Goal: Task Accomplishment & Management: Complete application form

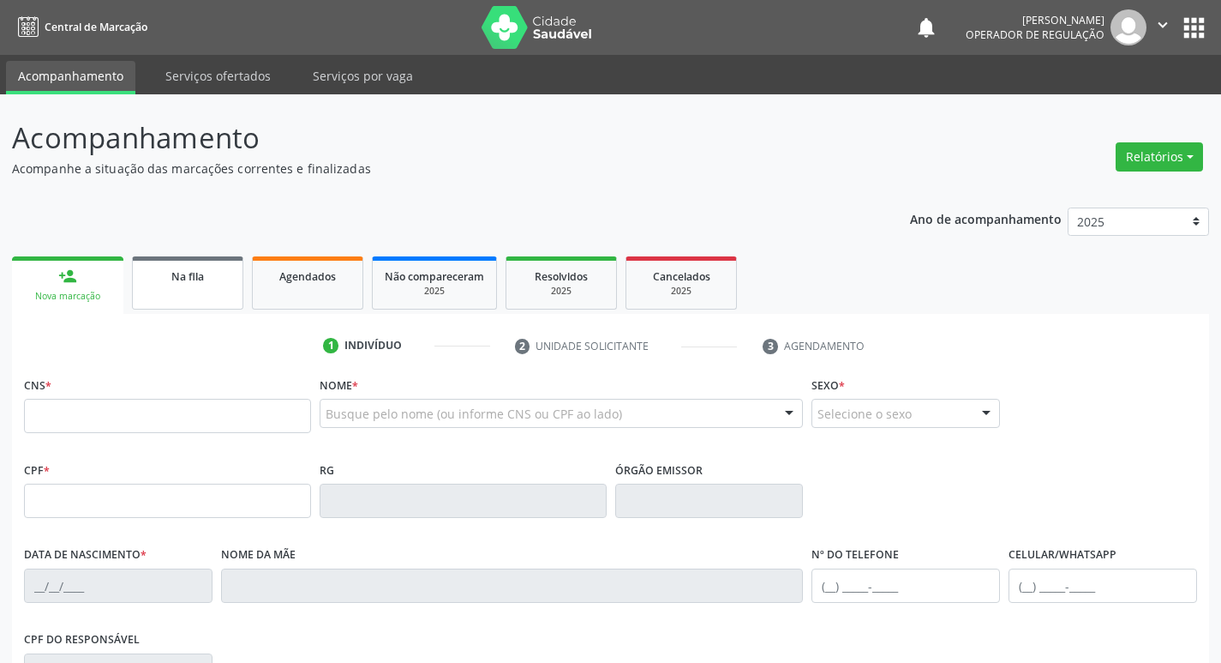
click at [158, 271] on div "Na fila" at bounding box center [188, 276] width 86 height 18
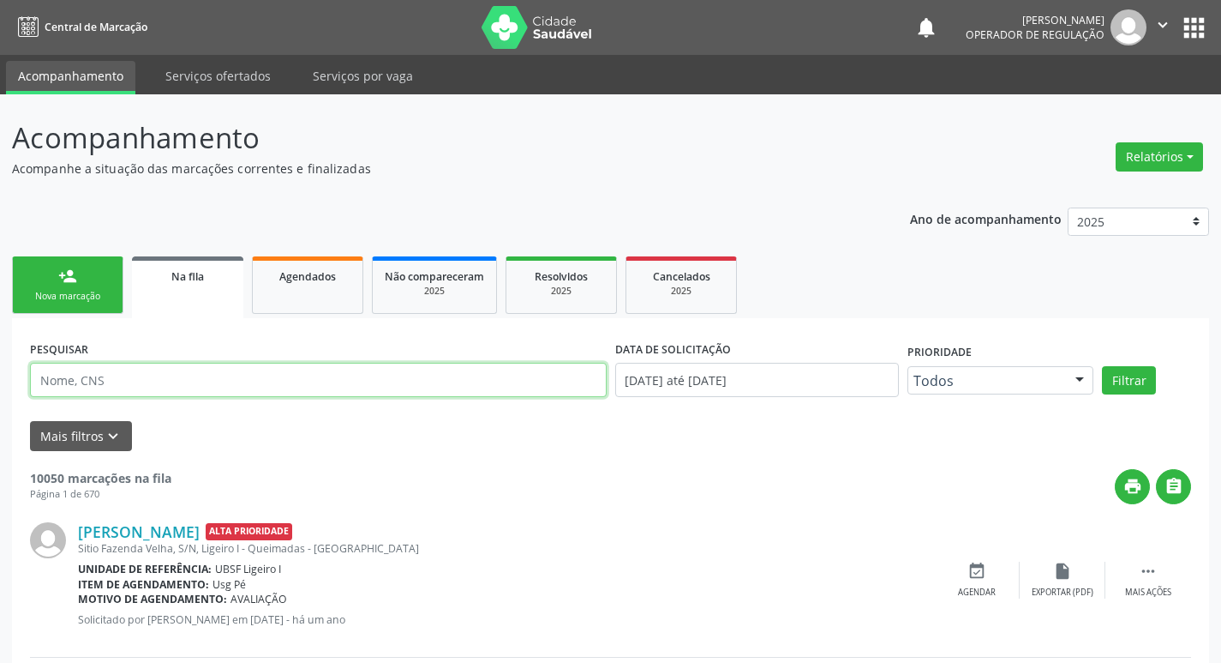
click at [466, 382] on input "text" at bounding box center [318, 380] width 577 height 34
type input "700508100756651"
click at [1102, 366] on button "Filtrar" at bounding box center [1129, 380] width 54 height 29
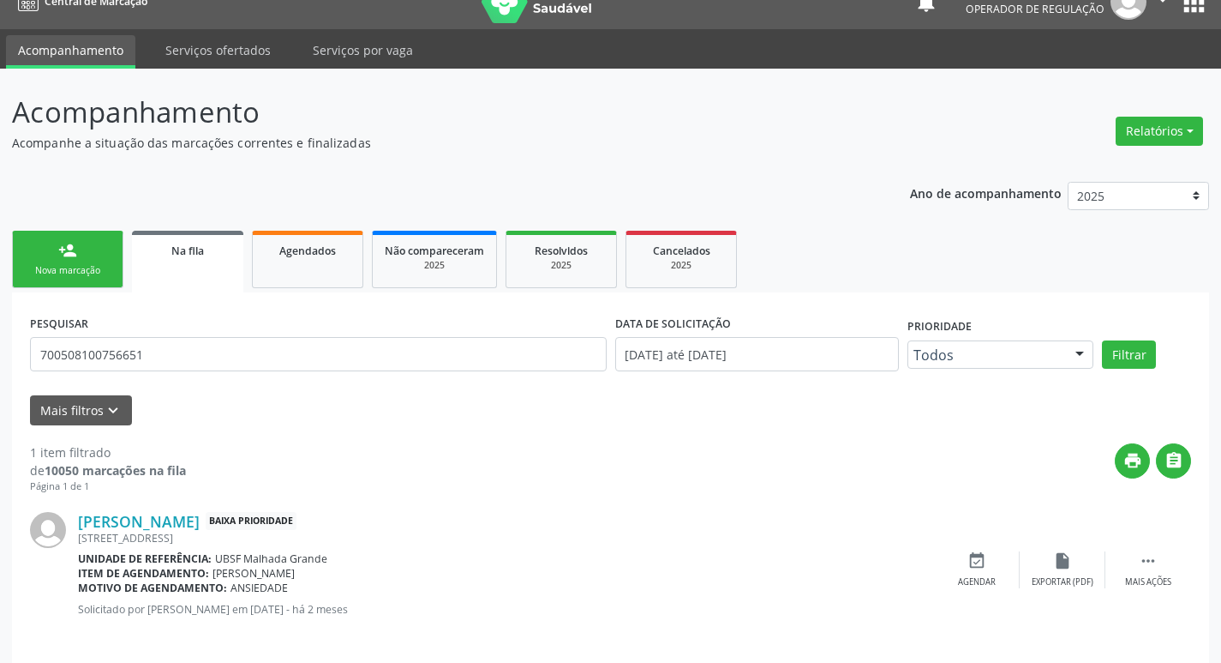
scroll to position [39, 0]
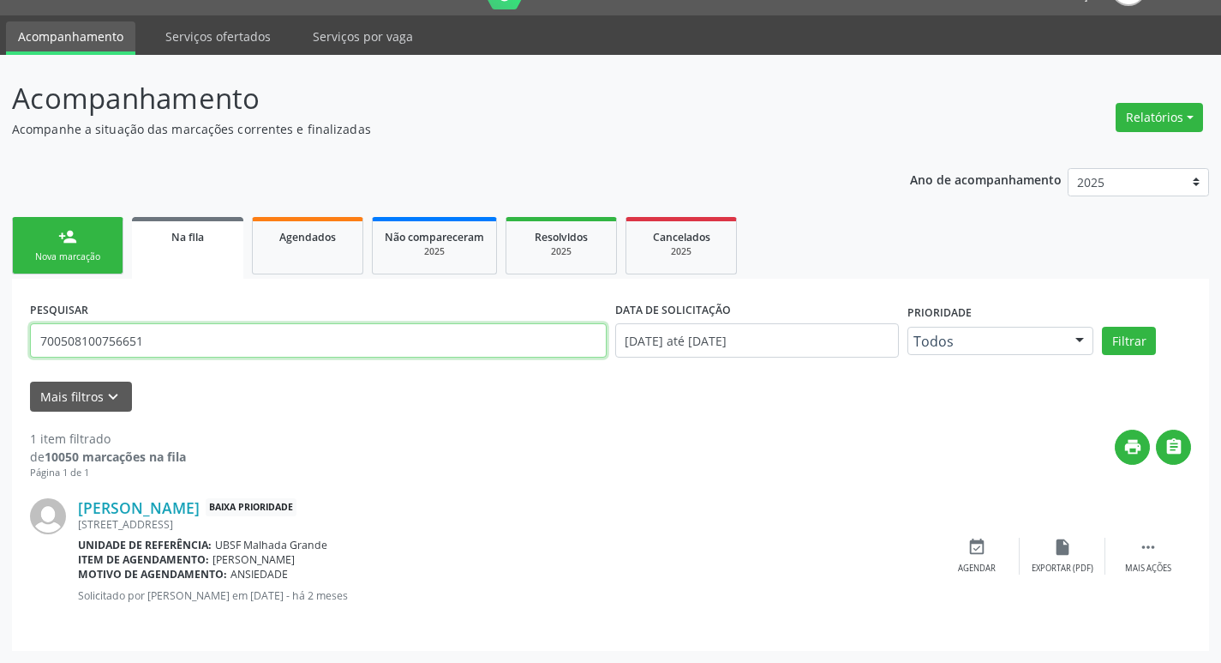
click at [103, 344] on input "700508100756651" at bounding box center [318, 340] width 577 height 34
click at [84, 242] on link "person_add Nova marcação" at bounding box center [67, 245] width 111 height 57
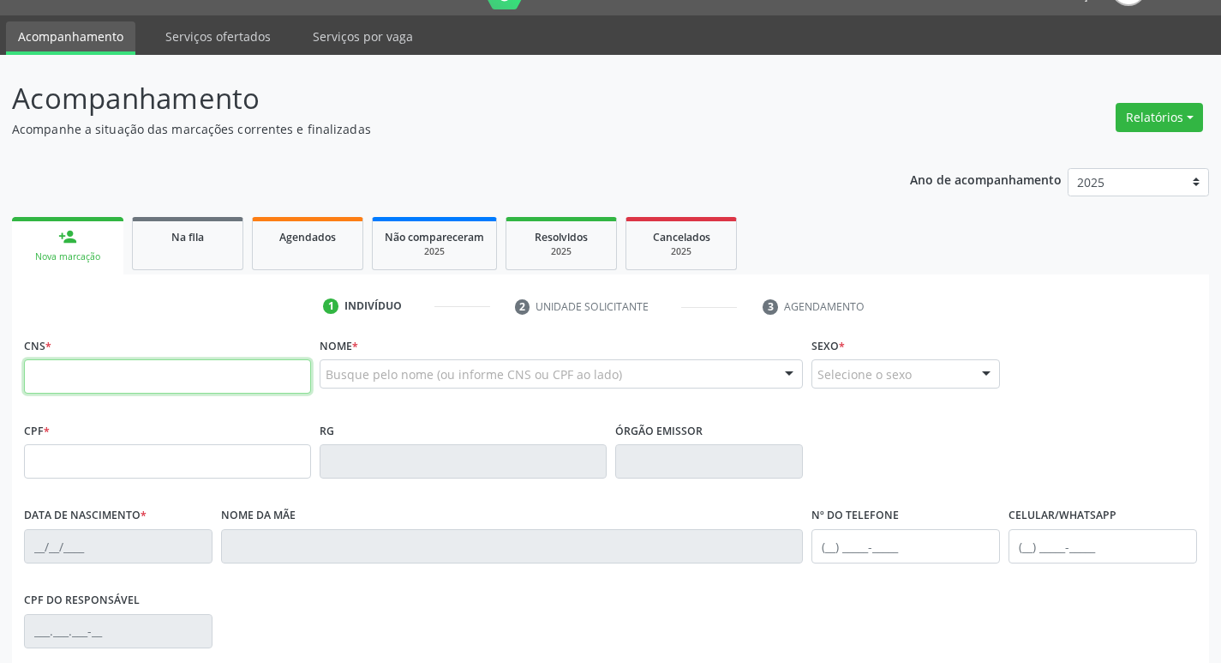
click at [236, 367] on input "text" at bounding box center [167, 376] width 287 height 34
paste input "700 5081 0075 6651"
type input "700 5081 0075 6651"
type input "139.211.354-78"
type input "[DATE]"
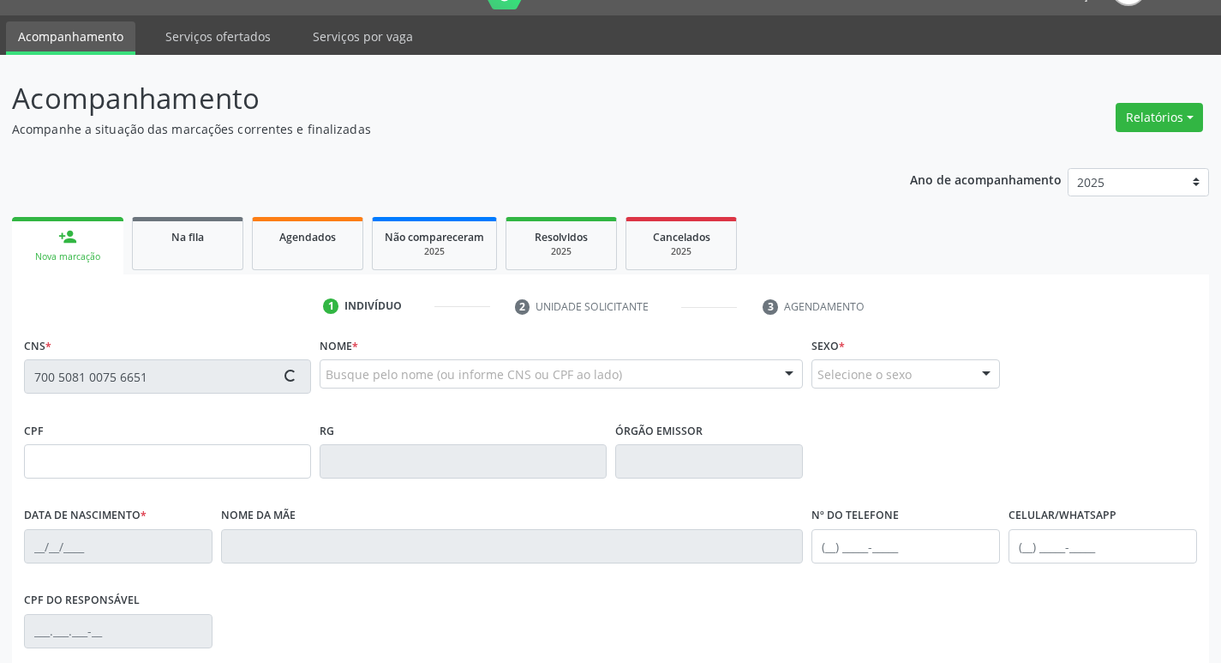
type input "[PERSON_NAME]"
type input "[PHONE_NUMBER]"
type input "063.389.524-50"
type input "62"
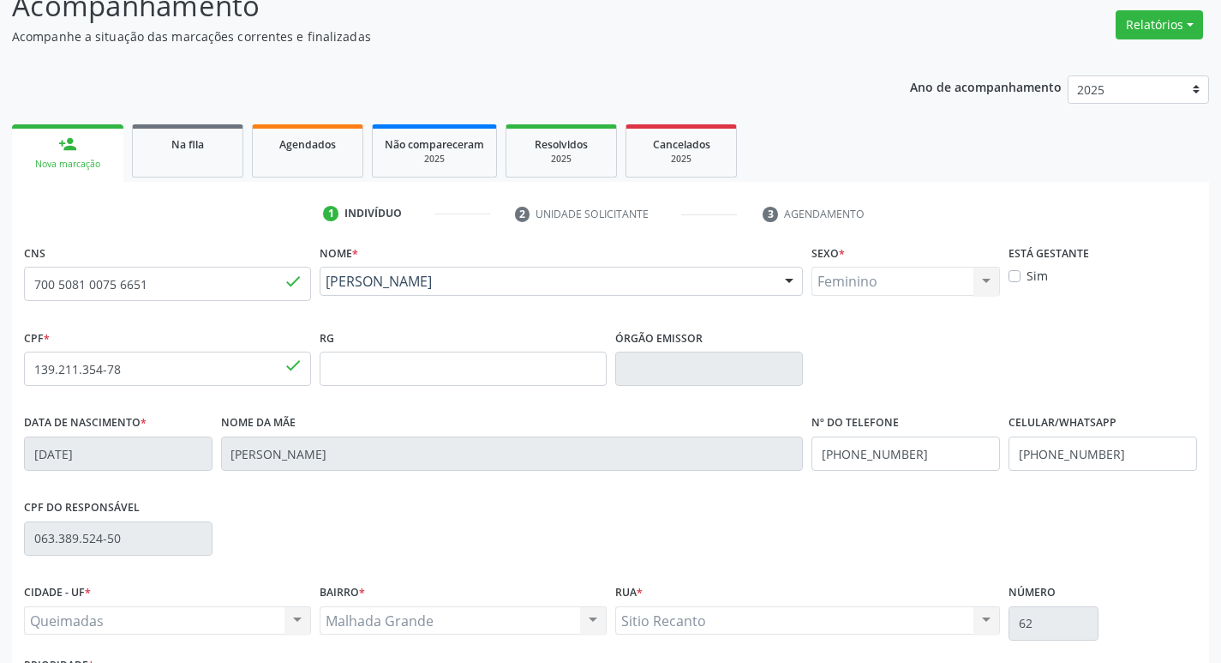
scroll to position [267, 0]
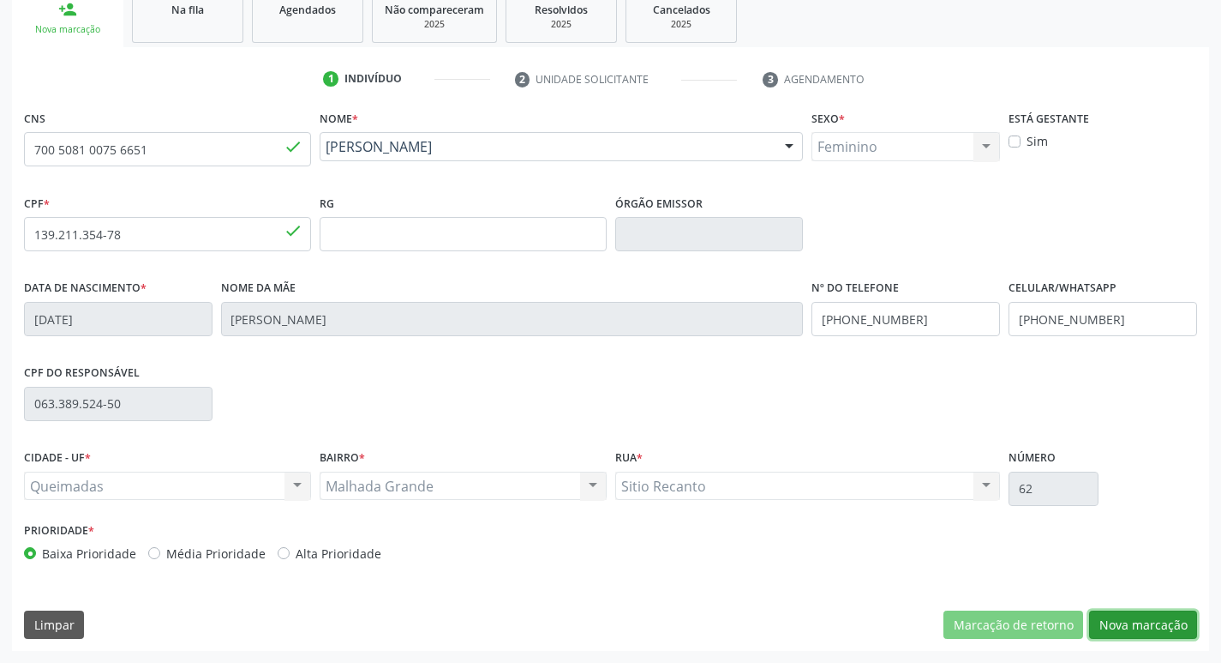
click at [1107, 621] on button "Nova marcação" at bounding box center [1143, 624] width 108 height 29
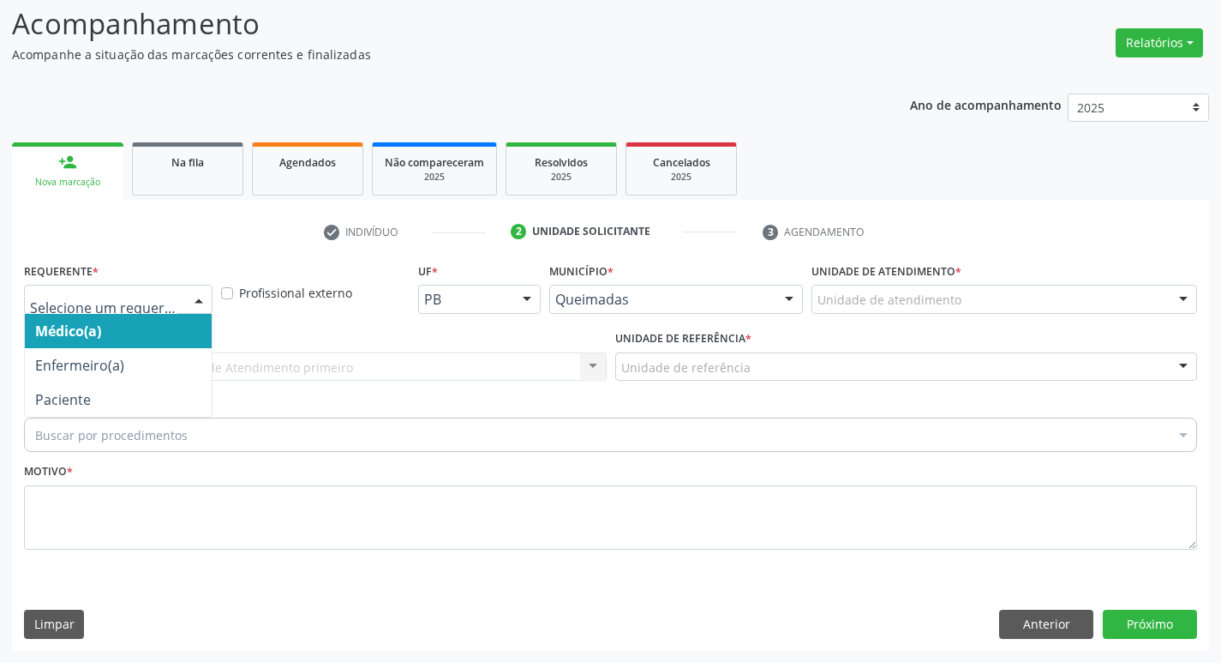
click at [165, 288] on div at bounding box center [118, 299] width 189 height 29
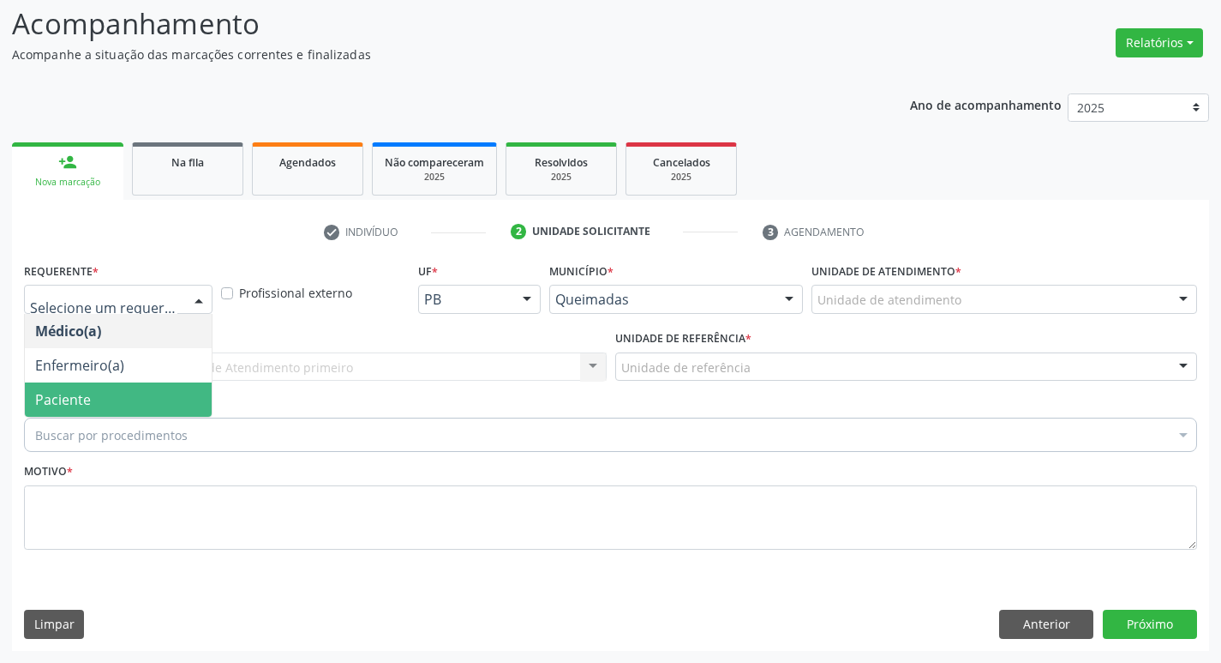
click at [135, 391] on span "Paciente" at bounding box center [118, 399] width 187 height 34
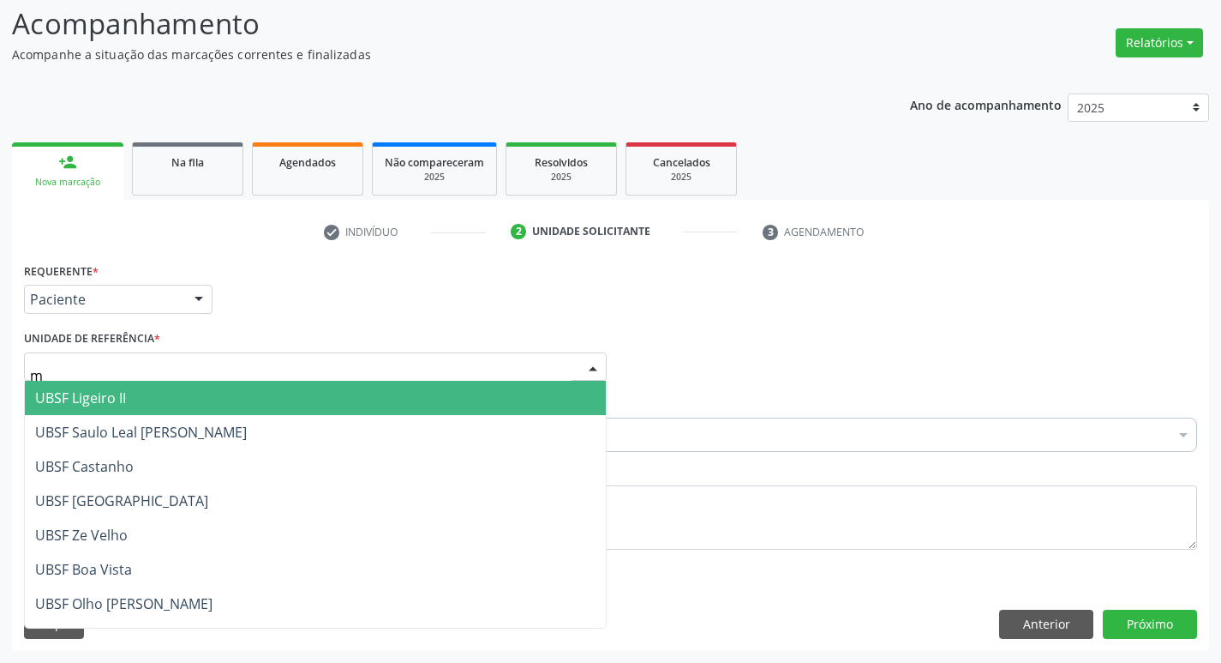
type input "ma"
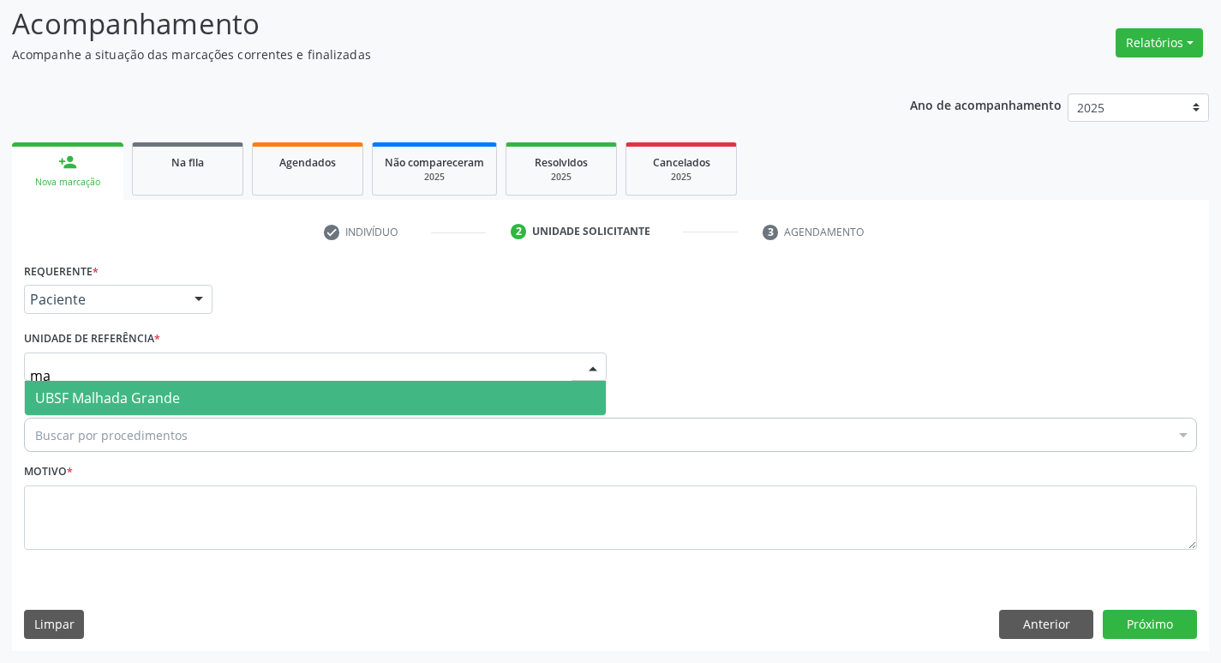
click at [161, 402] on span "UBSF Malhada Grande" at bounding box center [107, 397] width 145 height 19
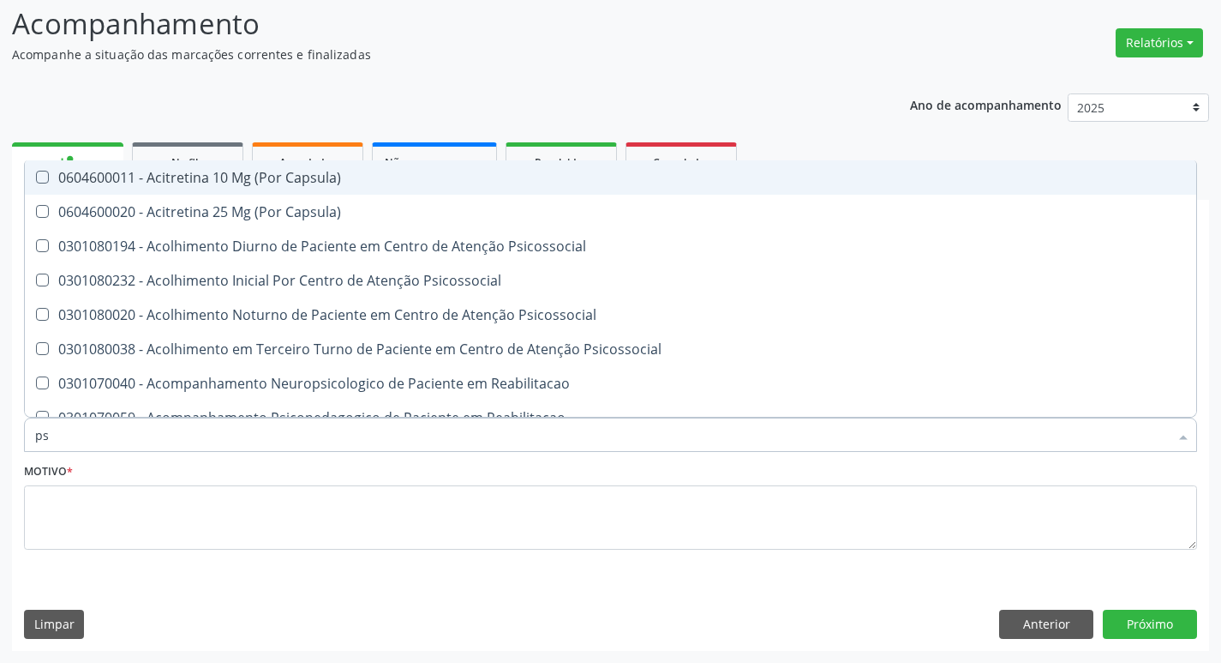
type input "PSIQUIATRA"
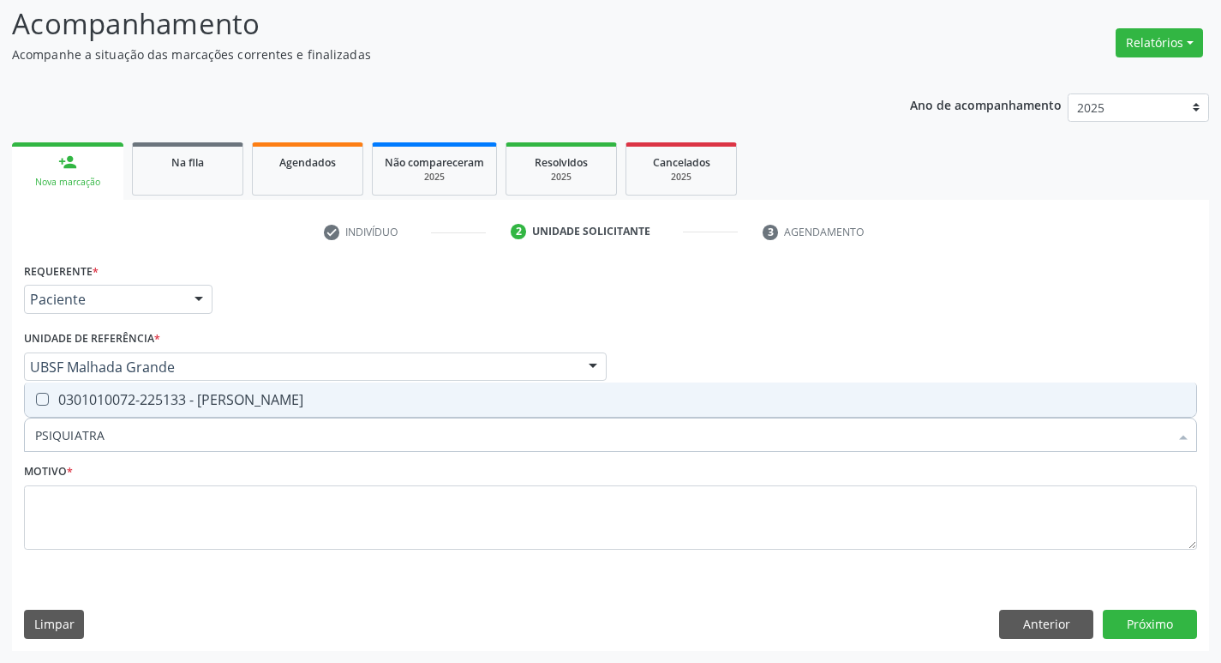
click at [180, 395] on div "0301010072-225133 - [PERSON_NAME]" at bounding box center [610, 400] width 1151 height 14
checkbox Psiquiatra "true"
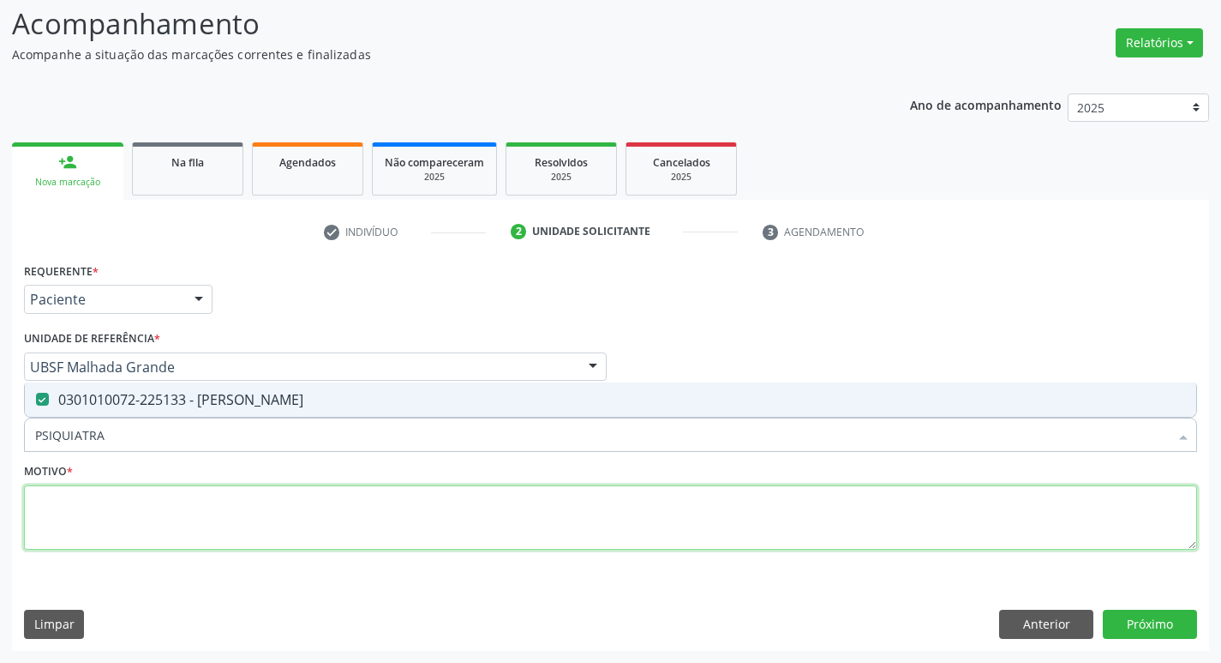
click at [134, 543] on textarea at bounding box center [610, 517] width 1173 height 65
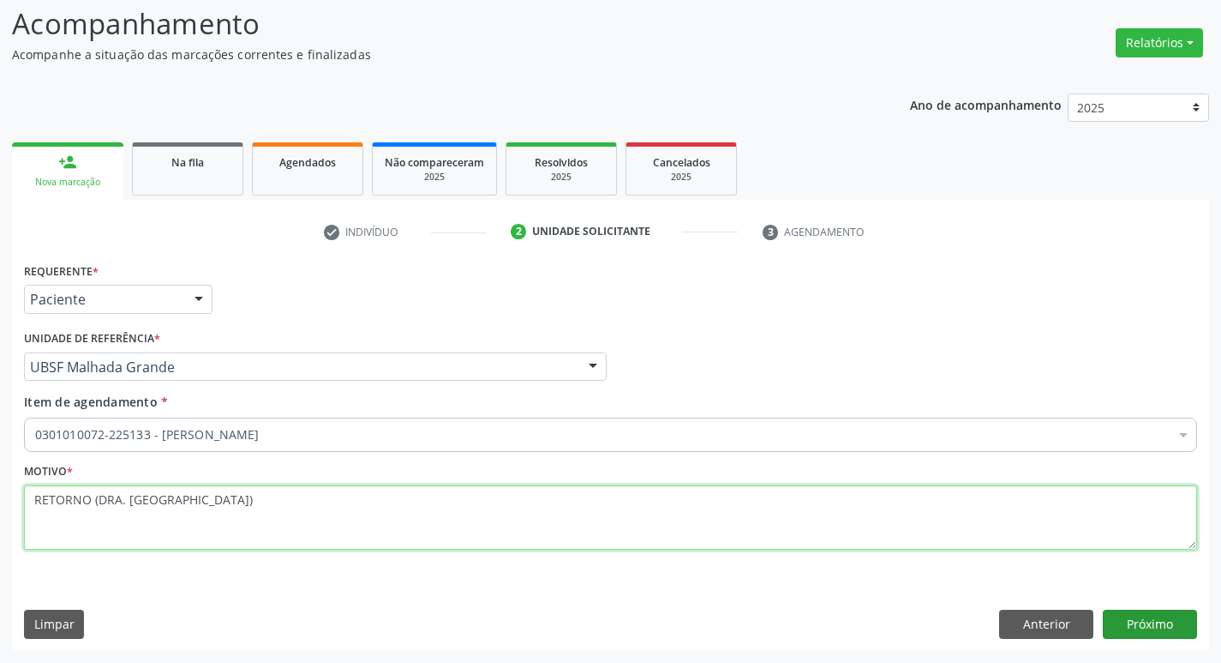
type textarea "RETORNO (DRA. [GEOGRAPHIC_DATA])"
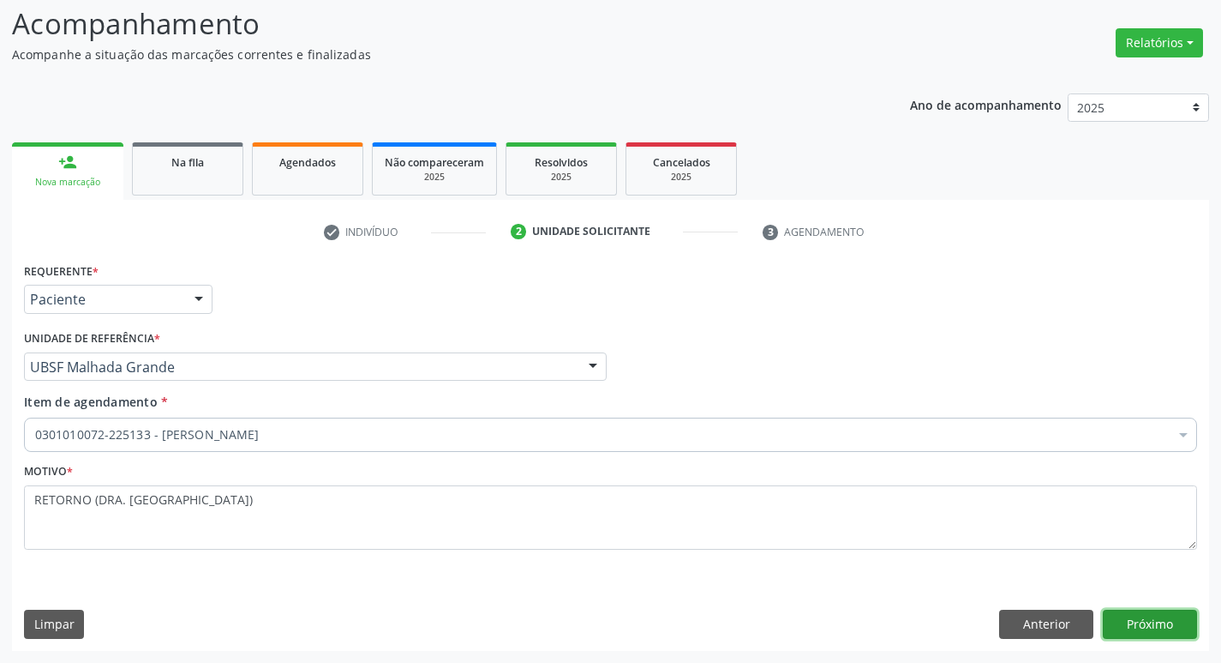
click at [1127, 615] on button "Próximo" at bounding box center [1150, 623] width 94 height 29
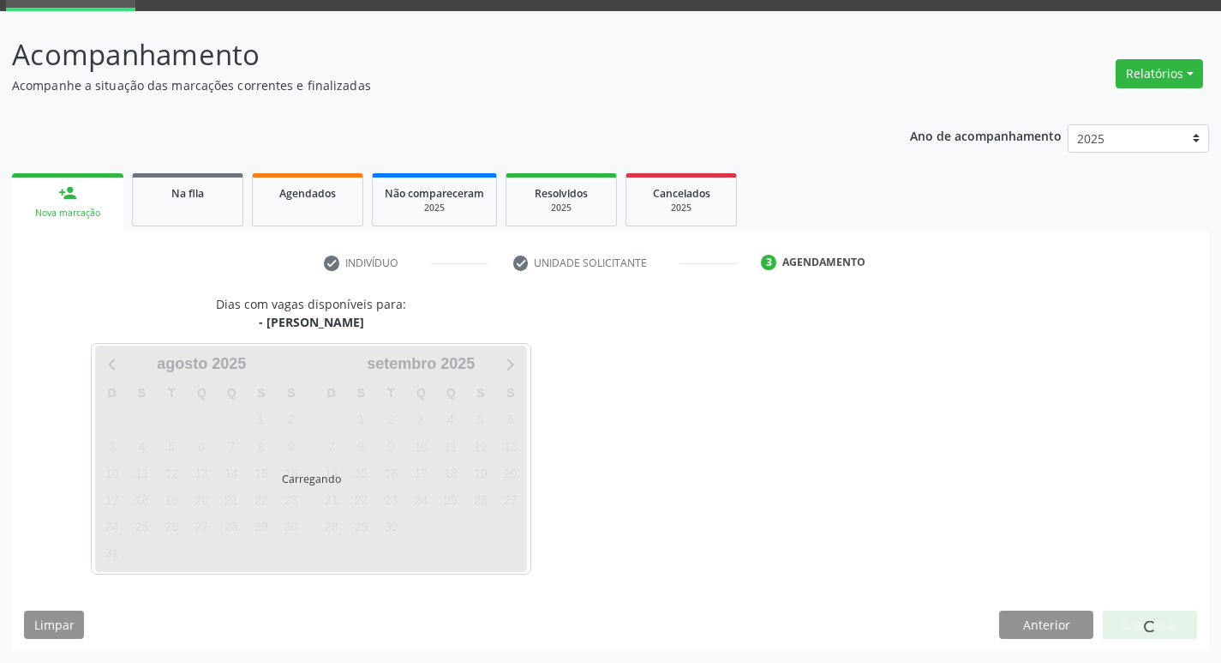
scroll to position [83, 0]
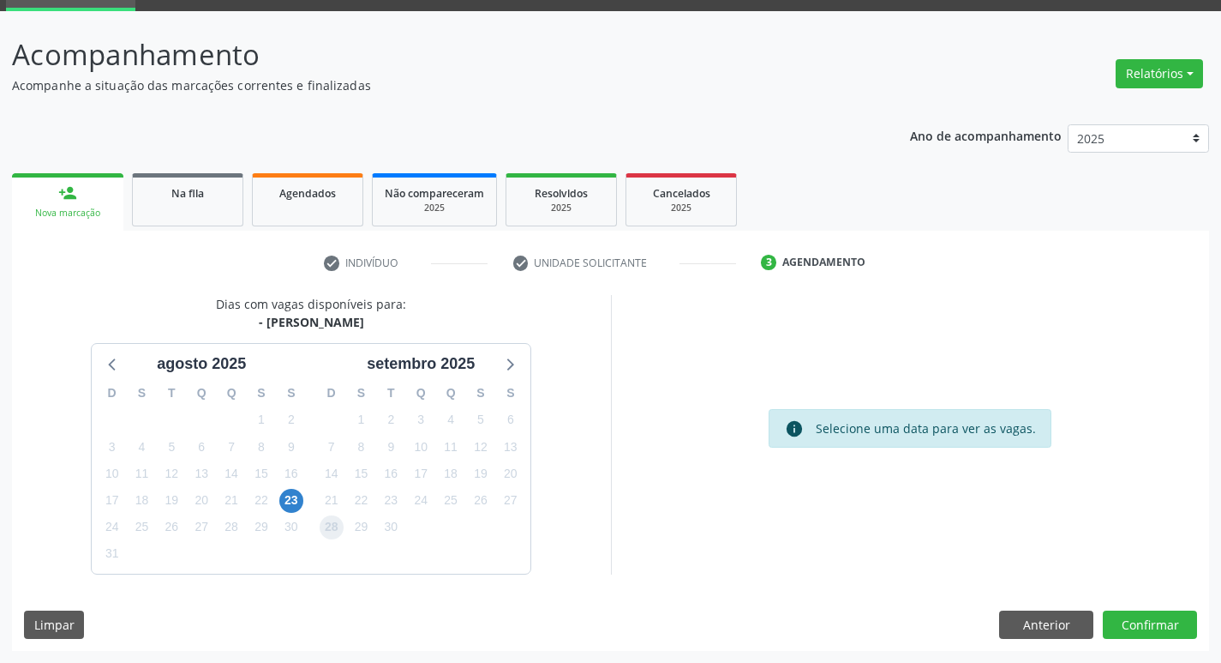
click at [331, 531] on span "28" at bounding box center [332, 527] width 24 height 24
click at [1146, 634] on button "Confirmar" at bounding box center [1150, 624] width 94 height 29
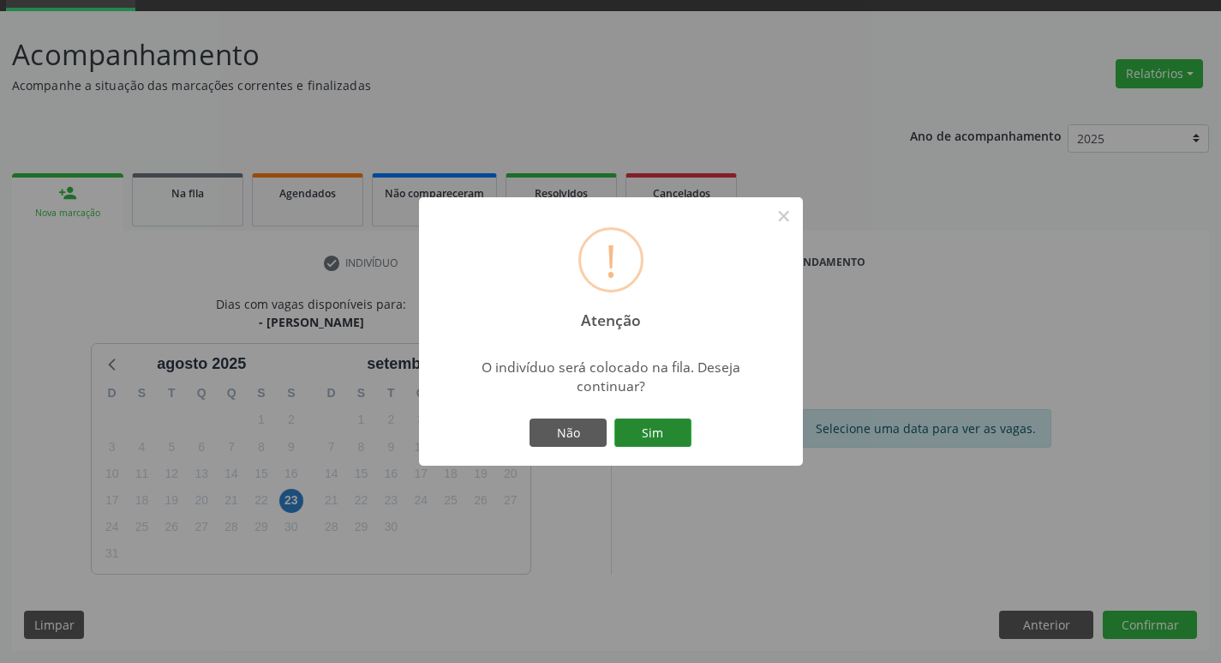
click at [637, 441] on button "Sim" at bounding box center [653, 432] width 77 height 29
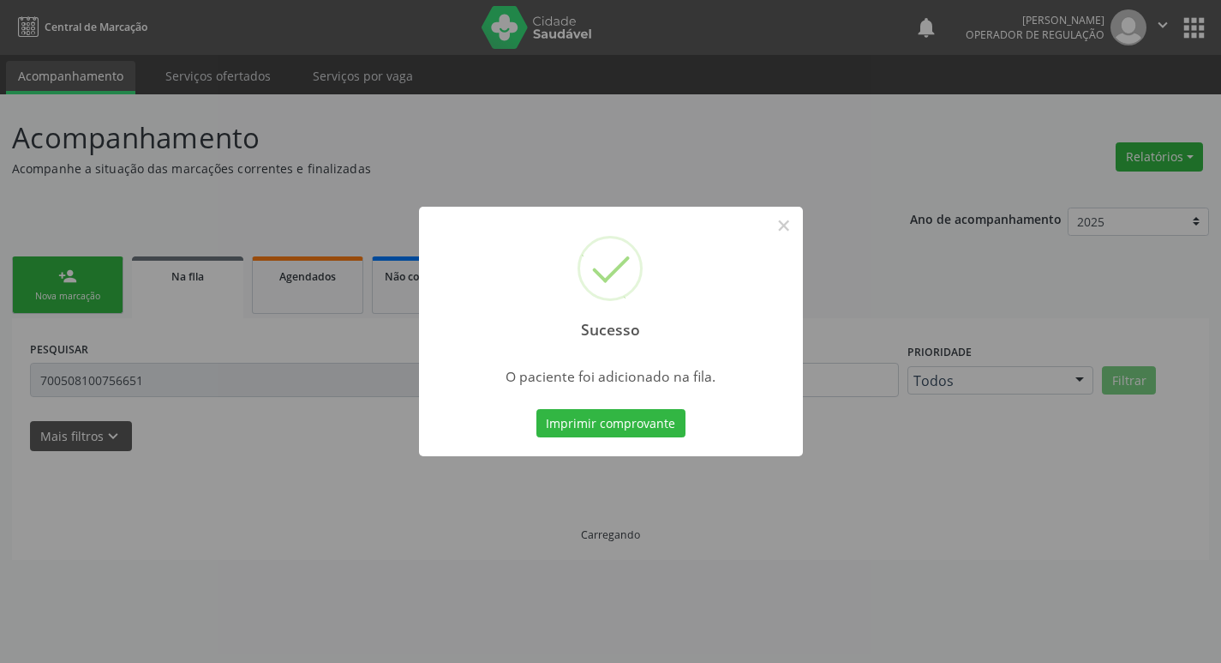
scroll to position [0, 0]
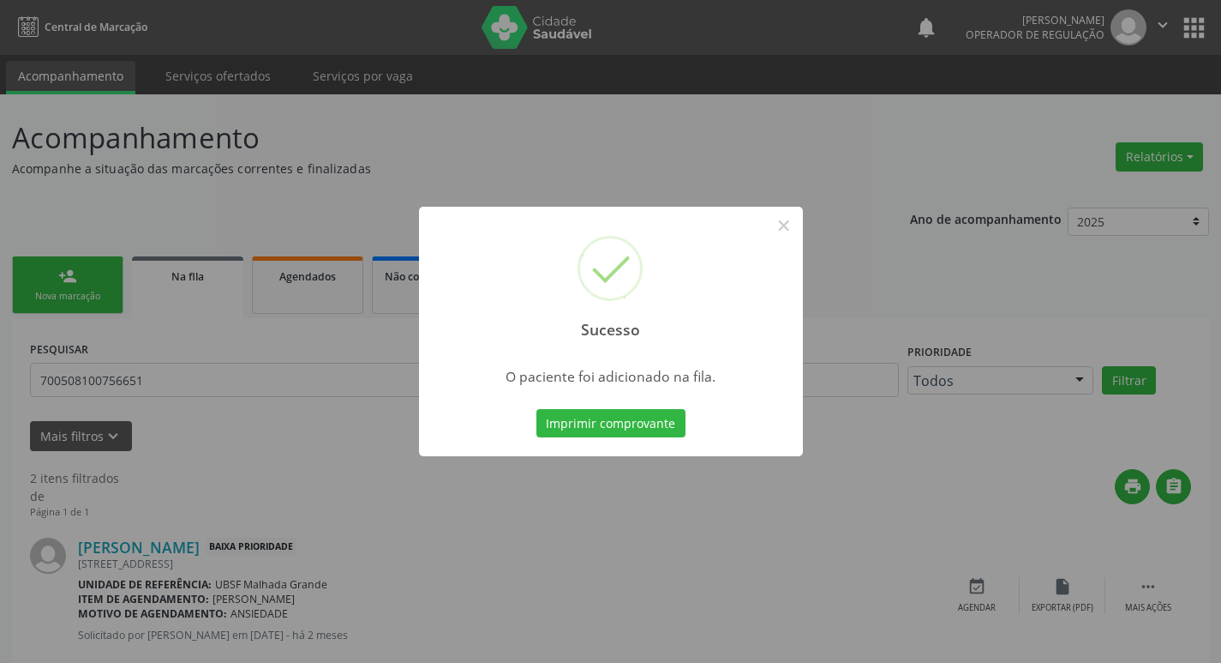
click at [105, 311] on div "Sucesso × O paciente foi adicionado na fila. Imprimir comprovante Cancel" at bounding box center [610, 331] width 1221 height 663
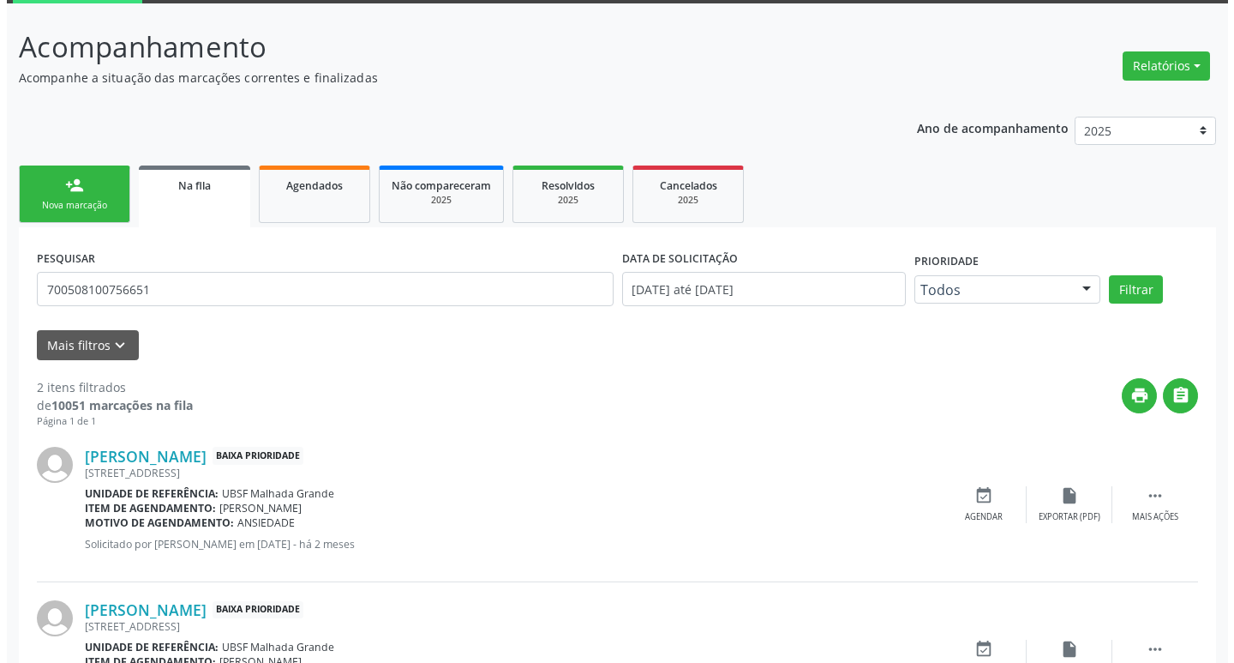
scroll to position [193, 0]
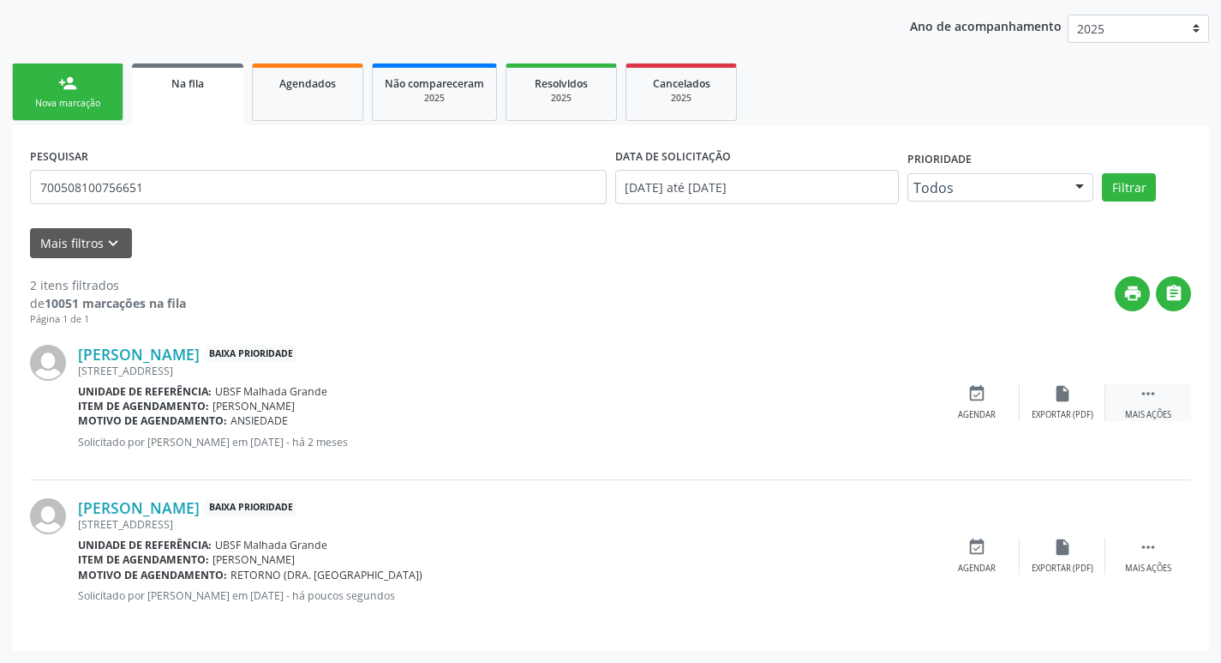
click at [1153, 398] on icon "" at bounding box center [1148, 393] width 19 height 19
click at [975, 386] on icon "cancel" at bounding box center [977, 393] width 19 height 19
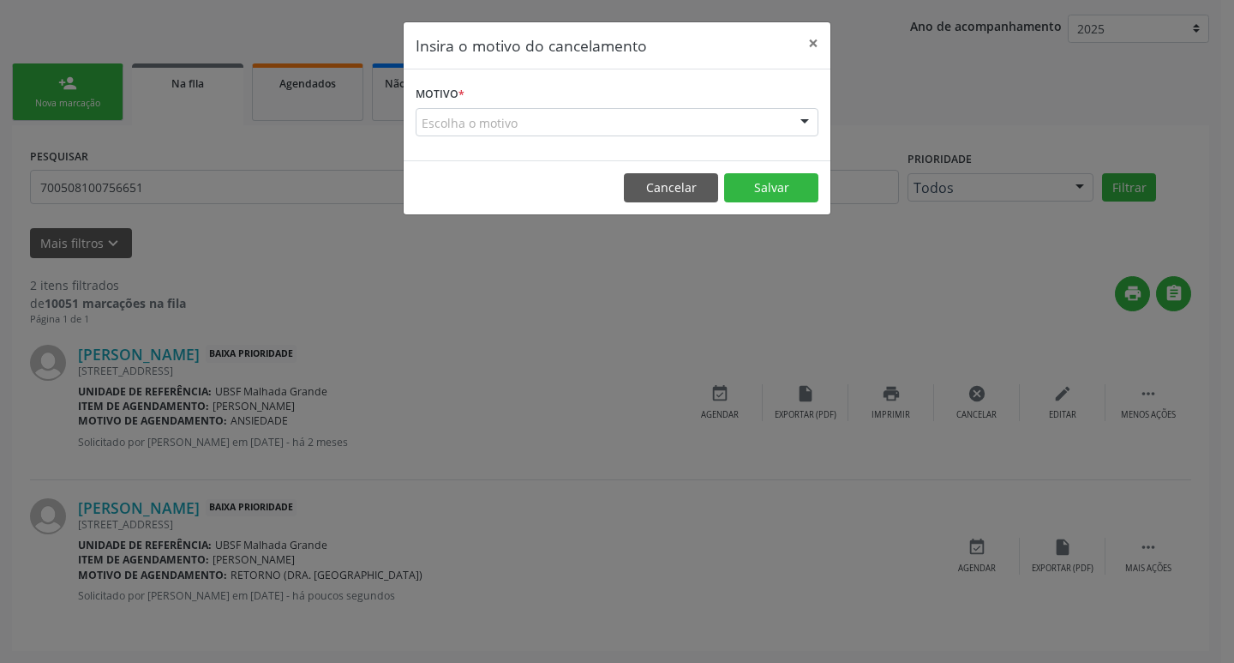
click at [676, 113] on div "Escolha o motivo" at bounding box center [617, 122] width 403 height 29
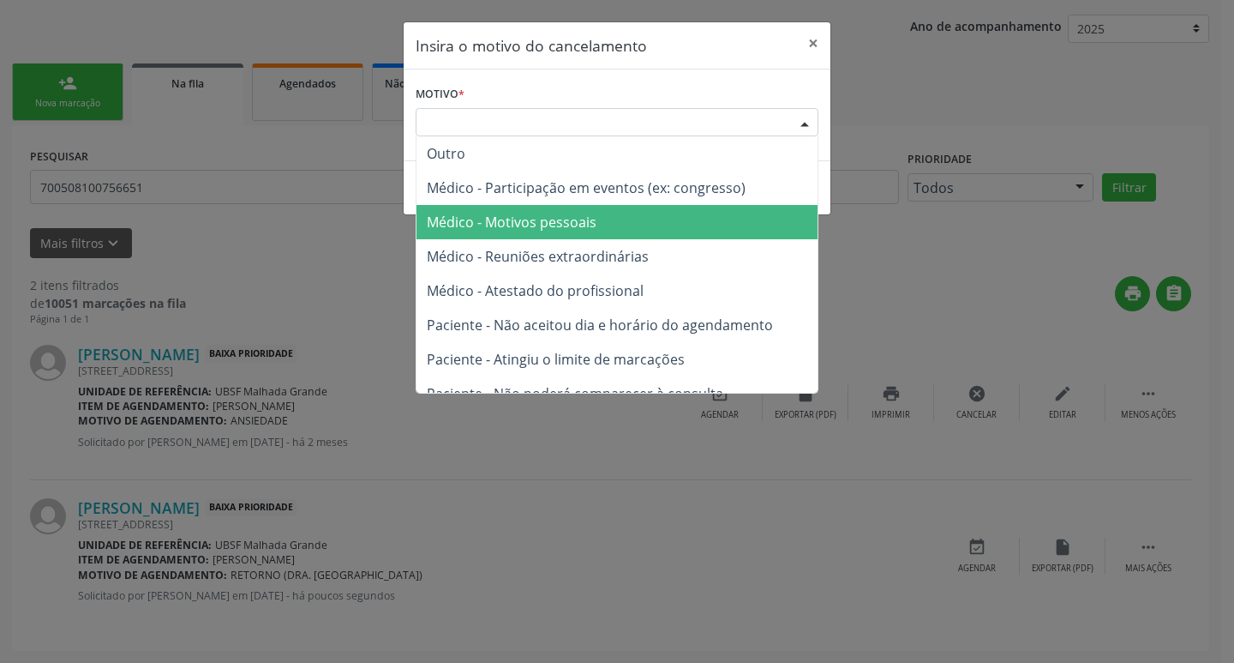
click at [619, 215] on span "Médico - Motivos pessoais" at bounding box center [617, 222] width 401 height 34
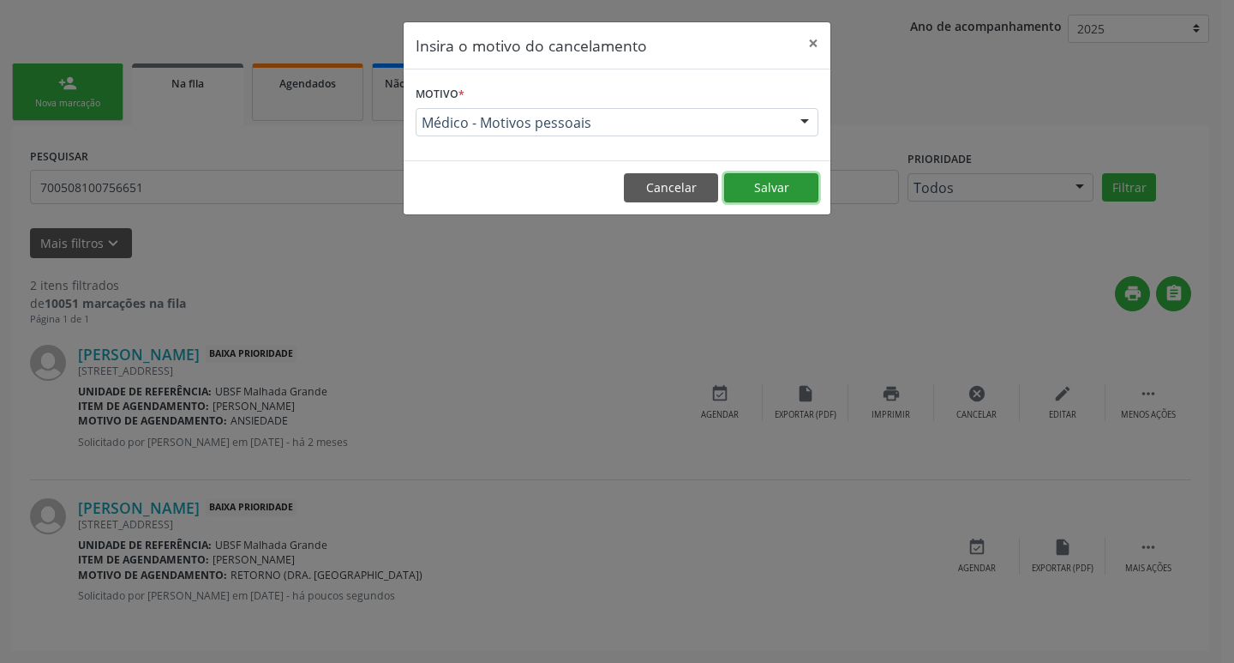
click at [747, 177] on button "Salvar" at bounding box center [771, 187] width 94 height 29
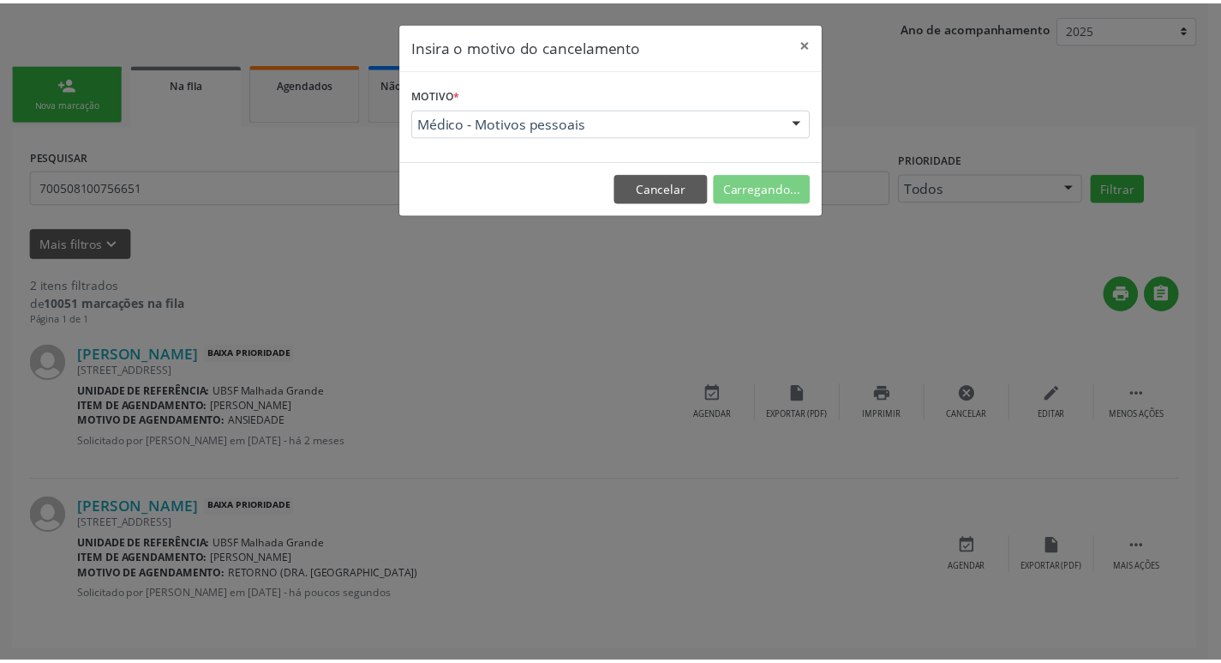
scroll to position [0, 0]
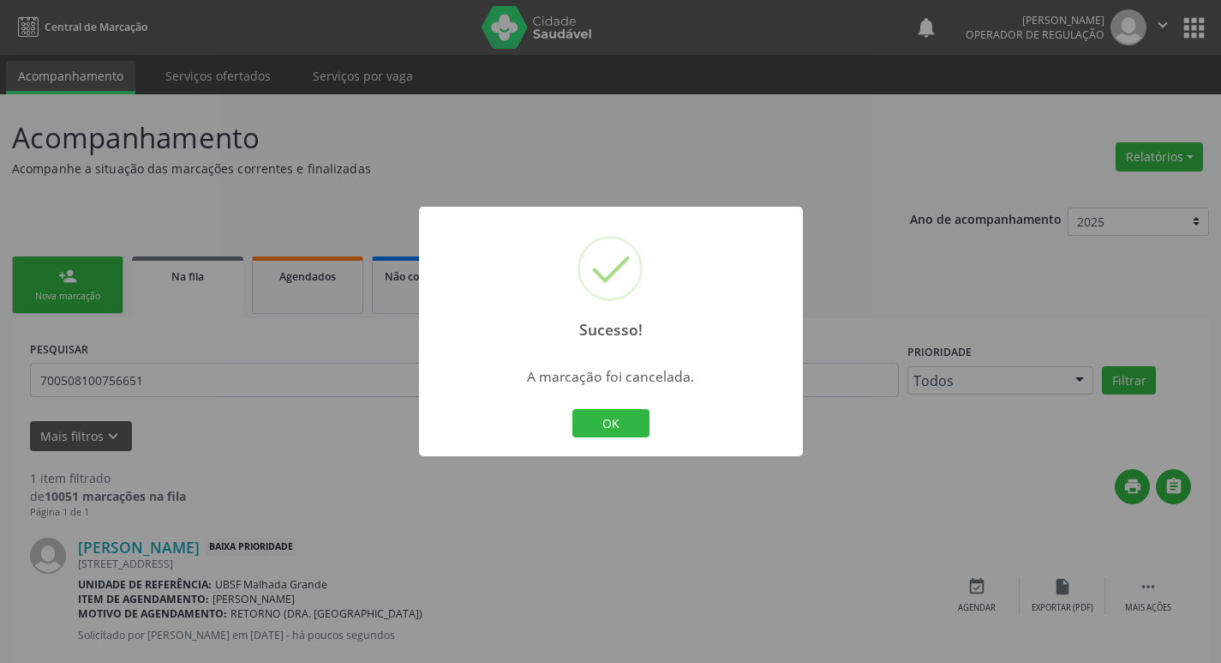
click at [402, 306] on div "Sucesso! × A marcação foi cancelada. OK Cancel" at bounding box center [610, 331] width 1221 height 663
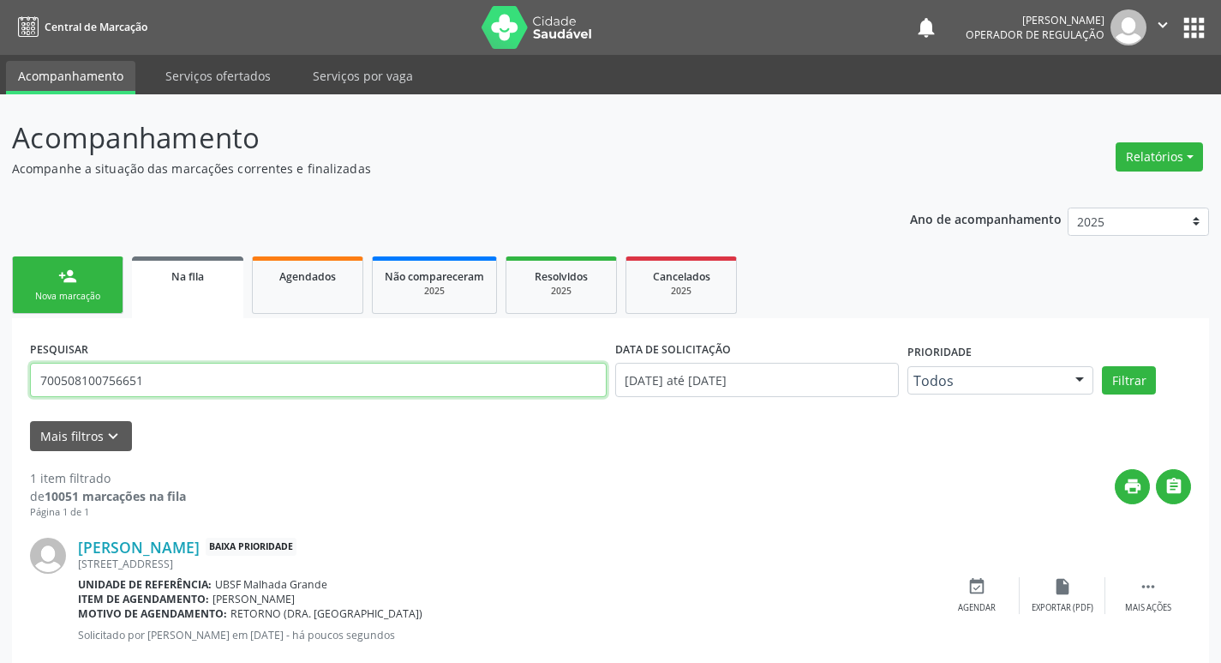
click at [124, 385] on input "700508100756651" at bounding box center [318, 380] width 577 height 34
type input "705006021934054"
click at [1102, 366] on button "Filtrar" at bounding box center [1129, 380] width 54 height 29
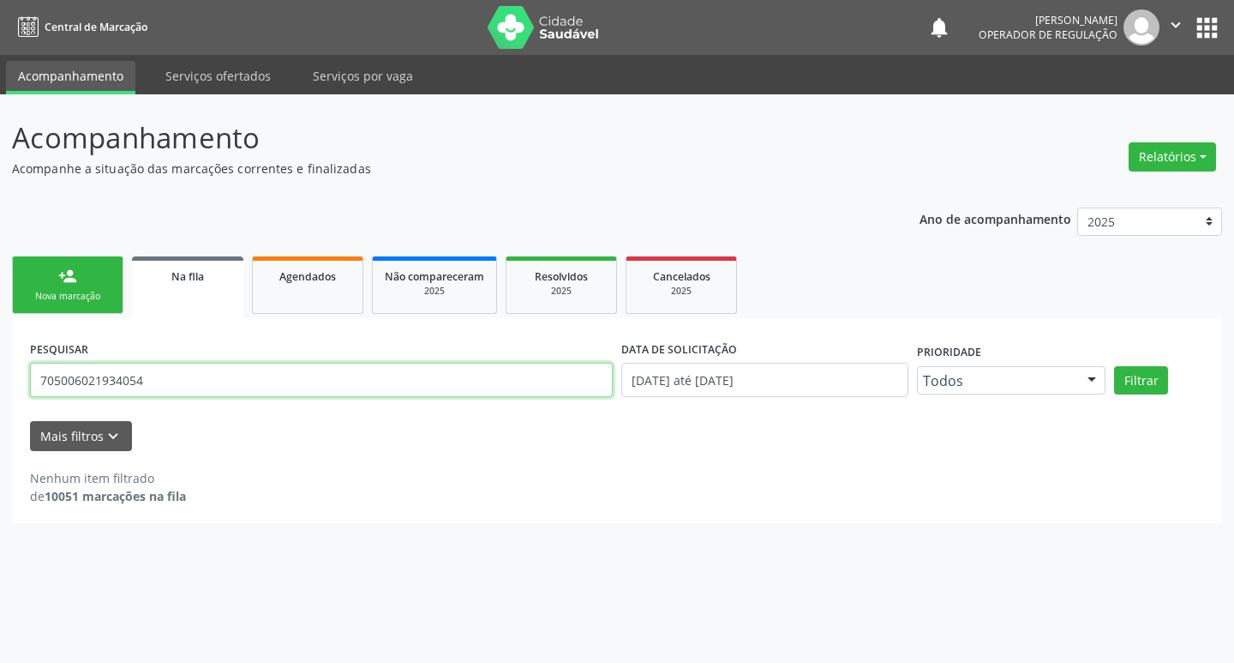
click at [128, 376] on input "705006021934054" at bounding box center [321, 380] width 583 height 34
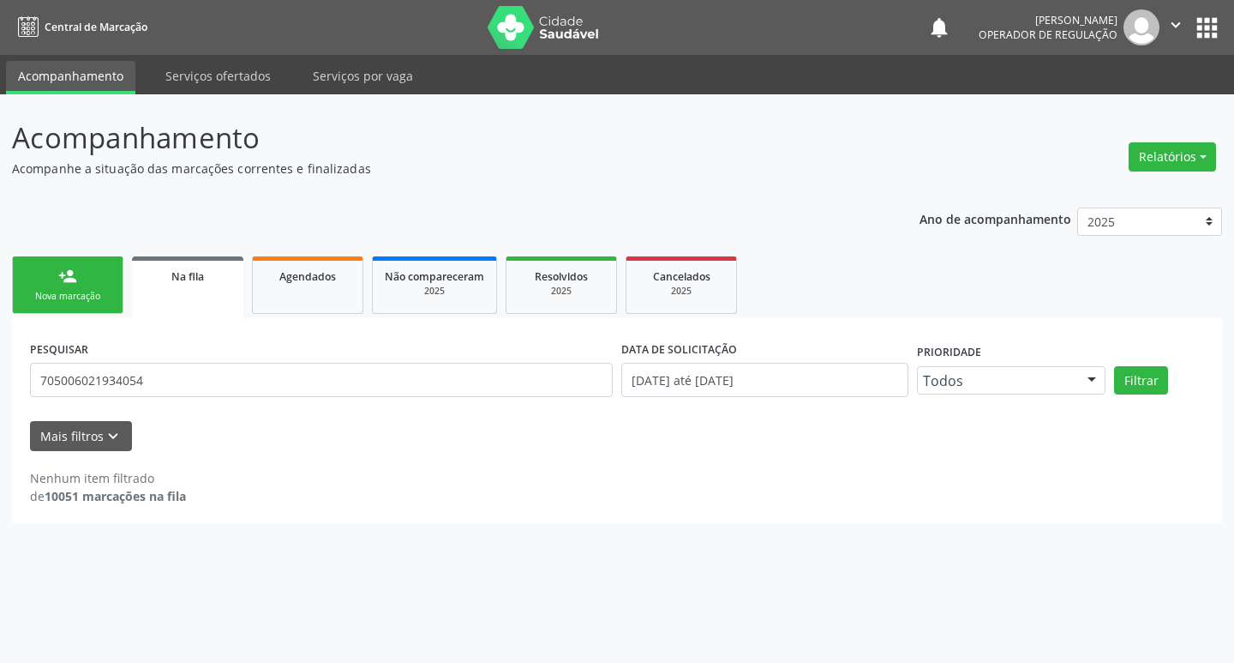
click at [52, 295] on div "Nova marcação" at bounding box center [68, 296] width 86 height 13
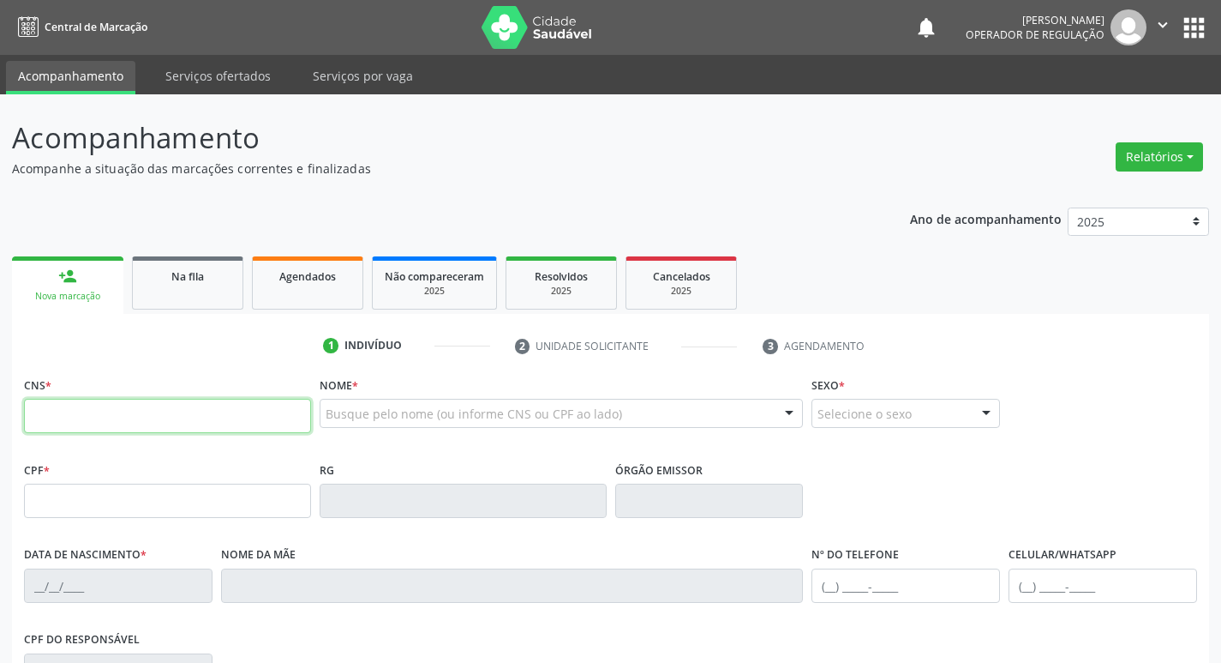
click at [67, 413] on input "text" at bounding box center [167, 416] width 287 height 34
paste input "705 0060 2193 4054"
type input "705 0060 2193 4054"
type input "125.229.514-67"
type input "[DATE]"
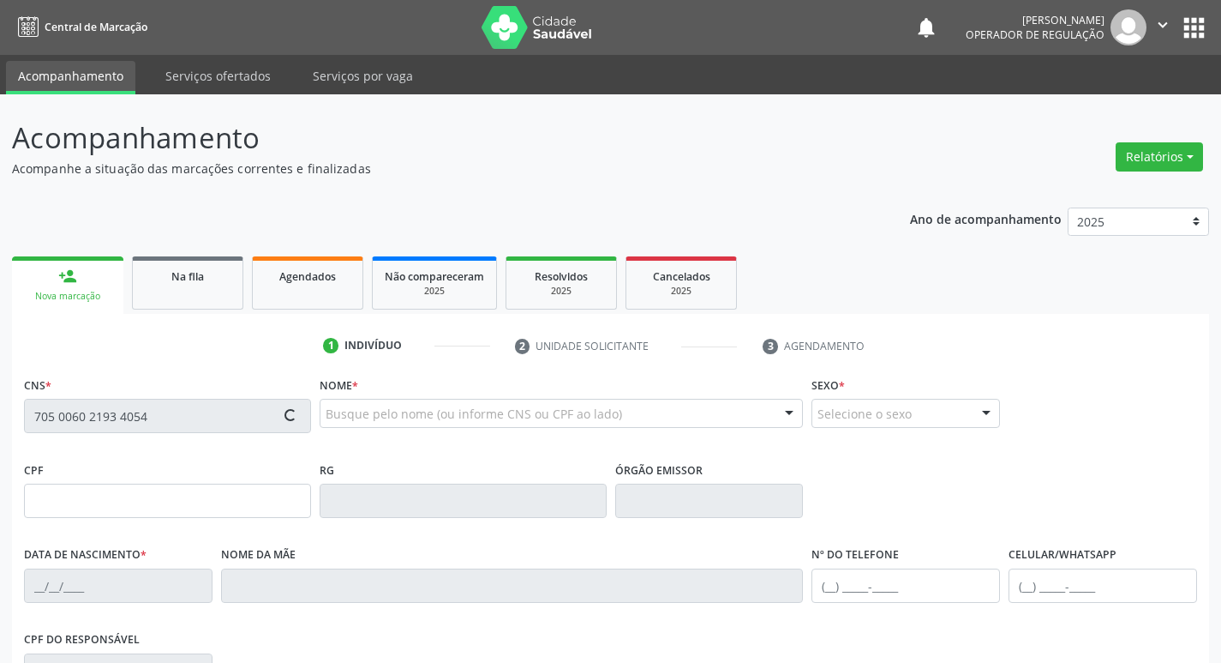
type input "[PERSON_NAME]"
type input "[PHONE_NUMBER]"
type input "015.622.724-03"
type input "S/N"
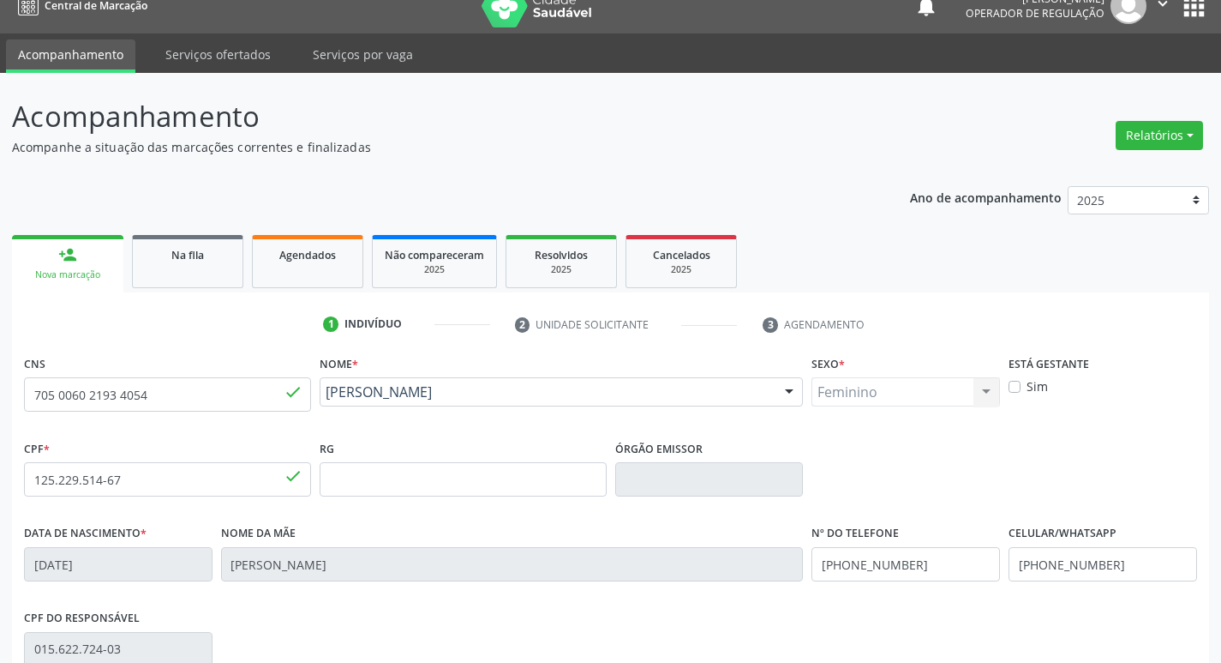
scroll to position [267, 0]
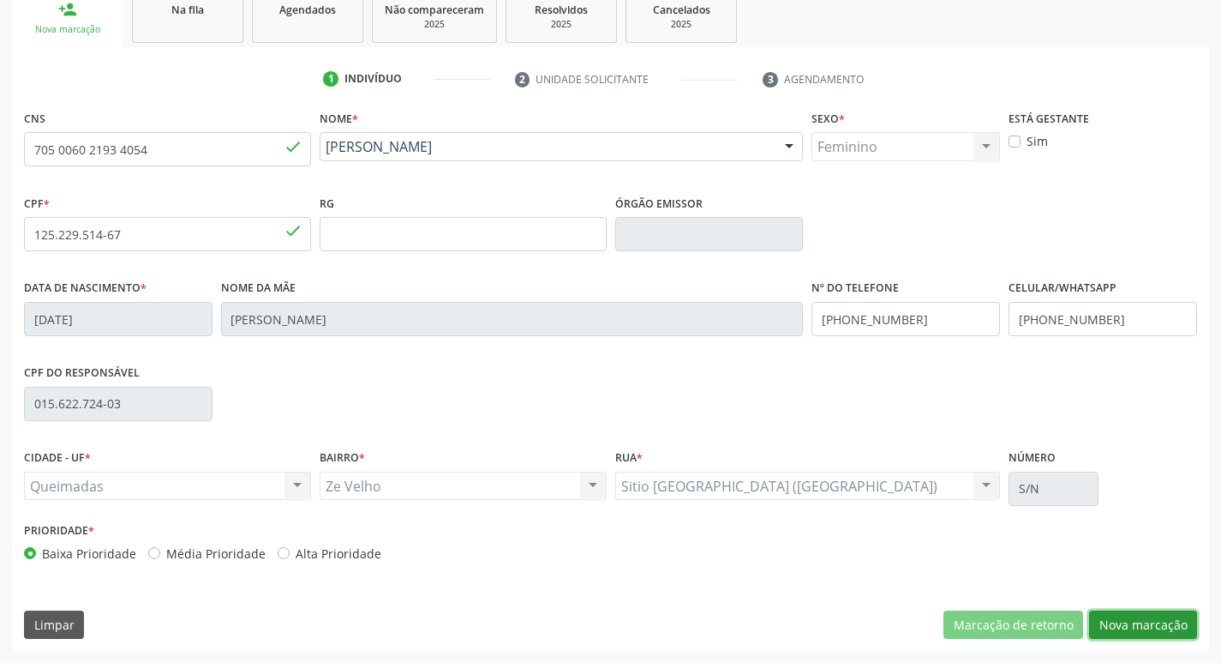
click at [1119, 632] on button "Nova marcação" at bounding box center [1143, 624] width 108 height 29
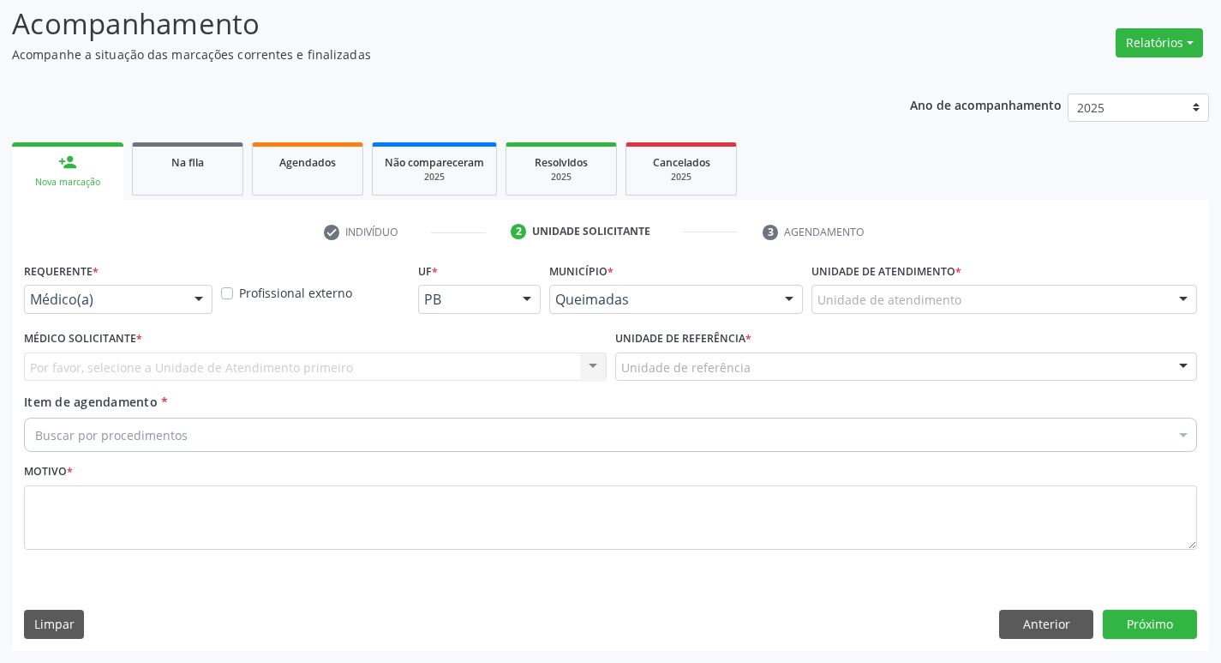
scroll to position [114, 0]
click at [106, 287] on div "Médico(a)" at bounding box center [118, 299] width 189 height 29
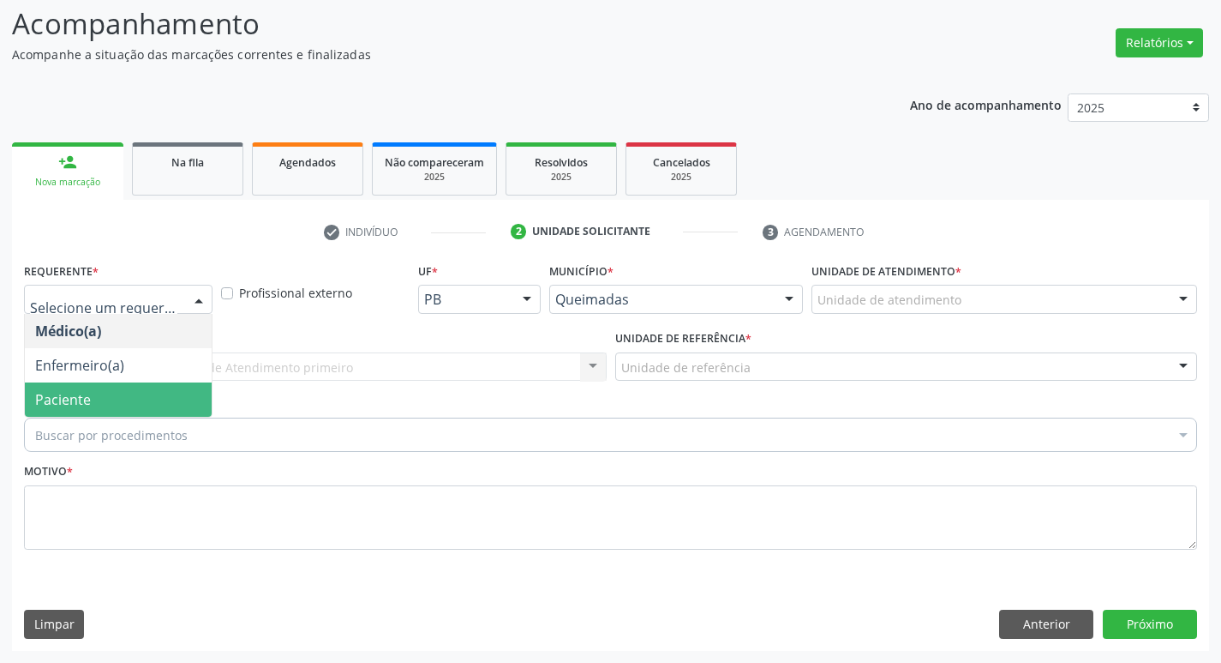
click at [81, 393] on span "Paciente" at bounding box center [63, 399] width 56 height 19
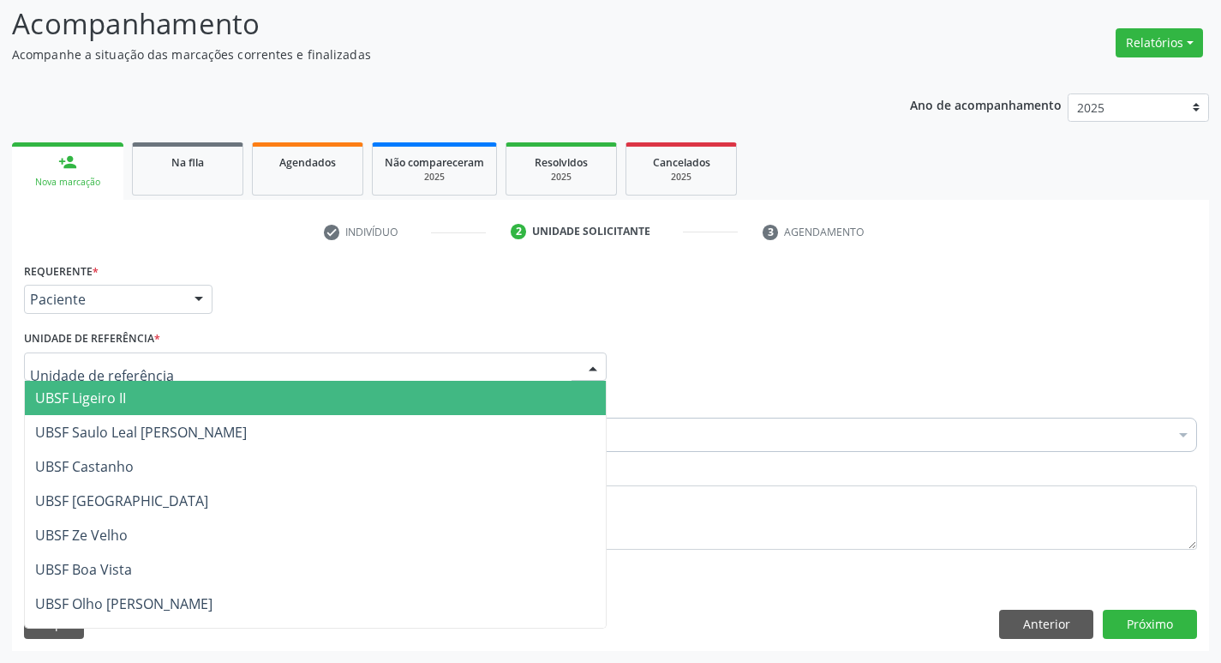
type input "Z"
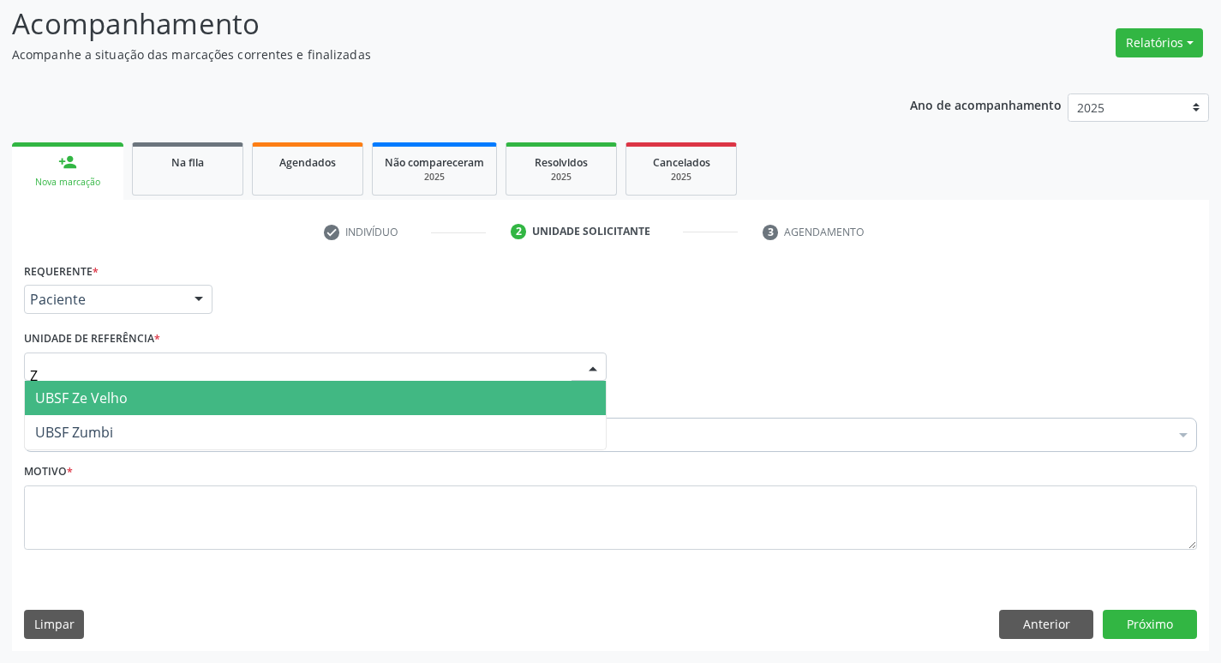
click at [136, 404] on span "UBSF Ze Velho" at bounding box center [315, 398] width 581 height 34
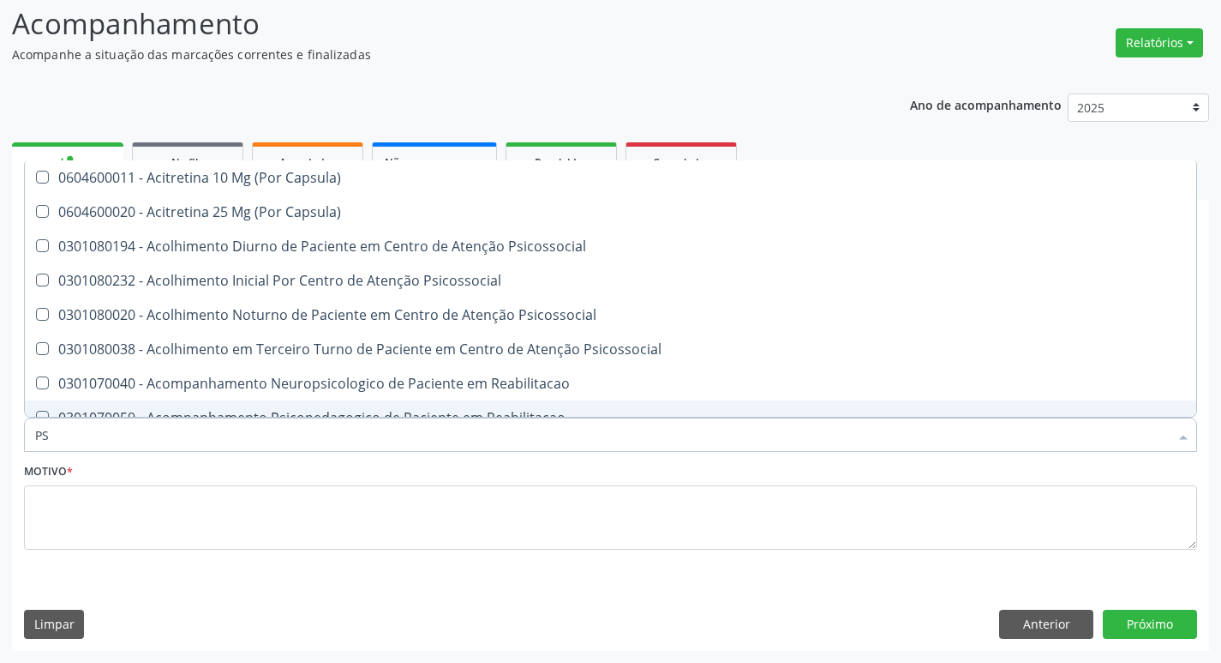
type input "PSIQUIATRA"
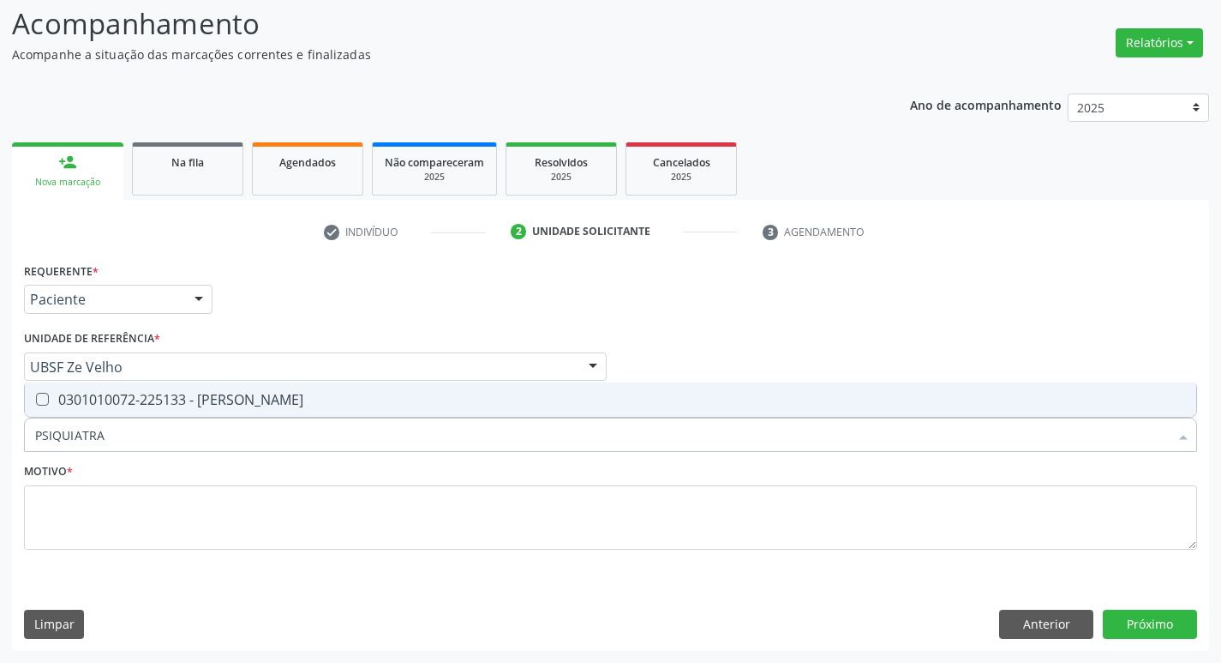
click at [159, 393] on div "0301010072-225133 - [PERSON_NAME]" at bounding box center [610, 400] width 1151 height 14
checkbox Psiquiatra "true"
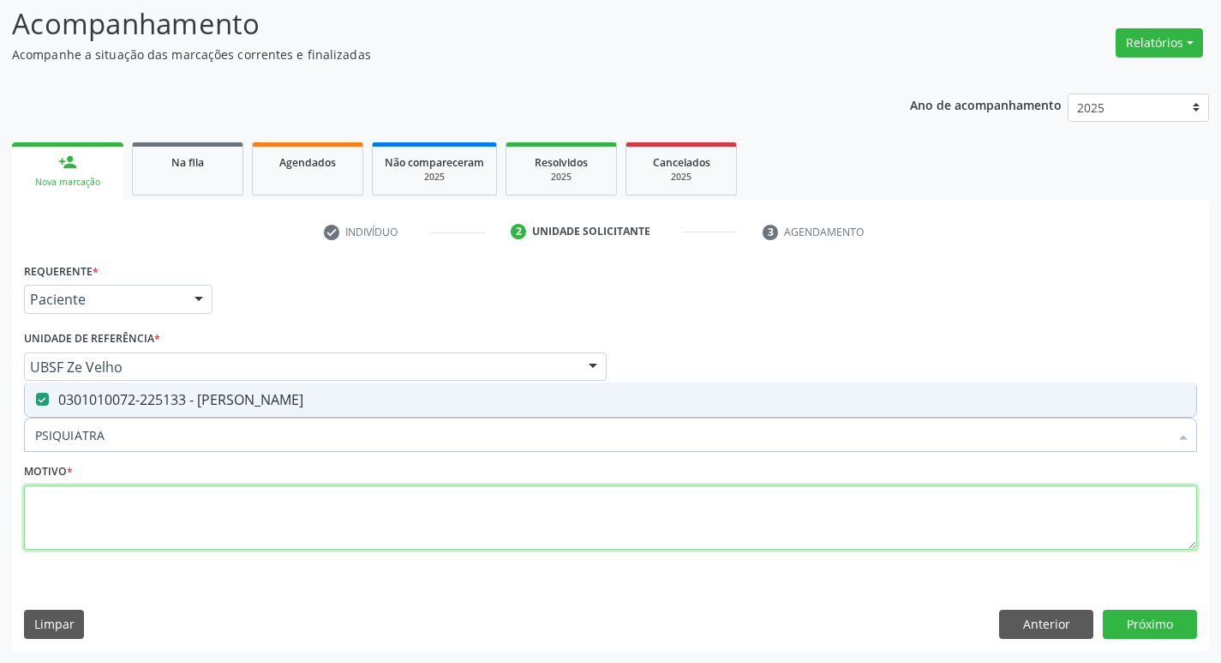
click at [116, 519] on textarea at bounding box center [610, 517] width 1173 height 65
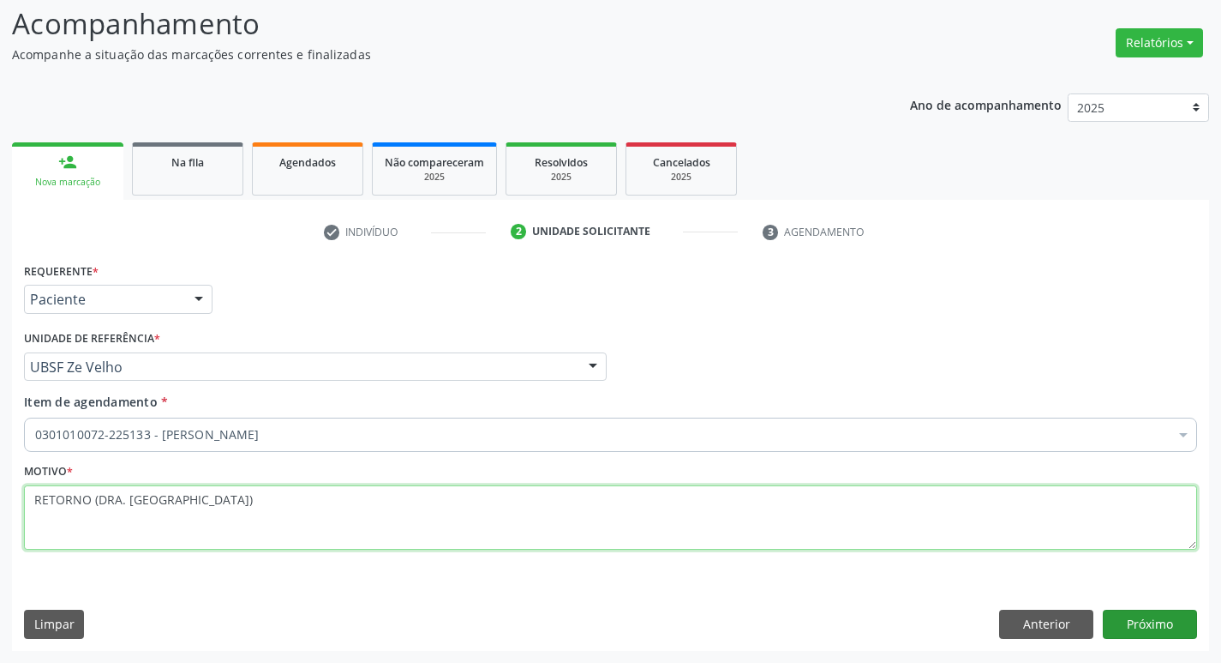
type textarea "RETORNO (DRA. [GEOGRAPHIC_DATA])"
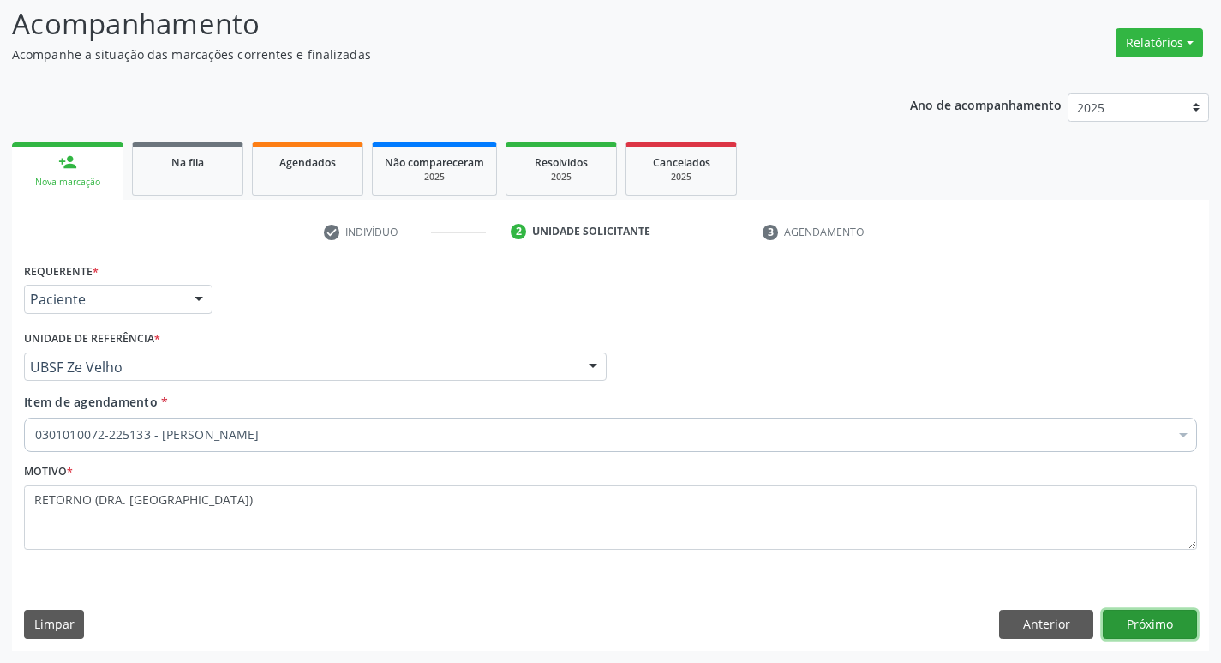
click at [1152, 627] on button "Próximo" at bounding box center [1150, 623] width 94 height 29
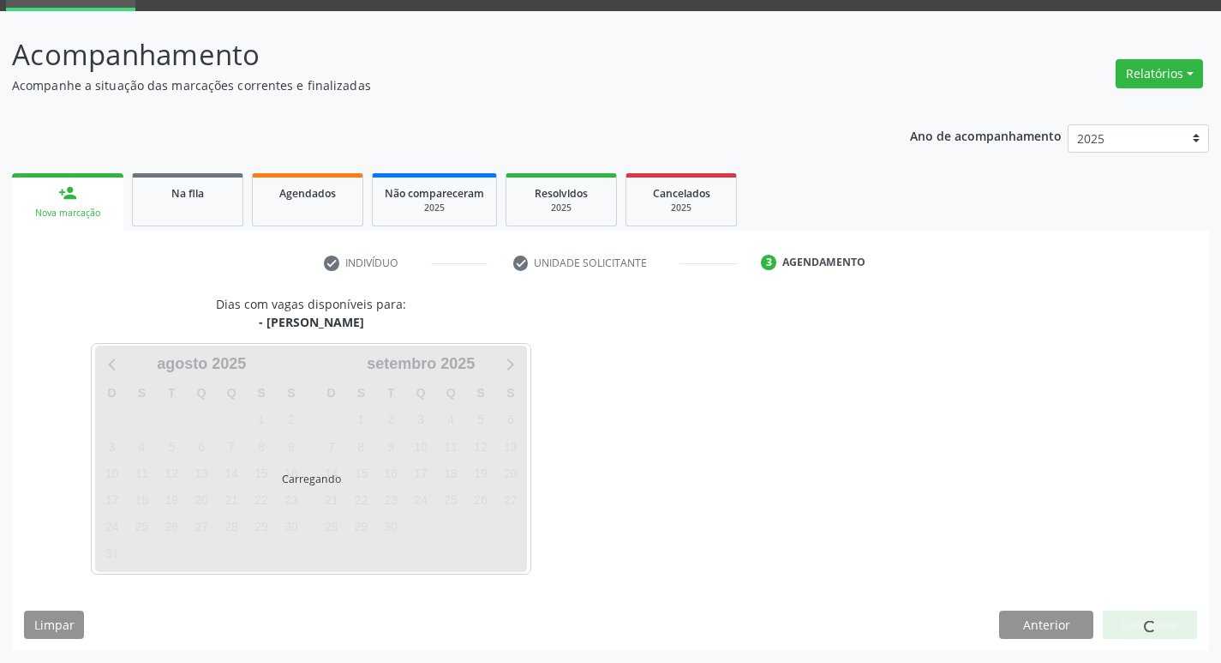
scroll to position [83, 0]
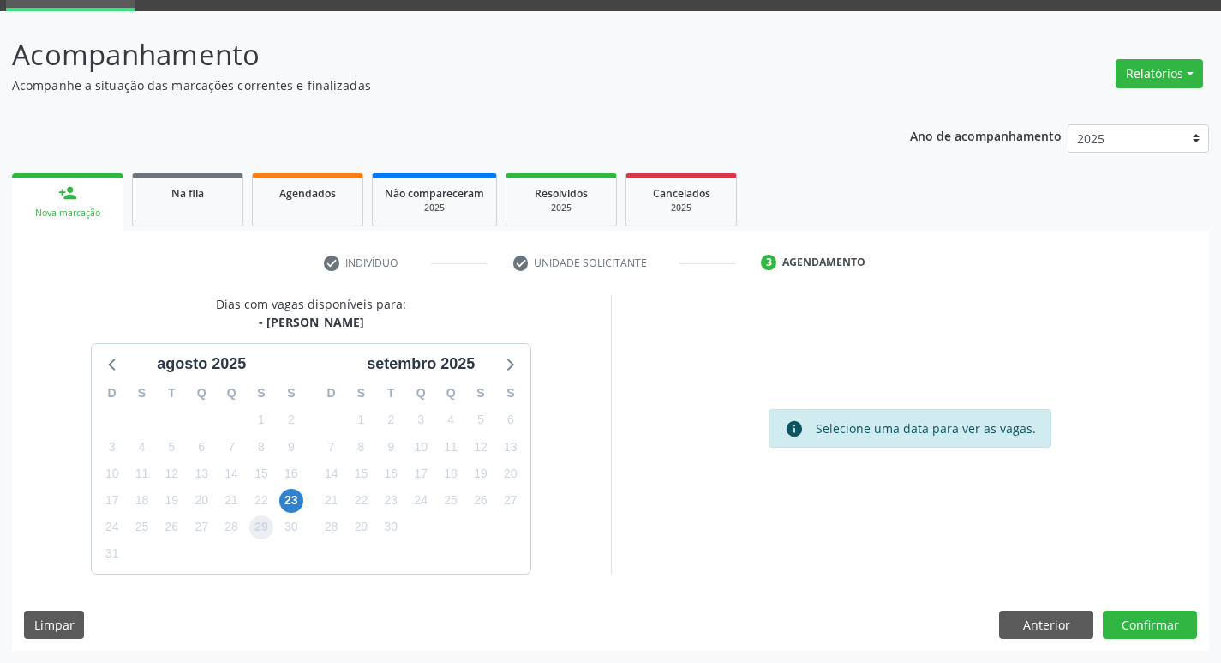
click at [258, 519] on span "29" at bounding box center [261, 527] width 24 height 24
click at [1141, 621] on button "Confirmar" at bounding box center [1150, 624] width 94 height 29
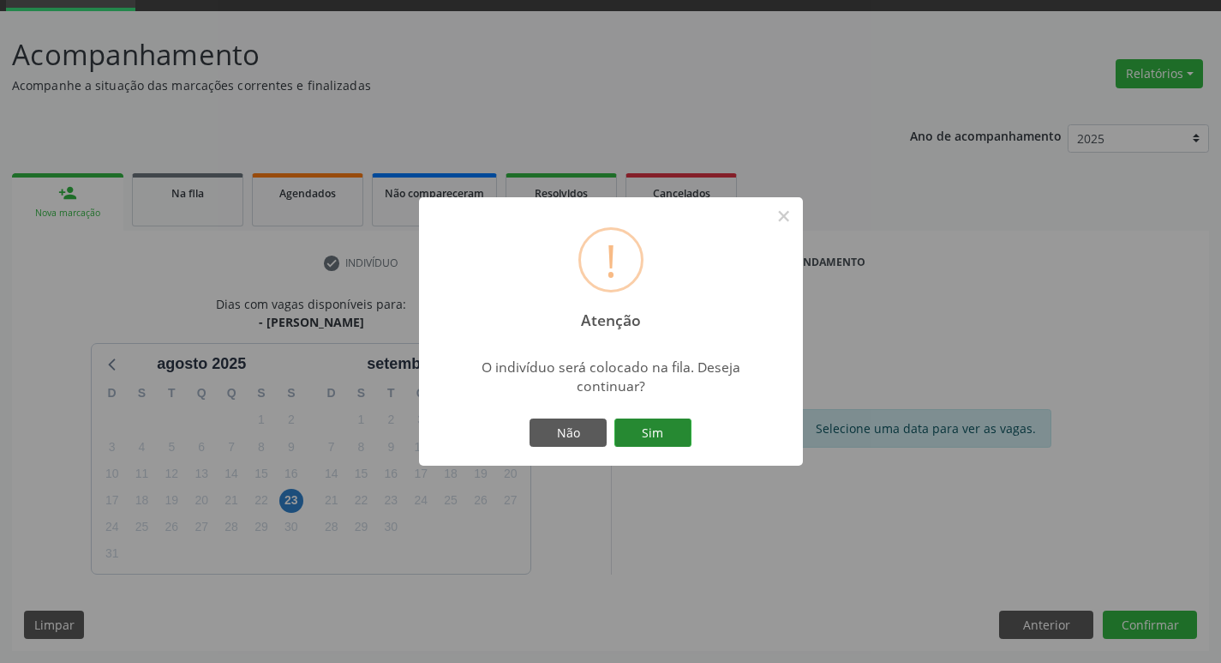
click at [669, 435] on button "Sim" at bounding box center [653, 432] width 77 height 29
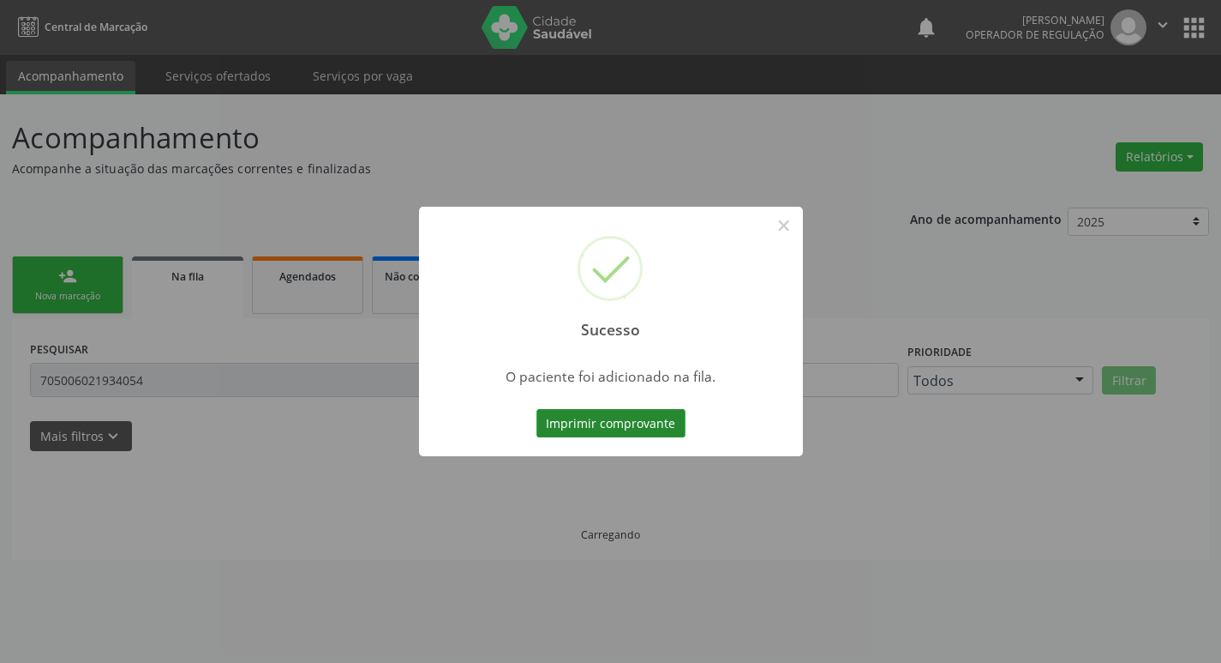
scroll to position [0, 0]
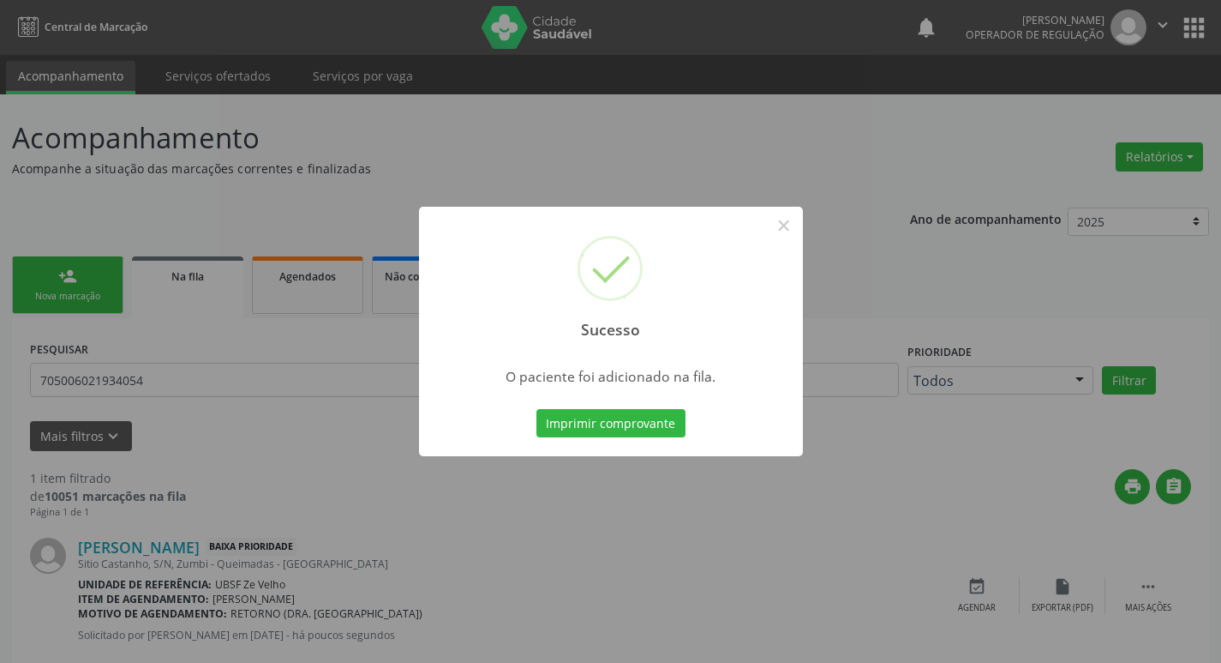
click at [123, 555] on div "Sucesso × O paciente foi adicionado na fila. Imprimir comprovante Cancel" at bounding box center [610, 331] width 1221 height 663
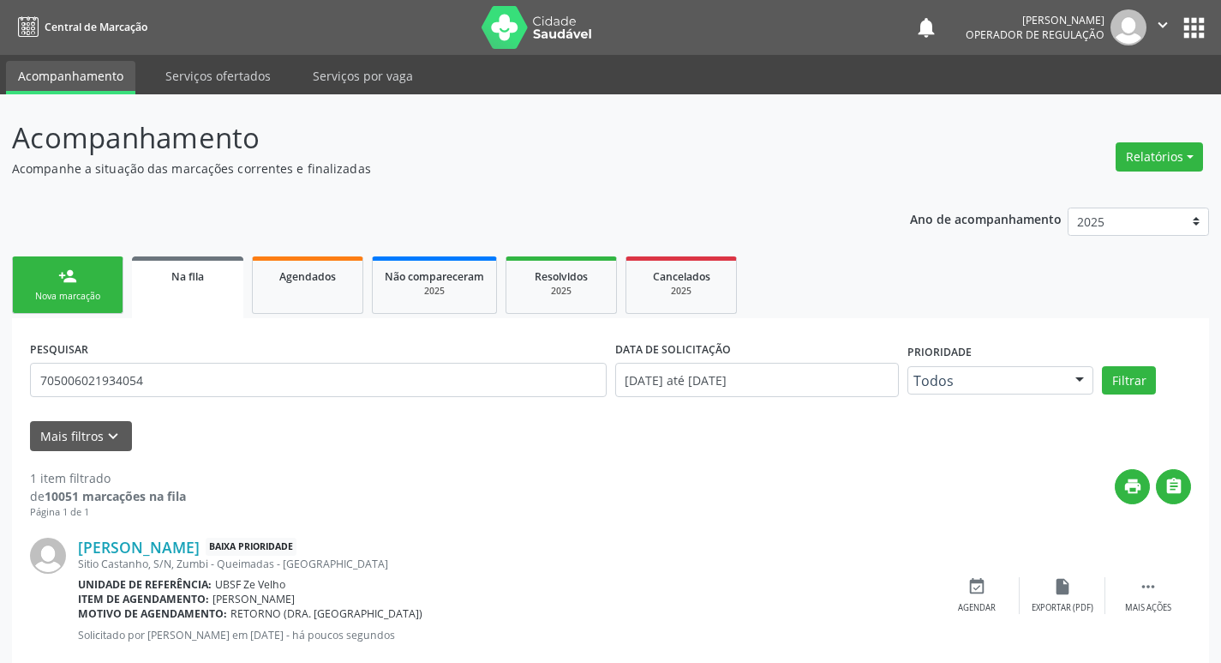
scroll to position [39, 0]
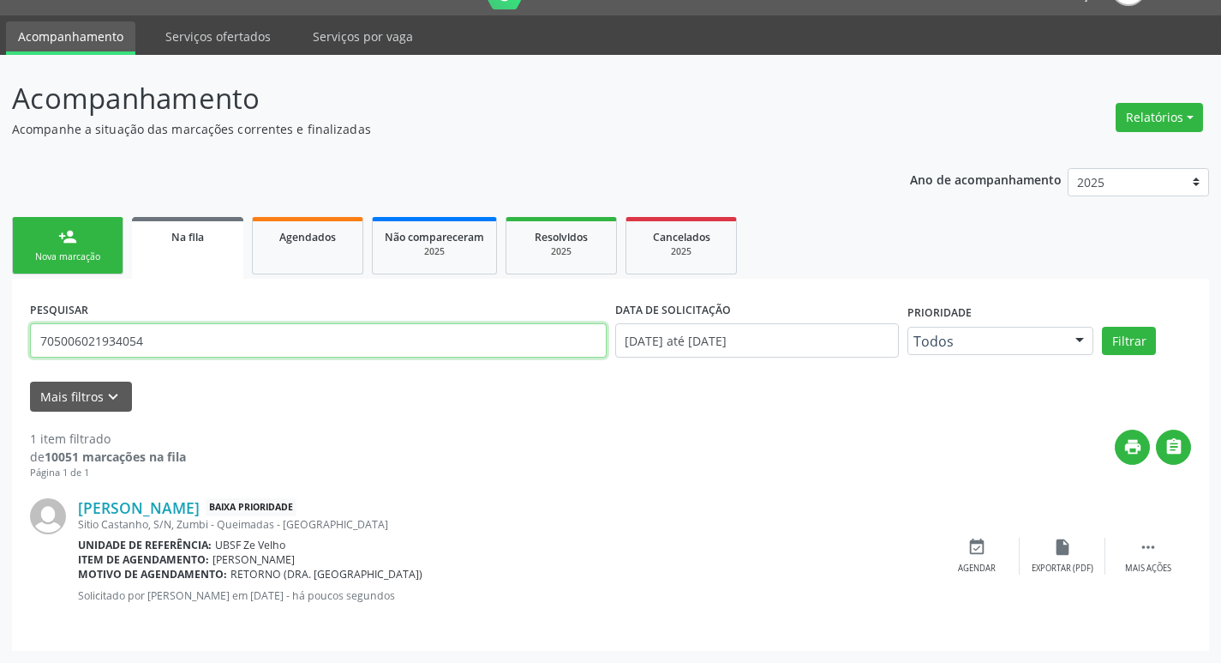
click at [204, 355] on input "705006021934054" at bounding box center [318, 340] width 577 height 34
click at [206, 349] on input "705006021934054" at bounding box center [318, 340] width 577 height 34
type input "7092072683284731"
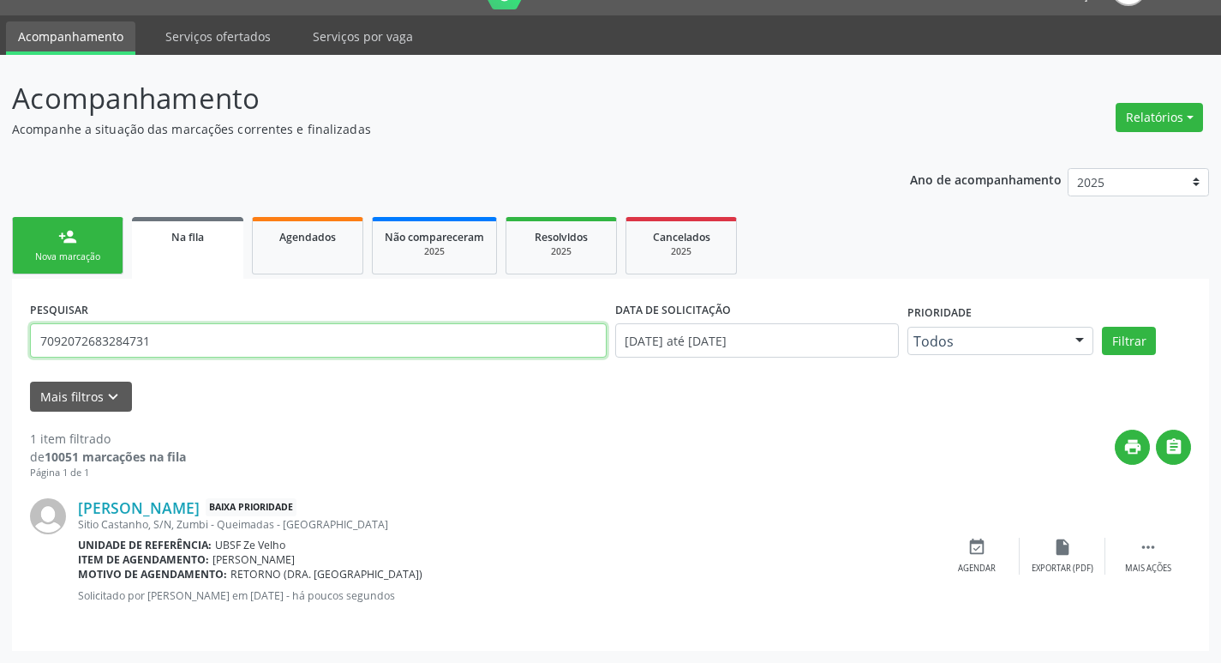
click at [1102, 327] on button "Filtrar" at bounding box center [1129, 341] width 54 height 29
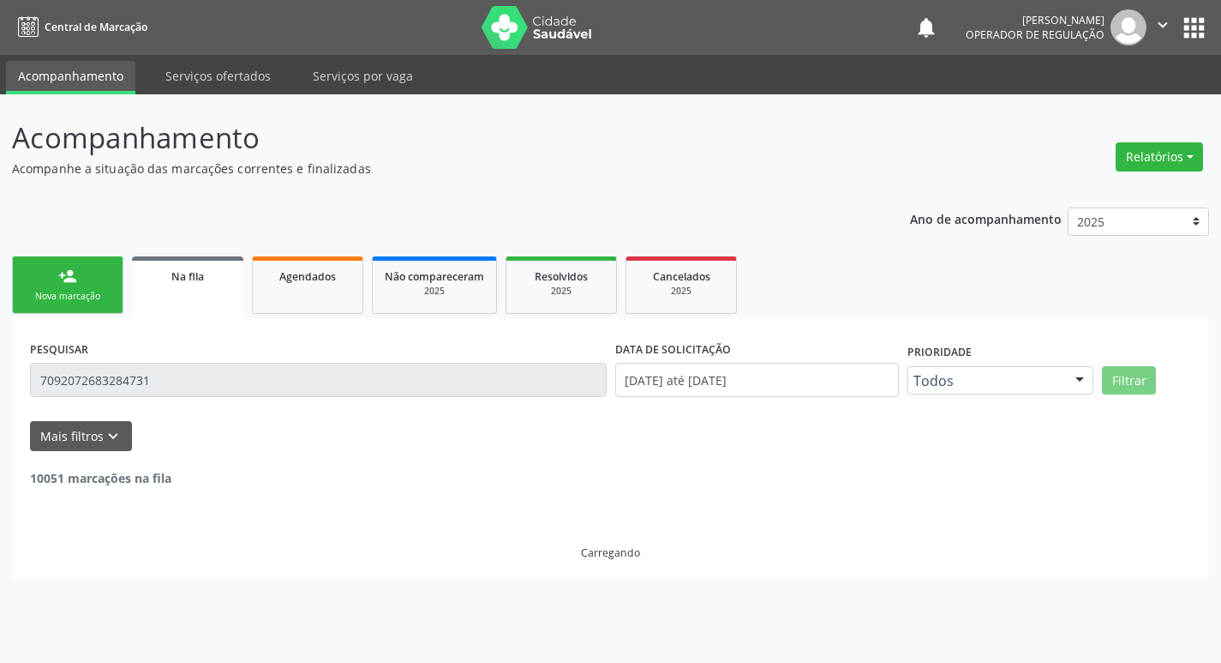
scroll to position [0, 0]
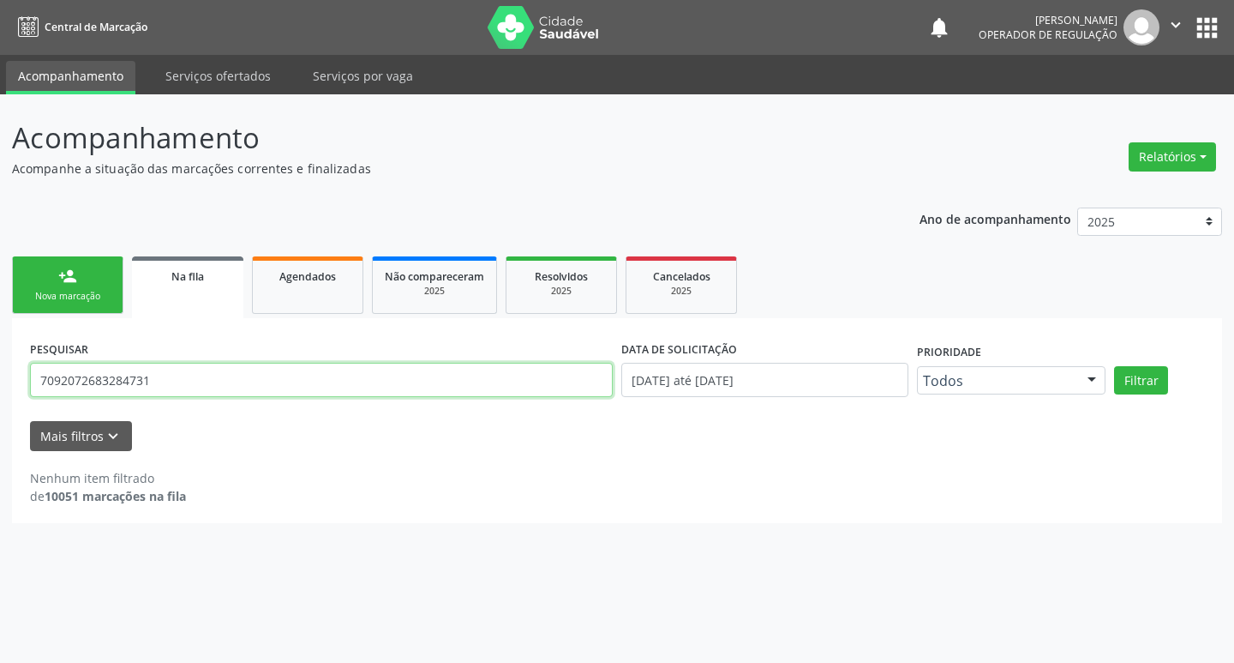
click at [143, 386] on input "7092072683284731" at bounding box center [321, 380] width 583 height 34
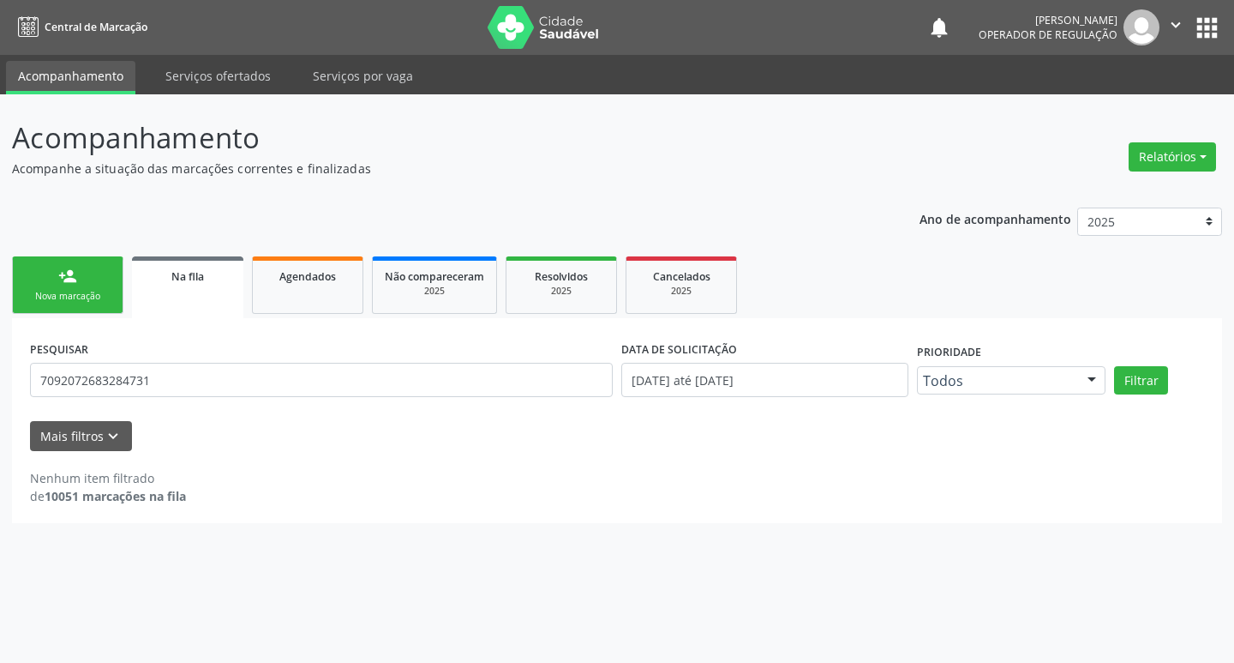
click at [77, 238] on div "Ano de acompanhamento 2025 2024 2023 2022 2021 person_add Nova marcação Na fila…" at bounding box center [617, 358] width 1210 height 327
click at [72, 268] on div "person_add" at bounding box center [67, 276] width 19 height 19
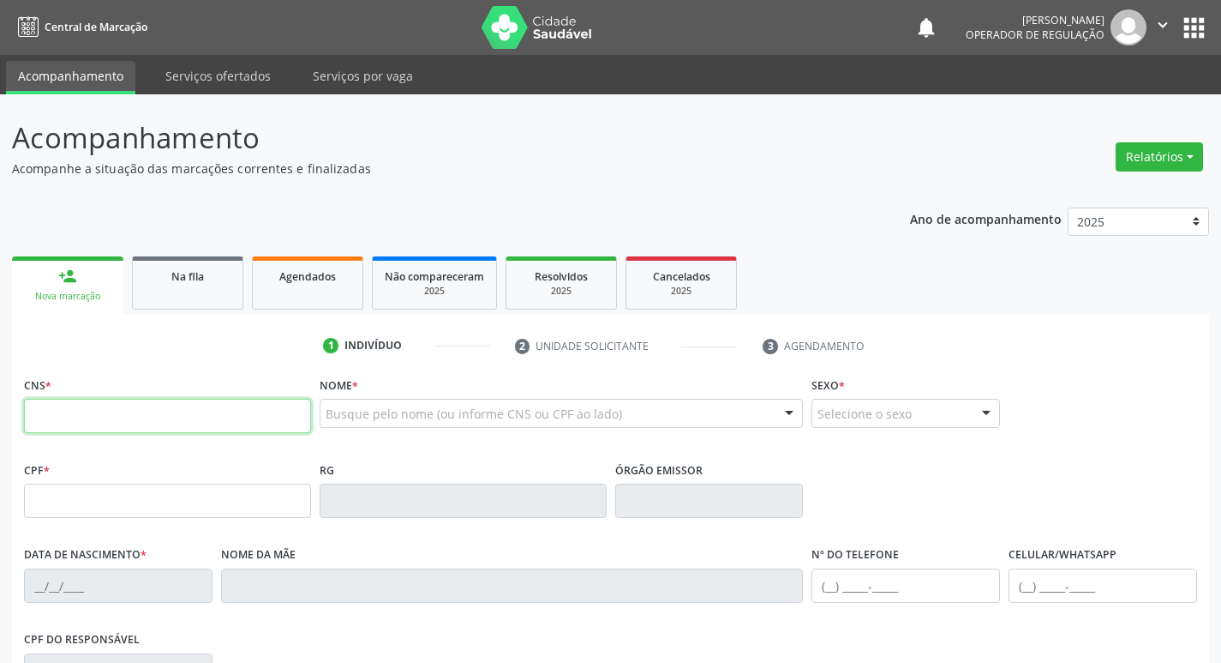
click at [75, 418] on input "text" at bounding box center [167, 416] width 287 height 34
paste input "709 2072 6832 8473"
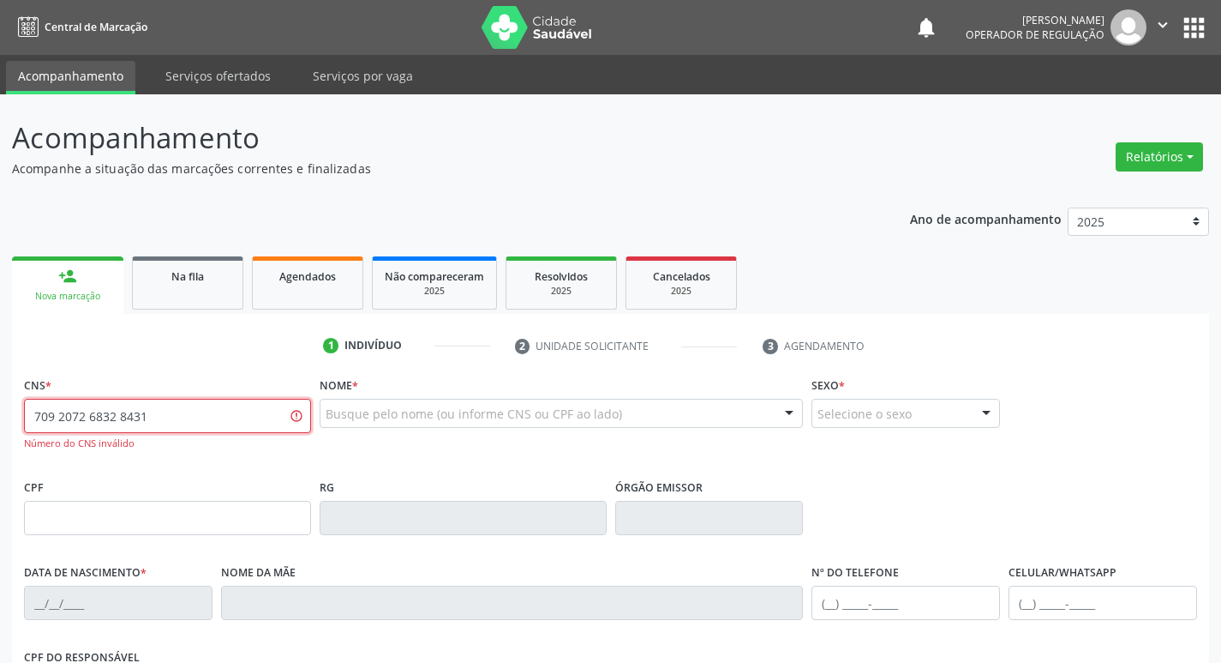
type input "709 2072 6832 8431"
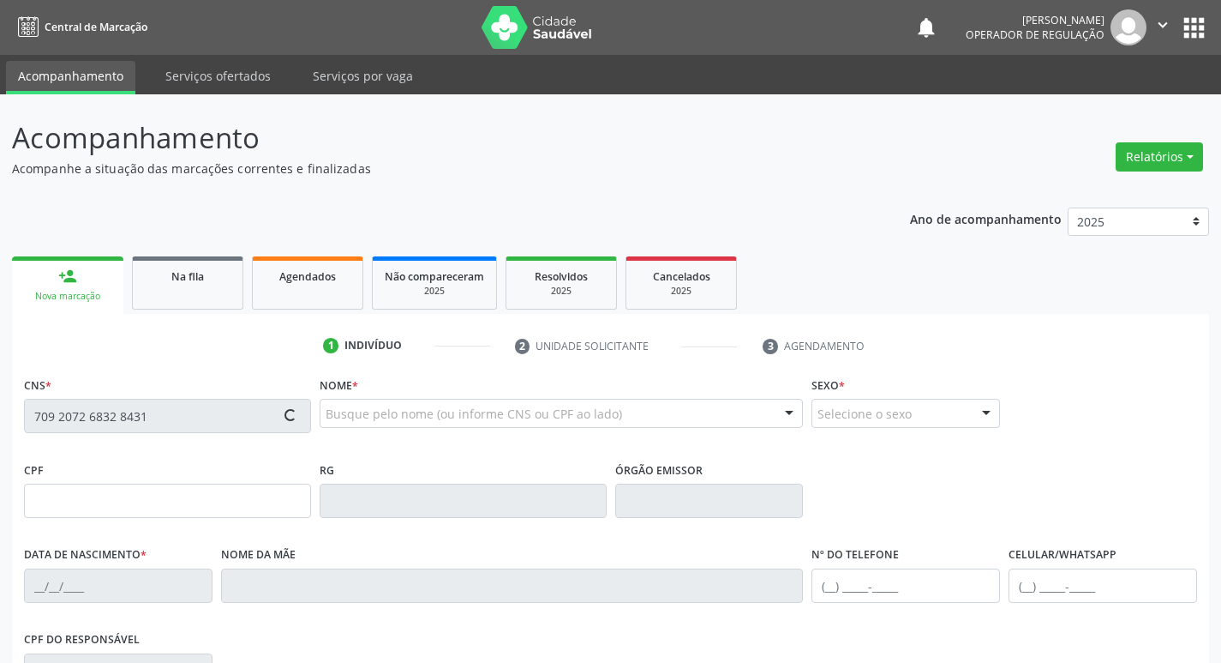
type input "173.719.424-42"
type input "[DATE]"
type input "[PERSON_NAME]"
type input "[PHONE_NUMBER]"
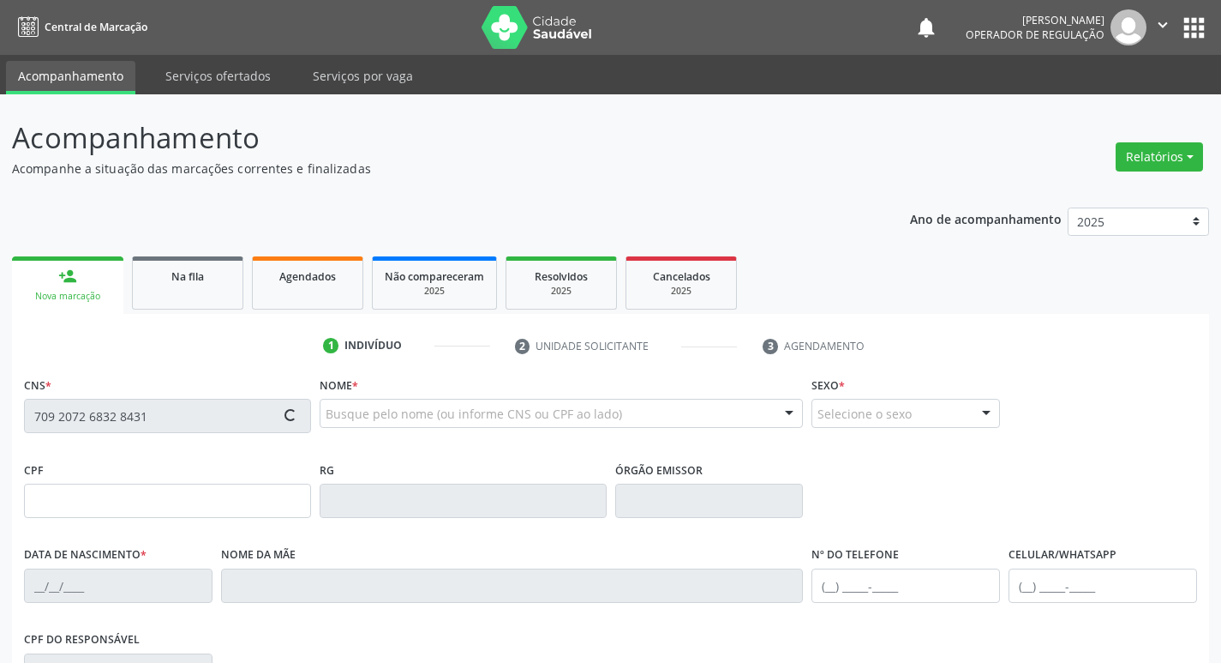
type input "125.526.924-35"
type input "S/N"
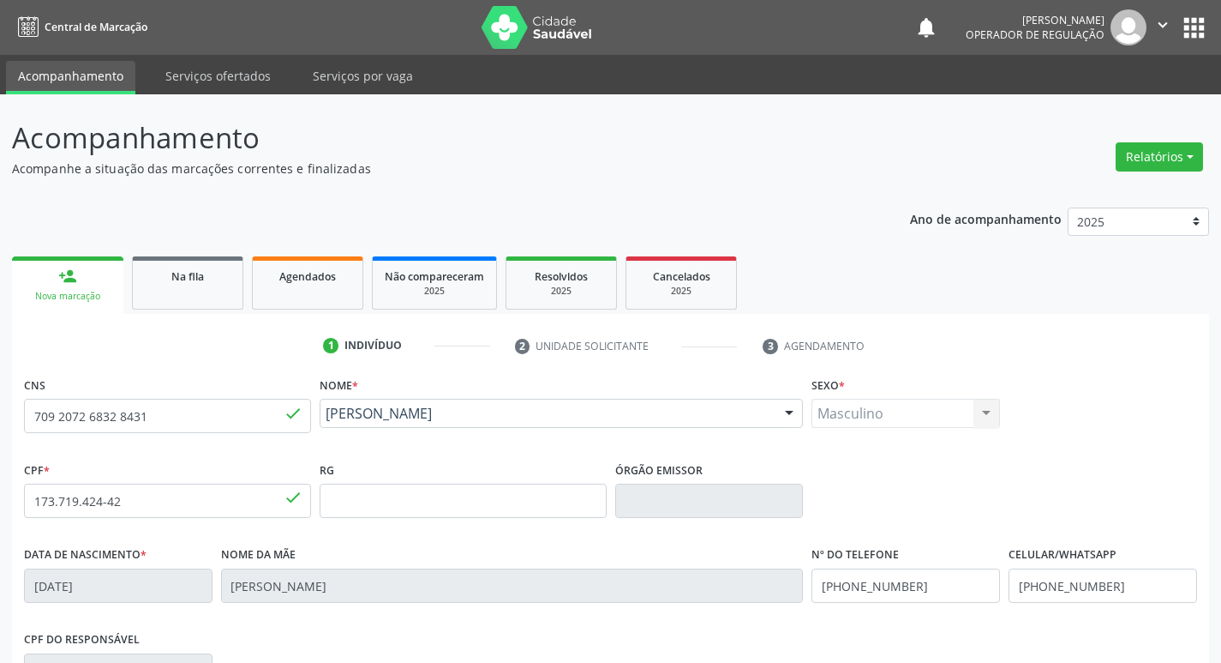
scroll to position [267, 0]
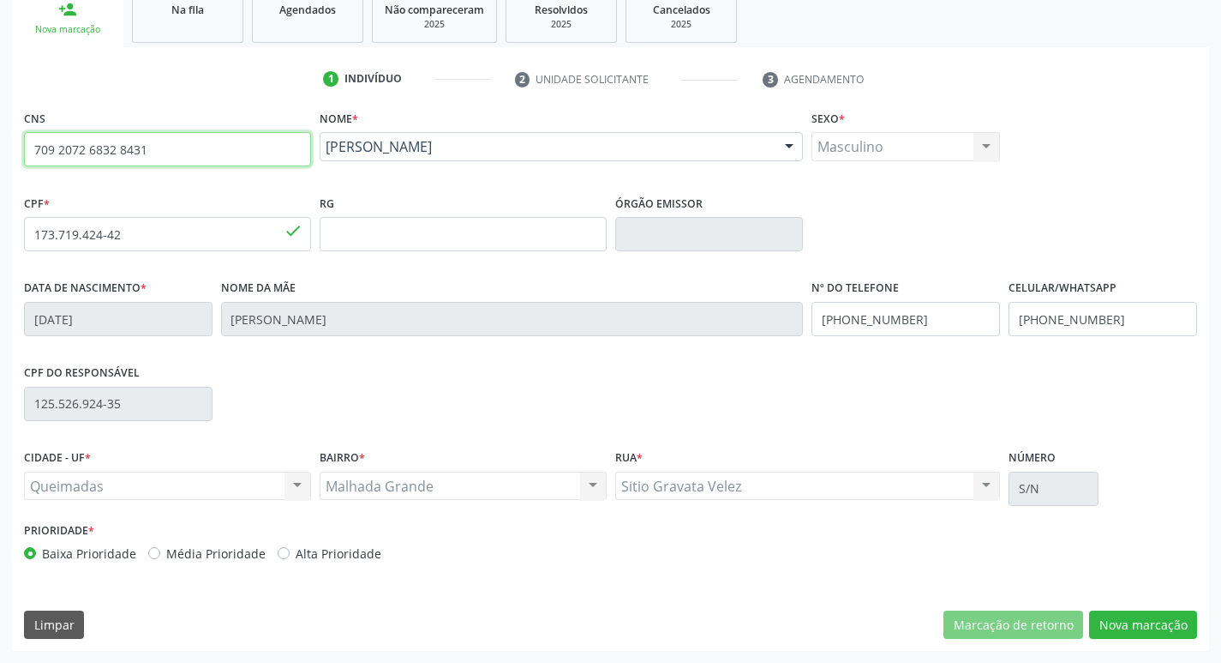
click at [118, 154] on input "709 2072 6832 8431" at bounding box center [167, 149] width 287 height 34
click at [1138, 624] on button "Nova marcação" at bounding box center [1143, 624] width 108 height 29
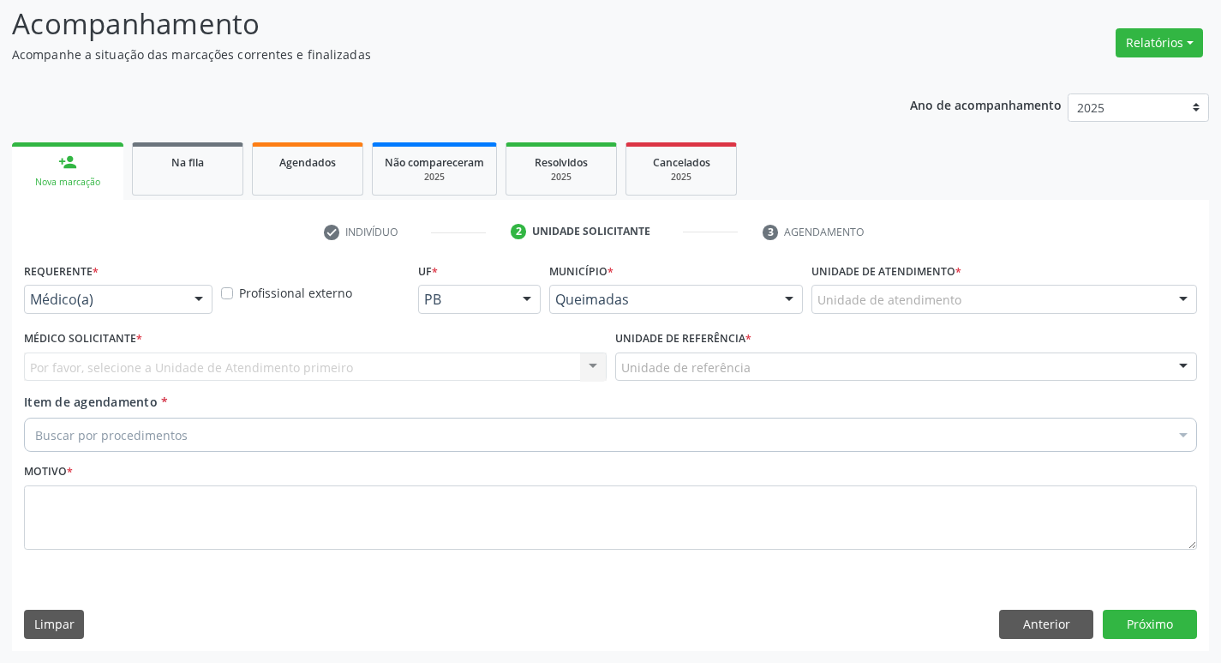
click at [70, 287] on div "Médico(a)" at bounding box center [118, 299] width 189 height 29
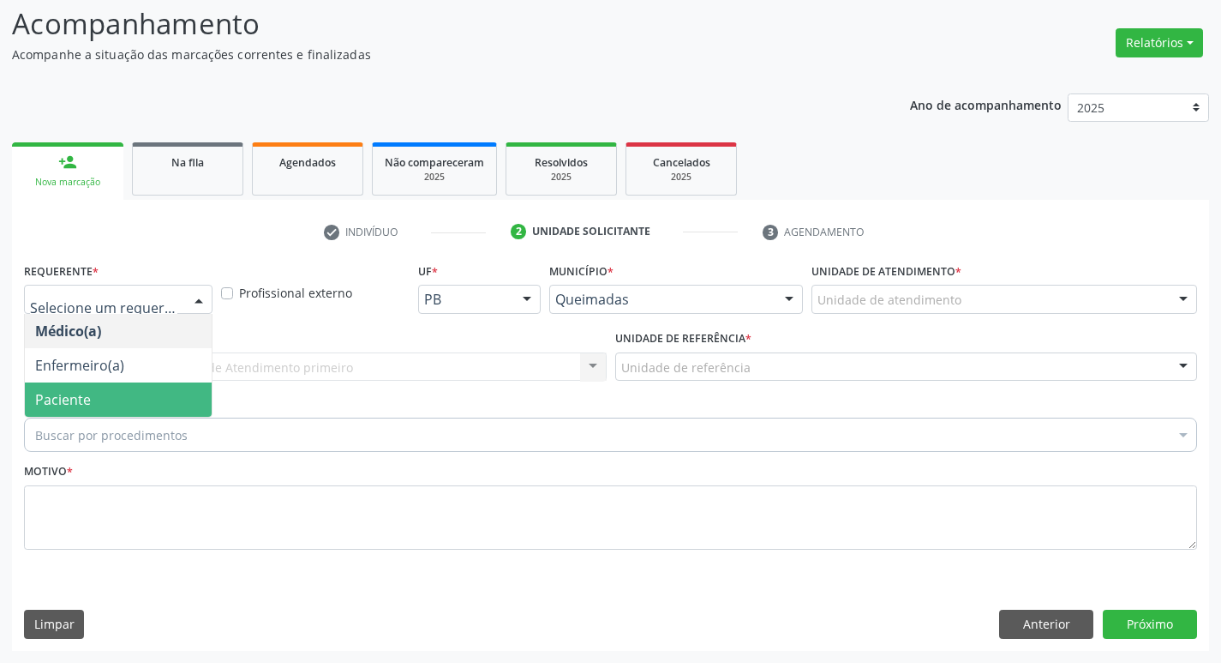
click at [54, 393] on span "Paciente" at bounding box center [63, 399] width 56 height 19
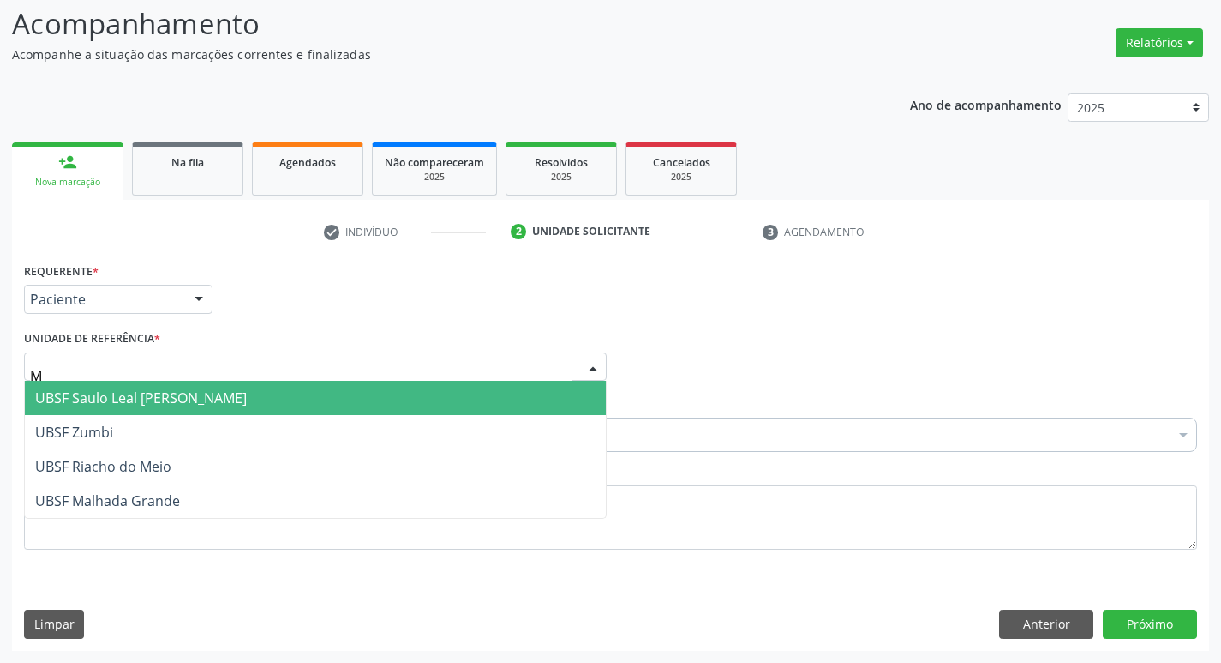
type input "MA"
click at [69, 395] on span "UBSF Malhada Grande" at bounding box center [107, 397] width 145 height 19
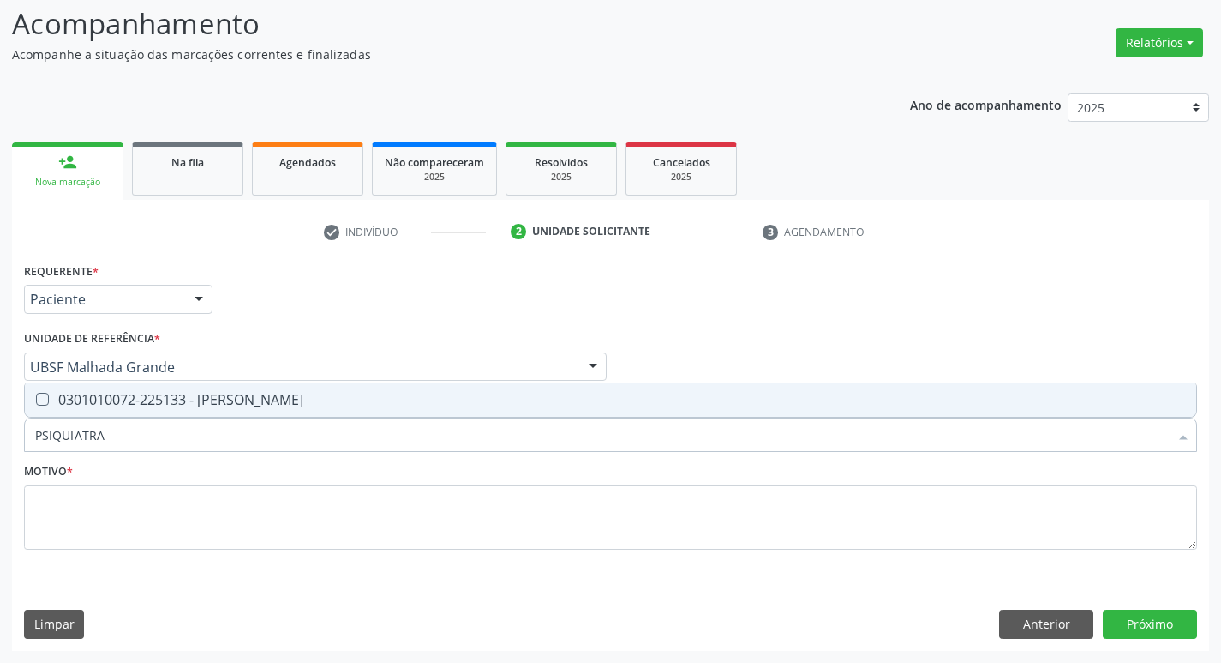
click at [155, 381] on div "Requerente * Paciente Médico(a) Enfermeiro(a) Paciente Nenhum resultado encontr…" at bounding box center [610, 415] width 1173 height 315
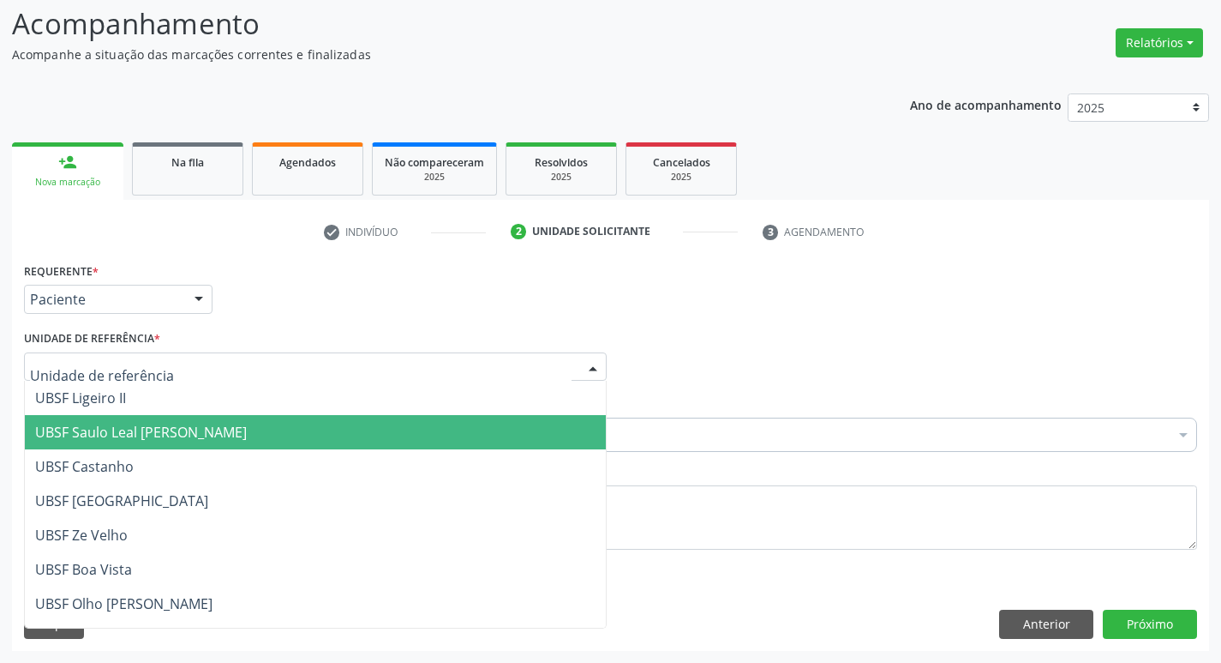
click at [155, 402] on div "Requerente * Paciente Médico(a) Enfermeiro(a) Paciente Nenhum resultado encontr…" at bounding box center [610, 415] width 1173 height 315
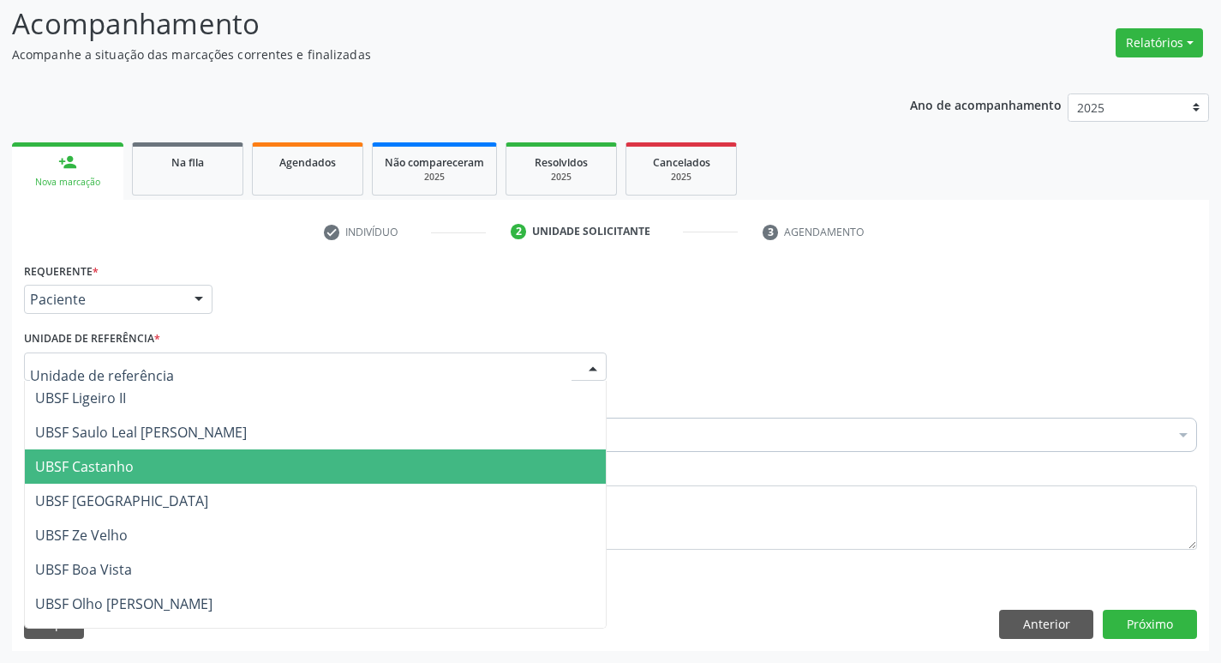
click at [0, 437] on div "Acompanhamento Acompanhe a situação das marcações correntes e finalizadas Relat…" at bounding box center [610, 321] width 1221 height 682
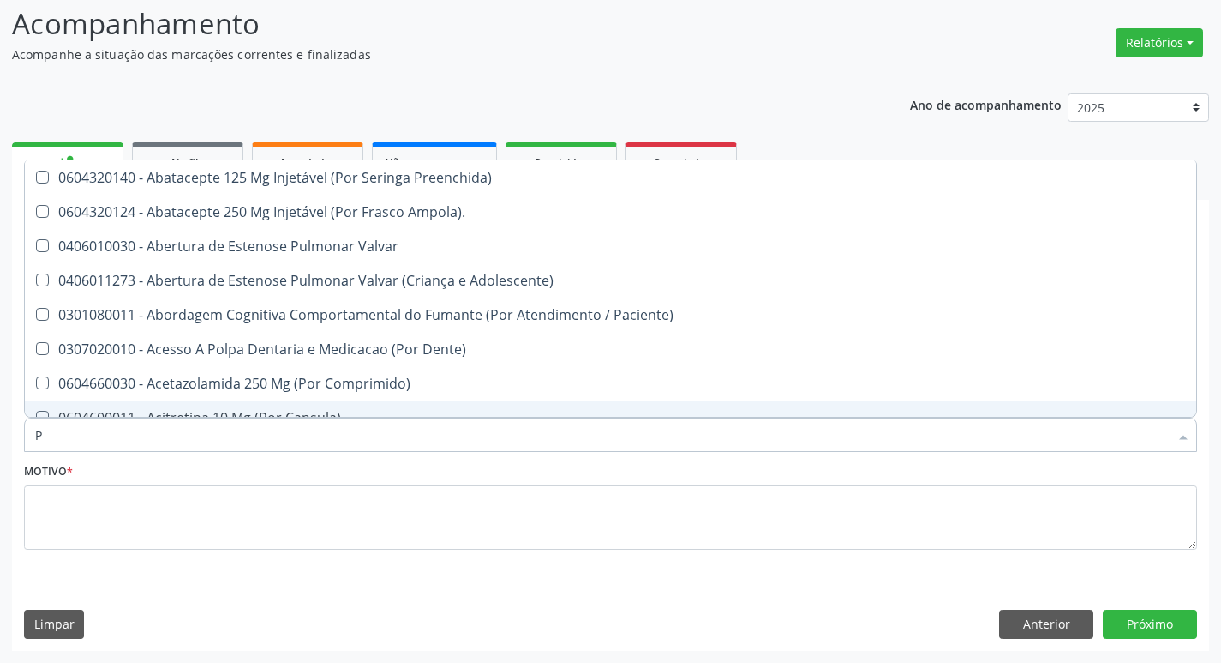
type input "PSIQUIATRA"
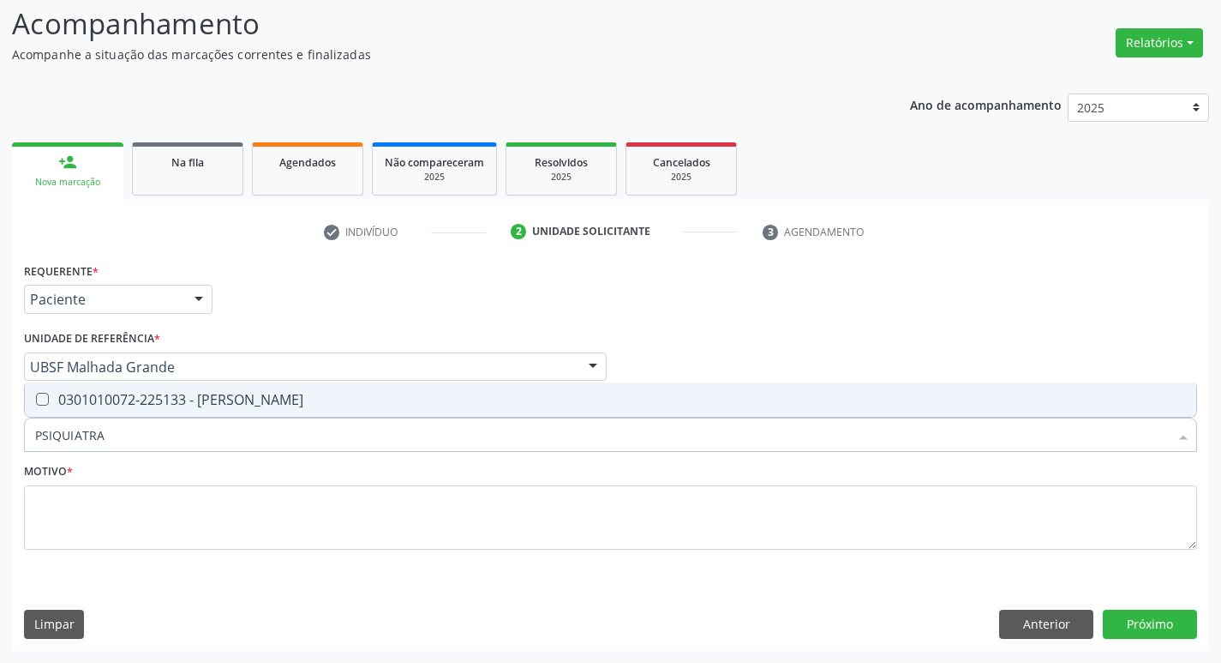
click at [195, 410] on span "0301010072-225133 - [PERSON_NAME]" at bounding box center [611, 399] width 1172 height 34
checkbox Psiquiatra "true"
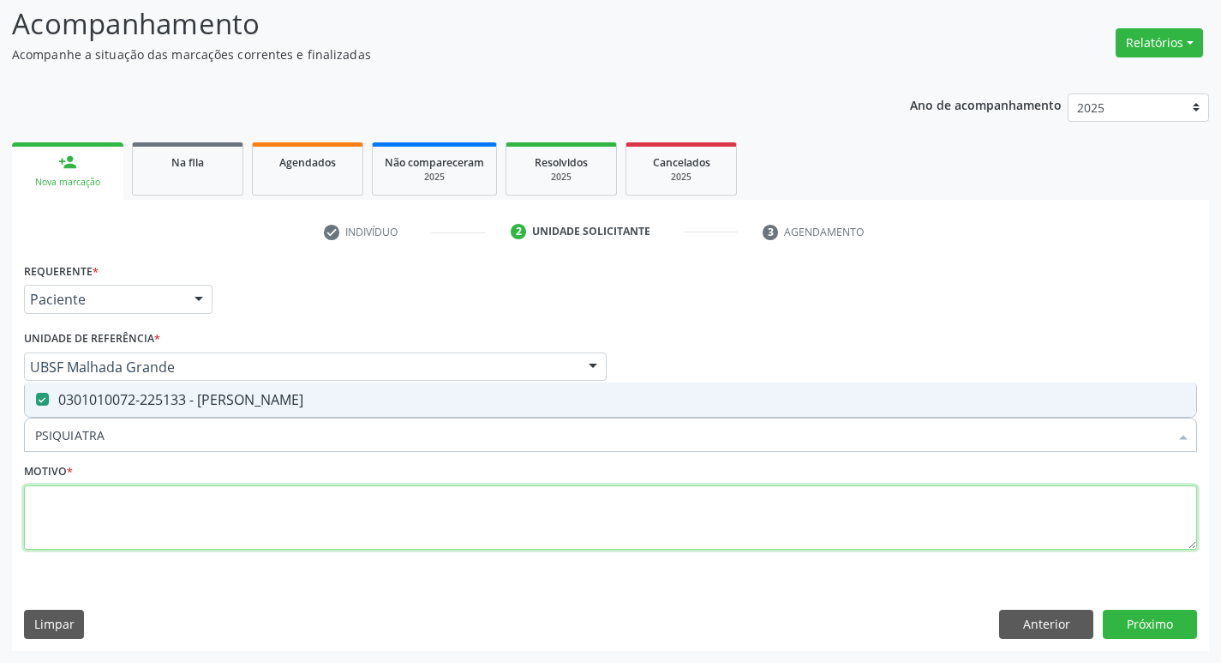
click at [153, 499] on textarea at bounding box center [610, 517] width 1173 height 65
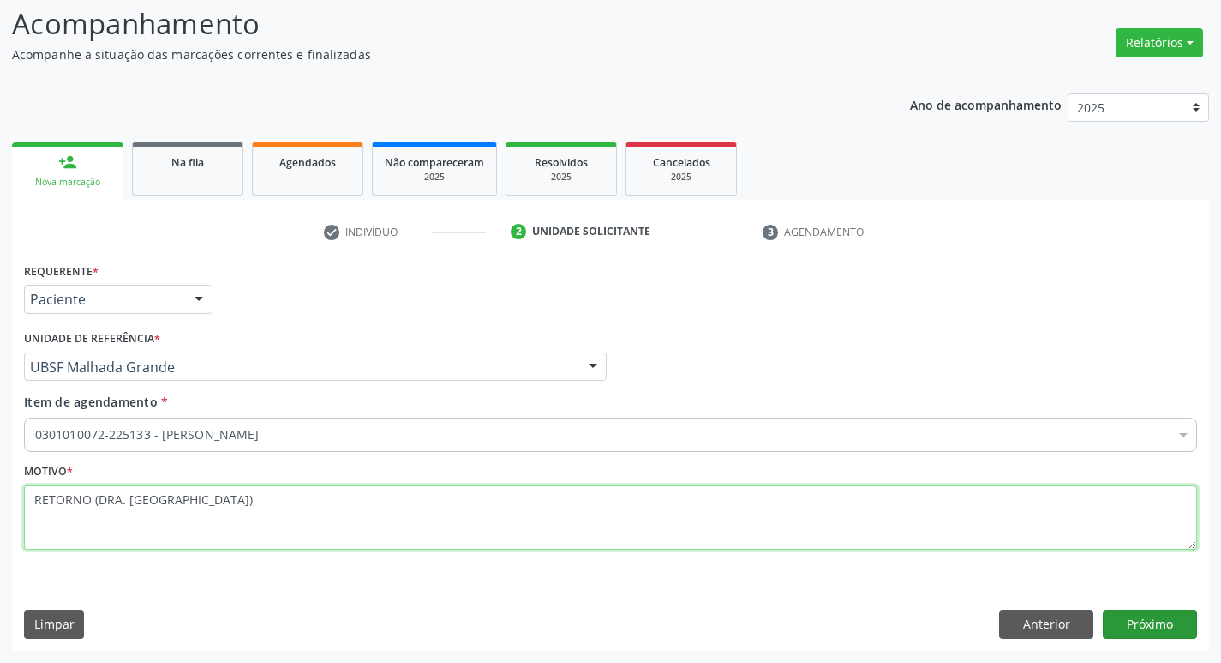
type textarea "RETORNO (DRA. [GEOGRAPHIC_DATA])"
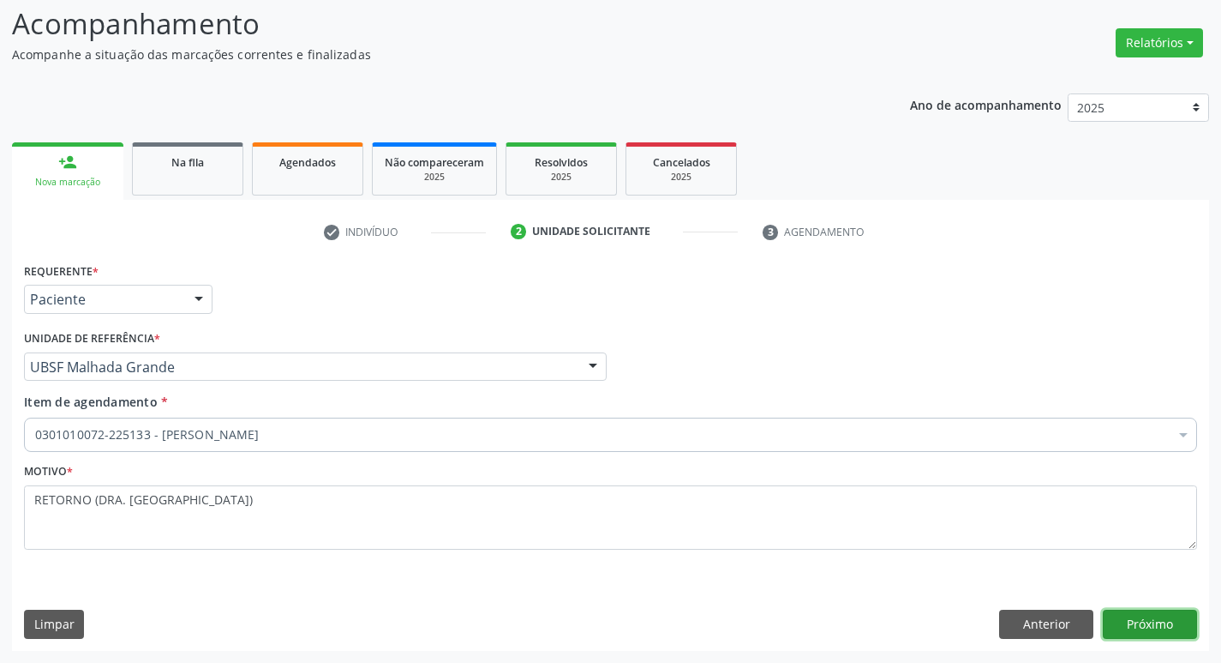
click at [1175, 625] on button "Próximo" at bounding box center [1150, 623] width 94 height 29
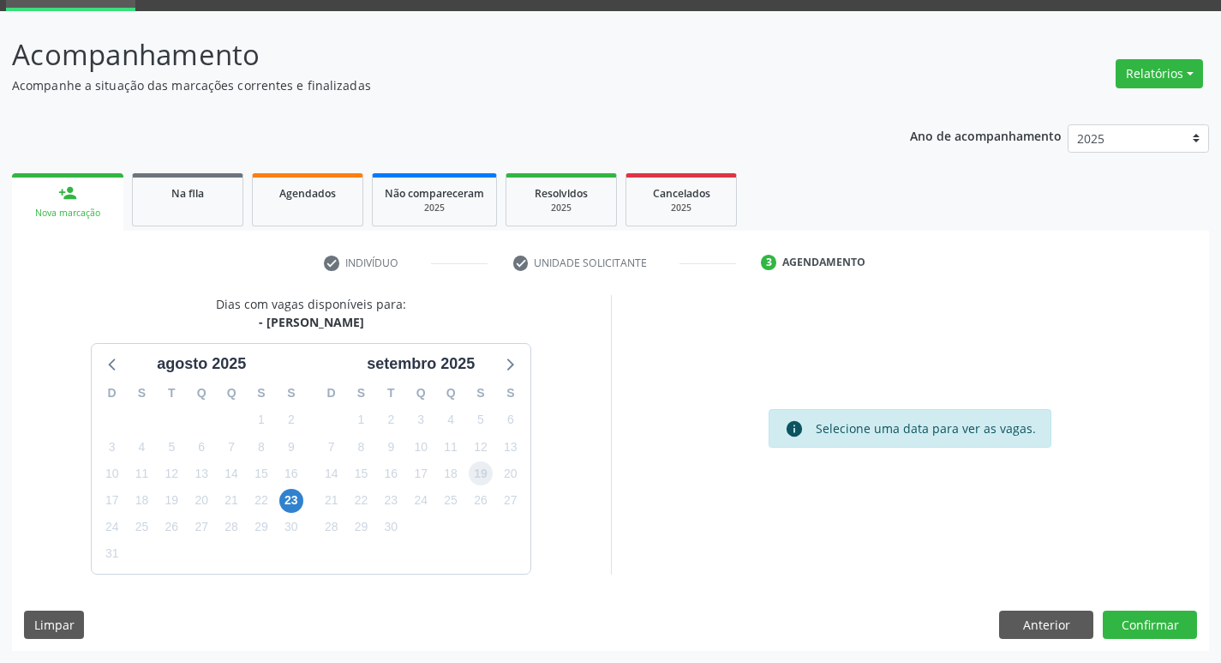
click at [478, 479] on span "19" at bounding box center [481, 473] width 24 height 24
click at [1174, 637] on button "Confirmar" at bounding box center [1150, 624] width 94 height 29
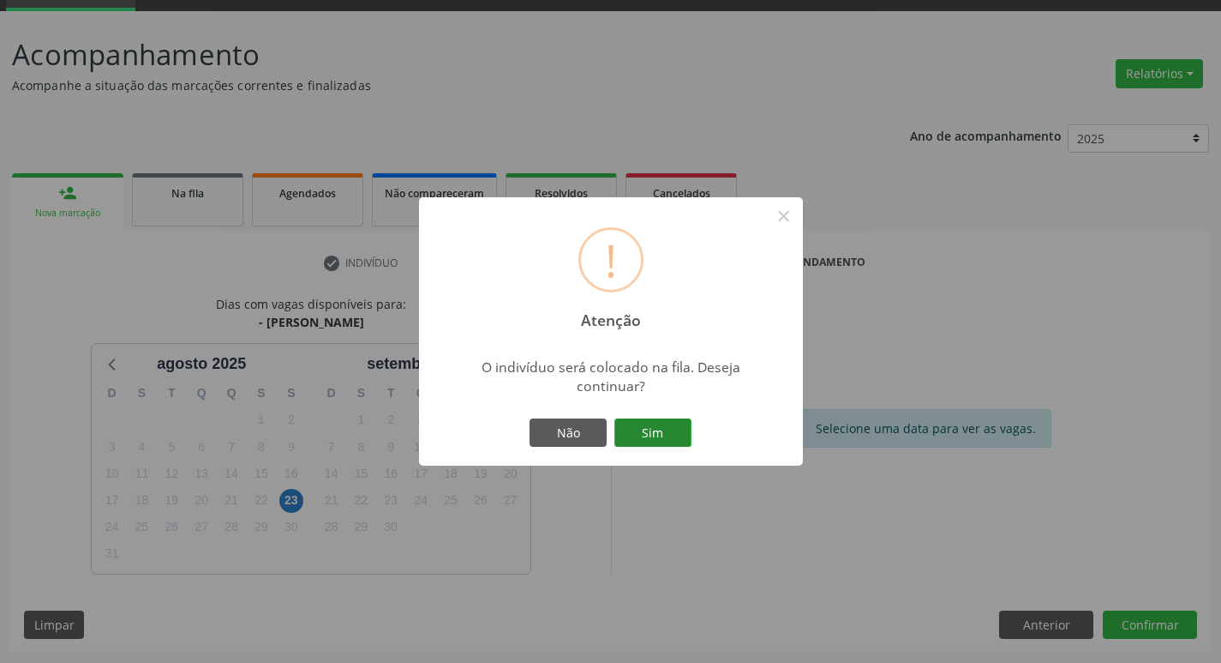
click at [630, 430] on button "Sim" at bounding box center [653, 432] width 77 height 29
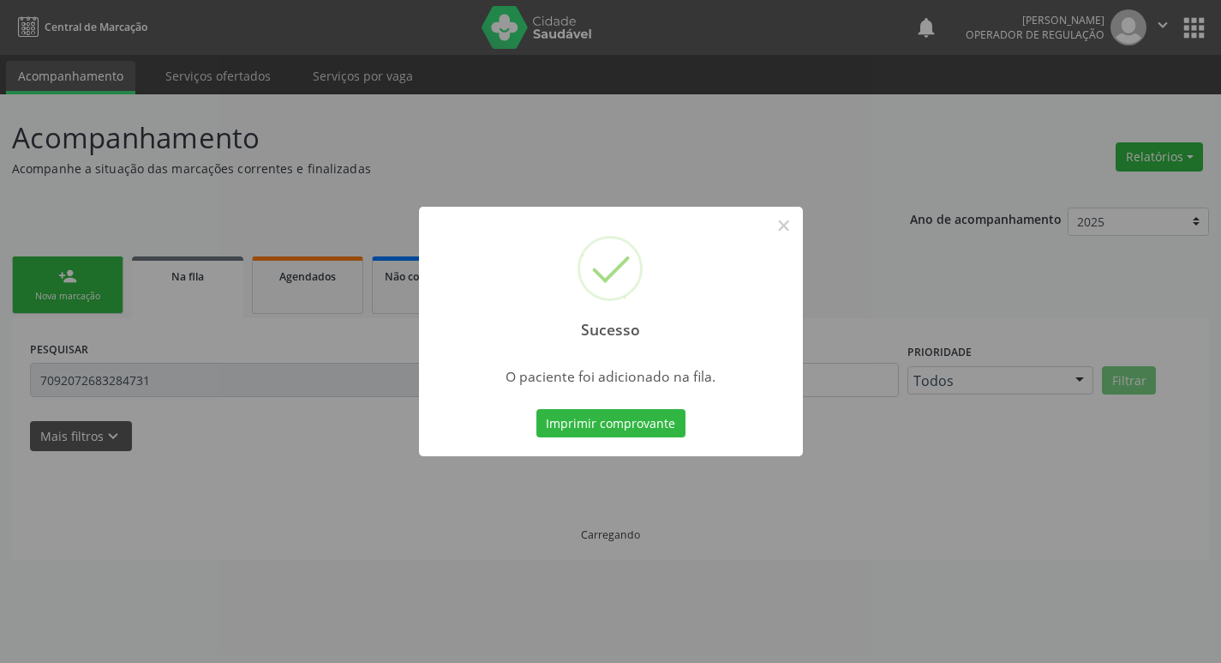
scroll to position [0, 0]
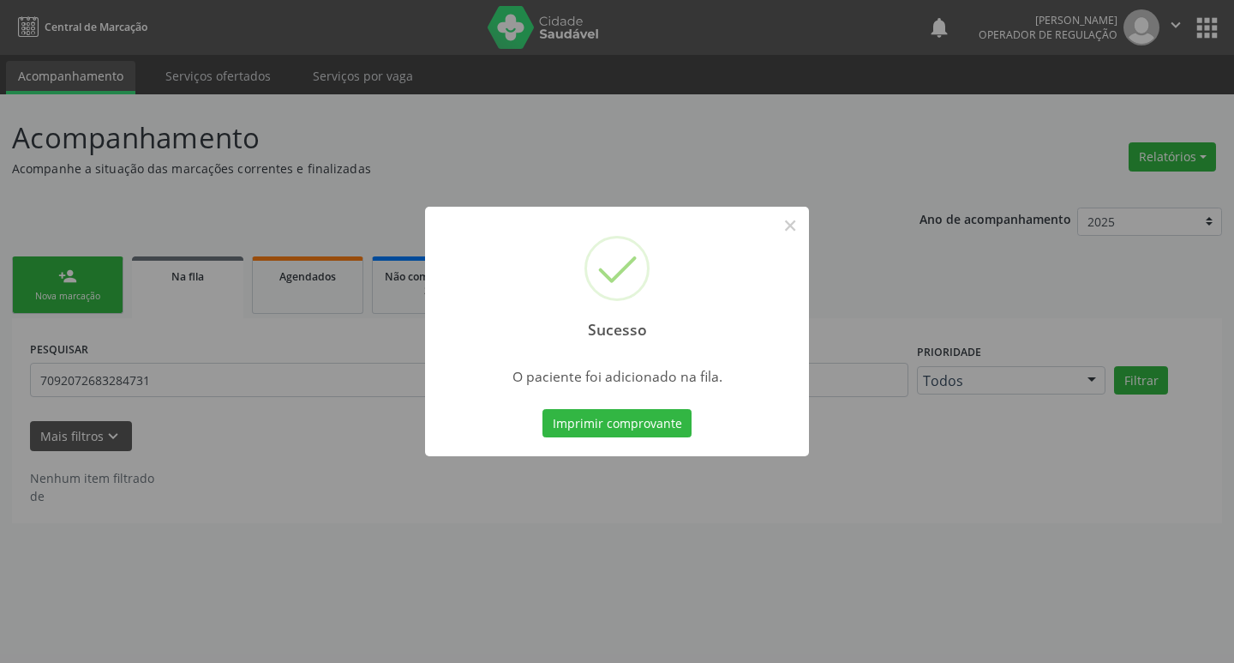
click at [218, 404] on div "Sucesso × O paciente foi adicionado na fila. Imprimir comprovante Cancel" at bounding box center [617, 331] width 1234 height 663
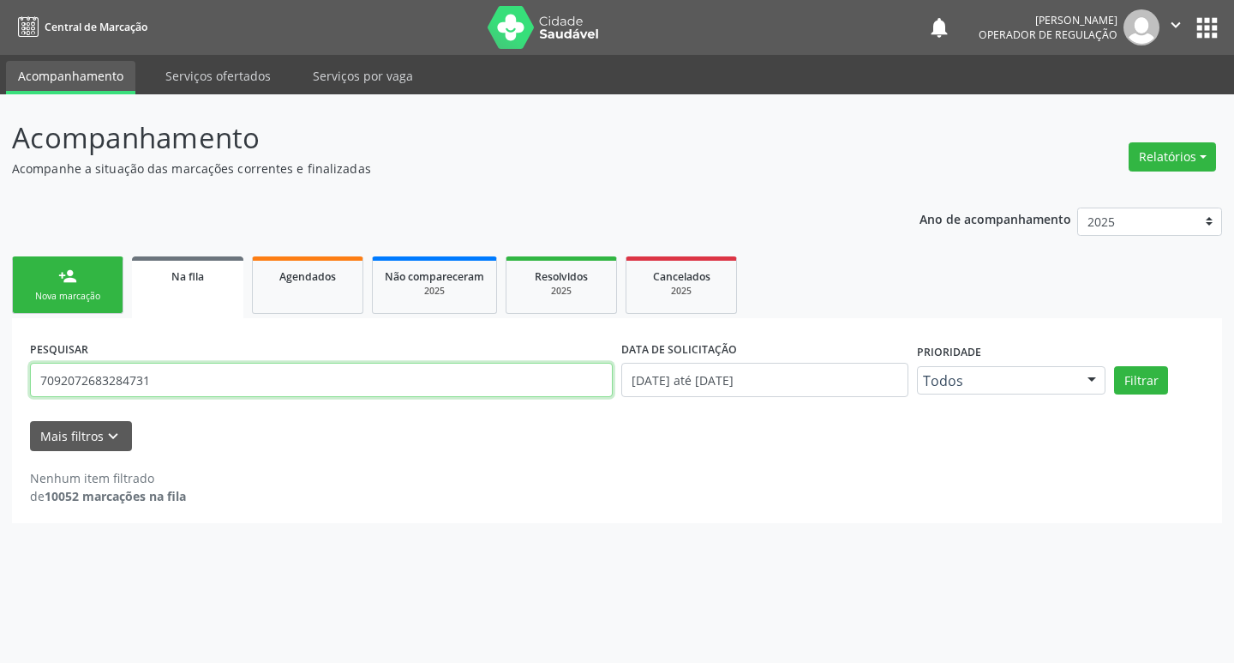
click at [142, 389] on input "7092072683284731" at bounding box center [321, 380] width 583 height 34
paste input "2072 6832 84"
click at [1114, 366] on button "Filtrar" at bounding box center [1141, 380] width 54 height 29
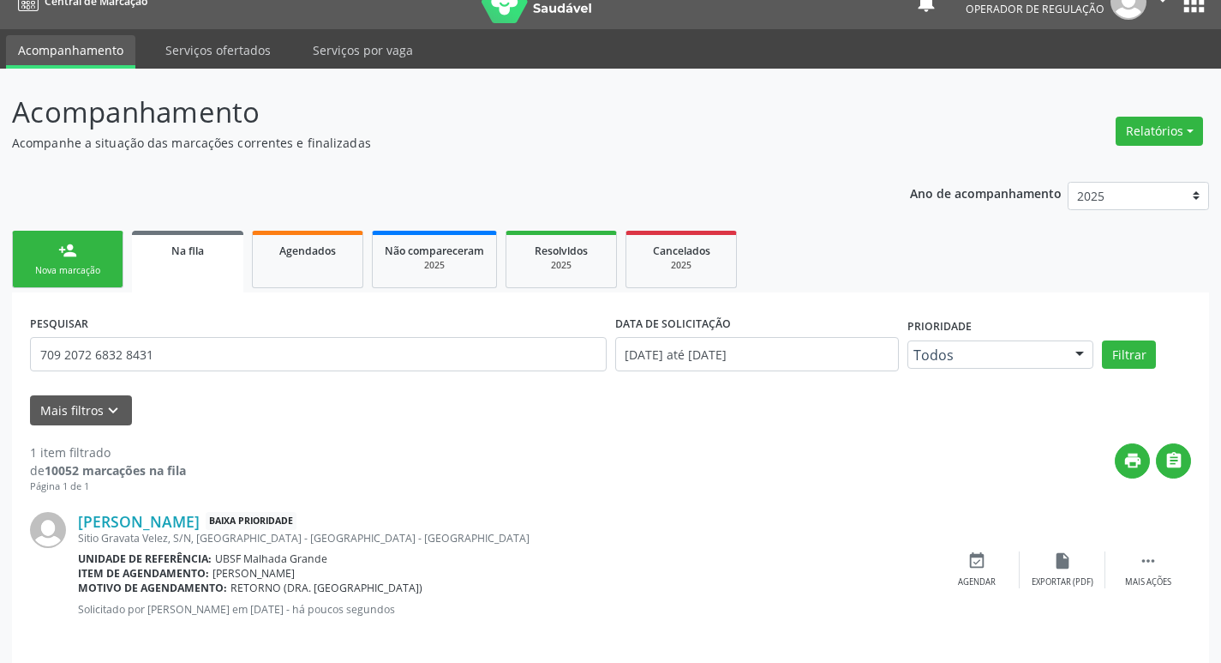
scroll to position [39, 0]
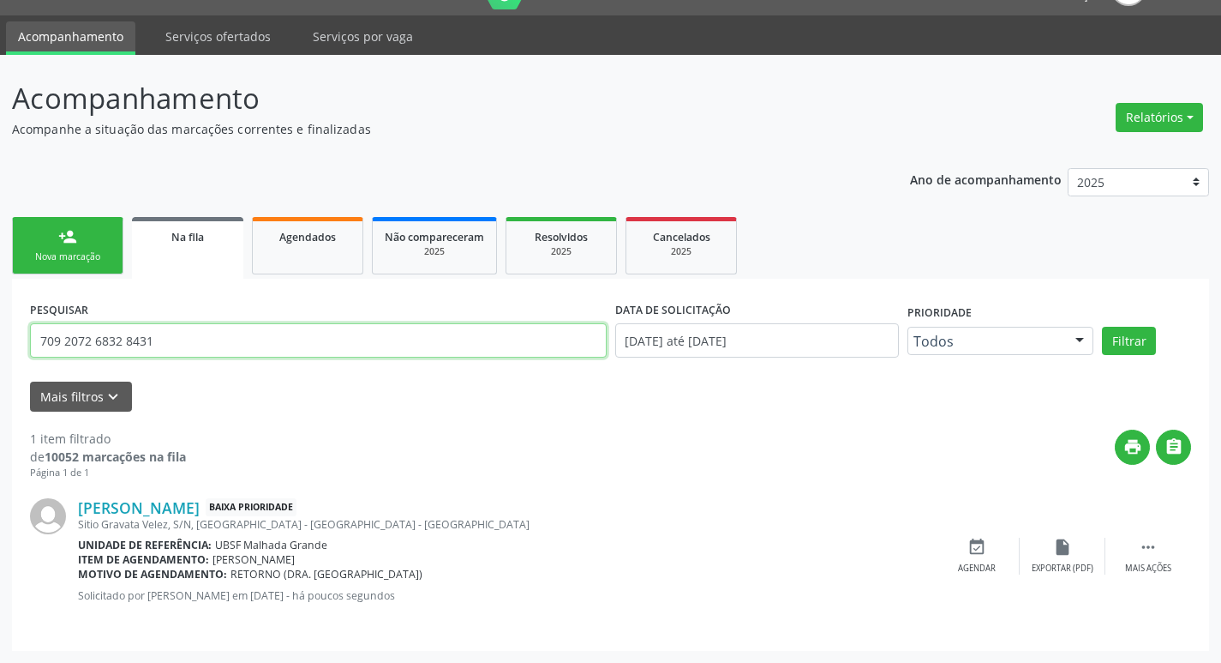
click at [89, 350] on input "709 2072 6832 8431" at bounding box center [318, 340] width 577 height 34
type input "706108868758930"
click at [1102, 327] on button "Filtrar" at bounding box center [1129, 341] width 54 height 29
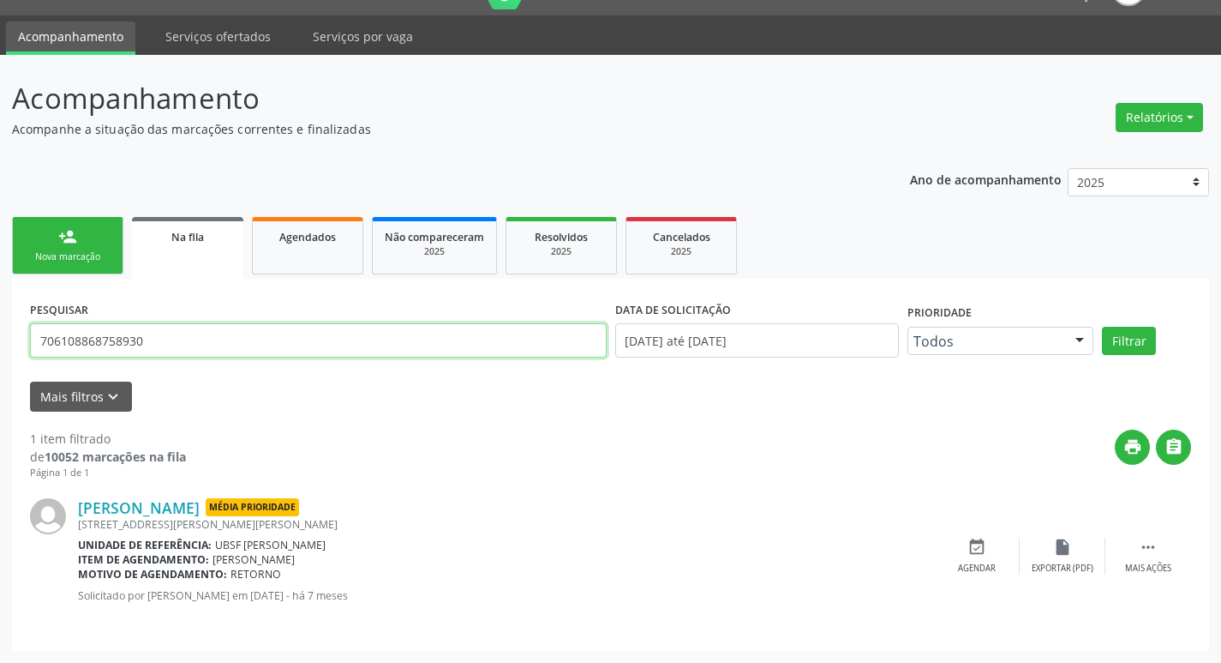
click at [93, 347] on input "706108868758930" at bounding box center [318, 340] width 577 height 34
click at [97, 255] on div "Nova marcação" at bounding box center [68, 256] width 86 height 13
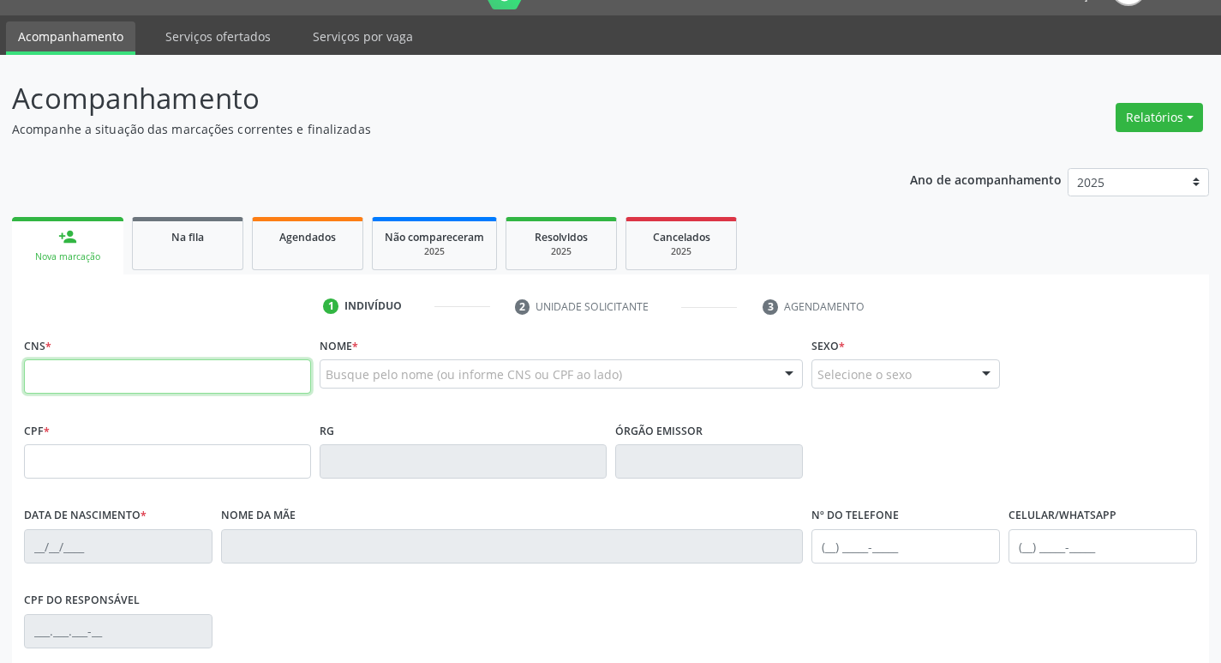
click at [120, 376] on input "text" at bounding box center [167, 376] width 287 height 34
paste input "706 1088 6875 8930"
type input "706 1088 6875 8930"
type input "035.308.274-01"
type input "[DATE]"
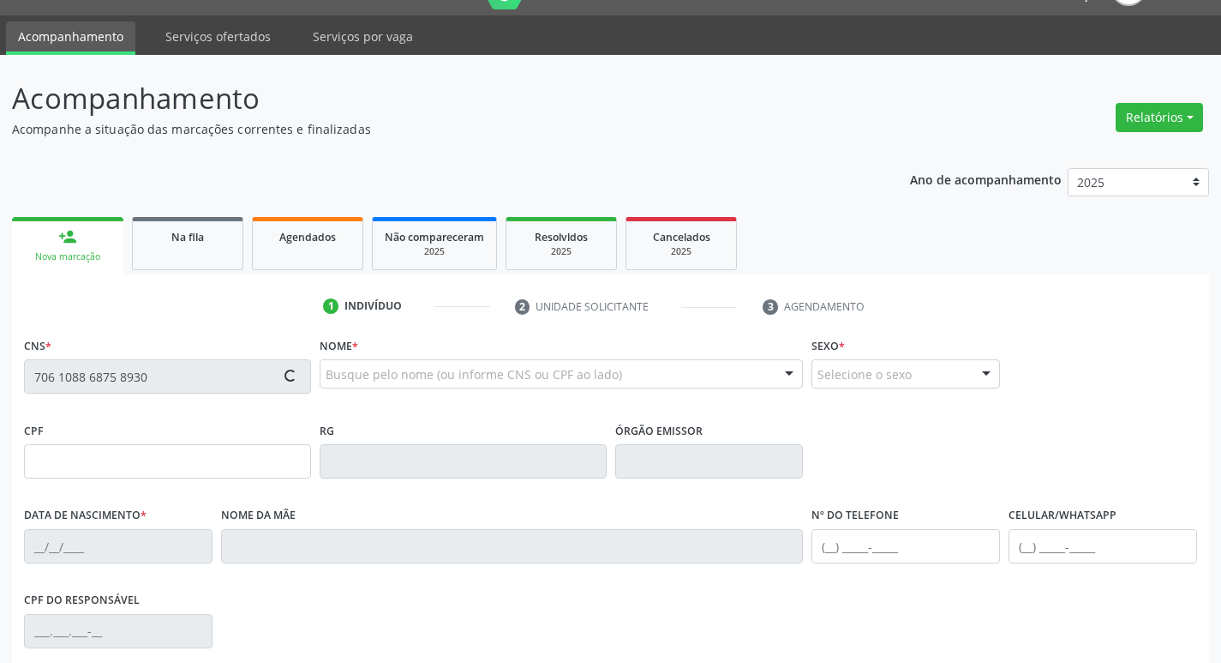
type input "[PERSON_NAME]"
type input "[PHONE_NUMBER]"
type input "28"
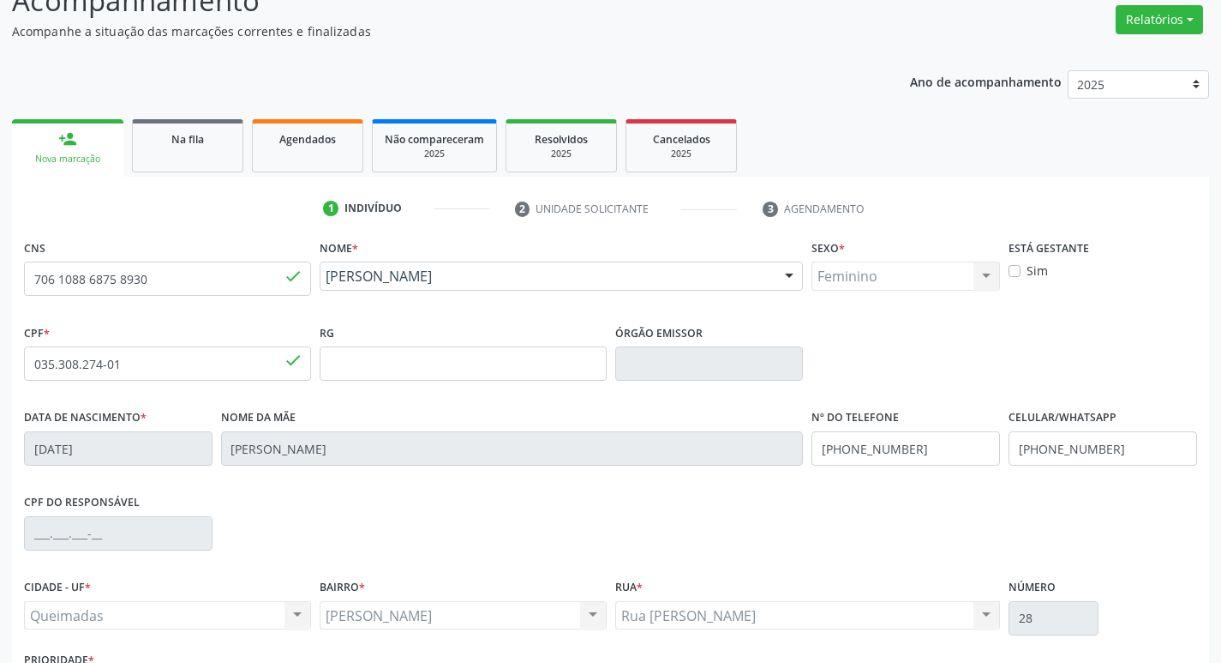
scroll to position [267, 0]
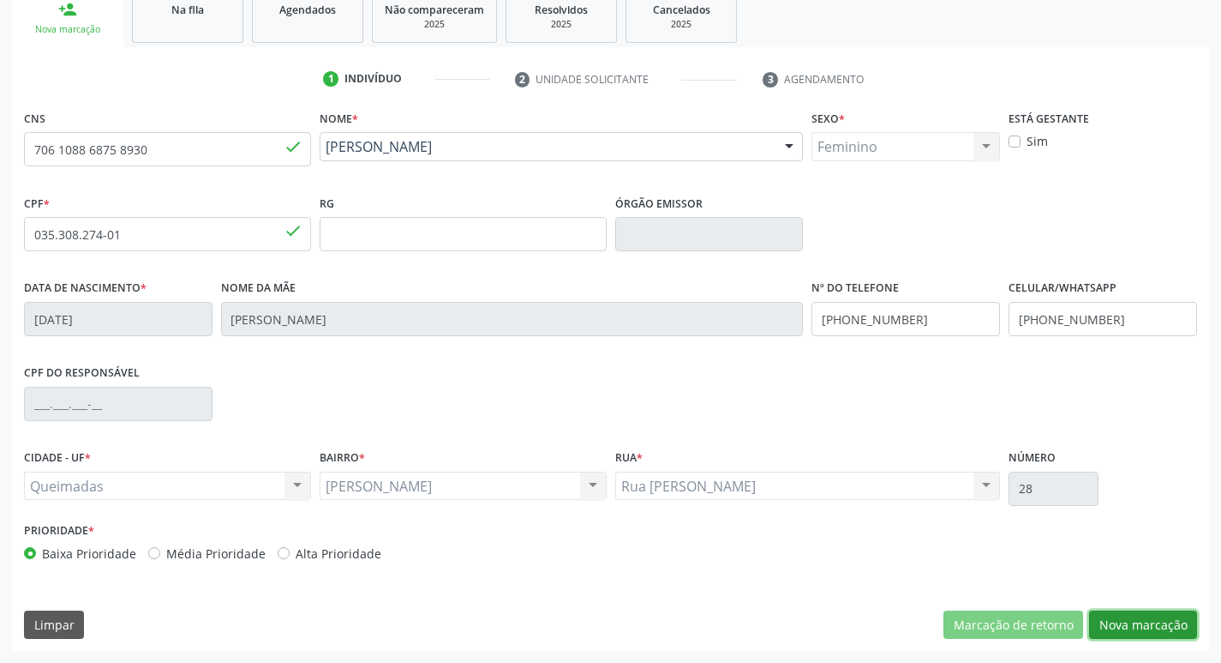
click at [1112, 621] on button "Nova marcação" at bounding box center [1143, 624] width 108 height 29
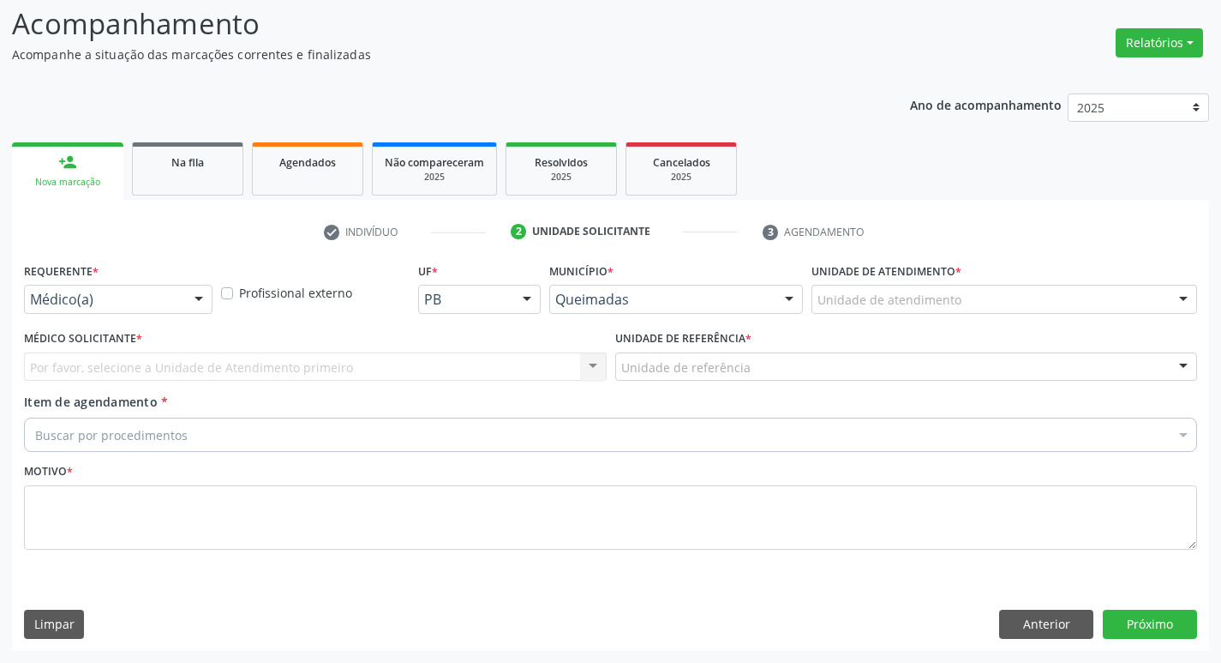
scroll to position [114, 0]
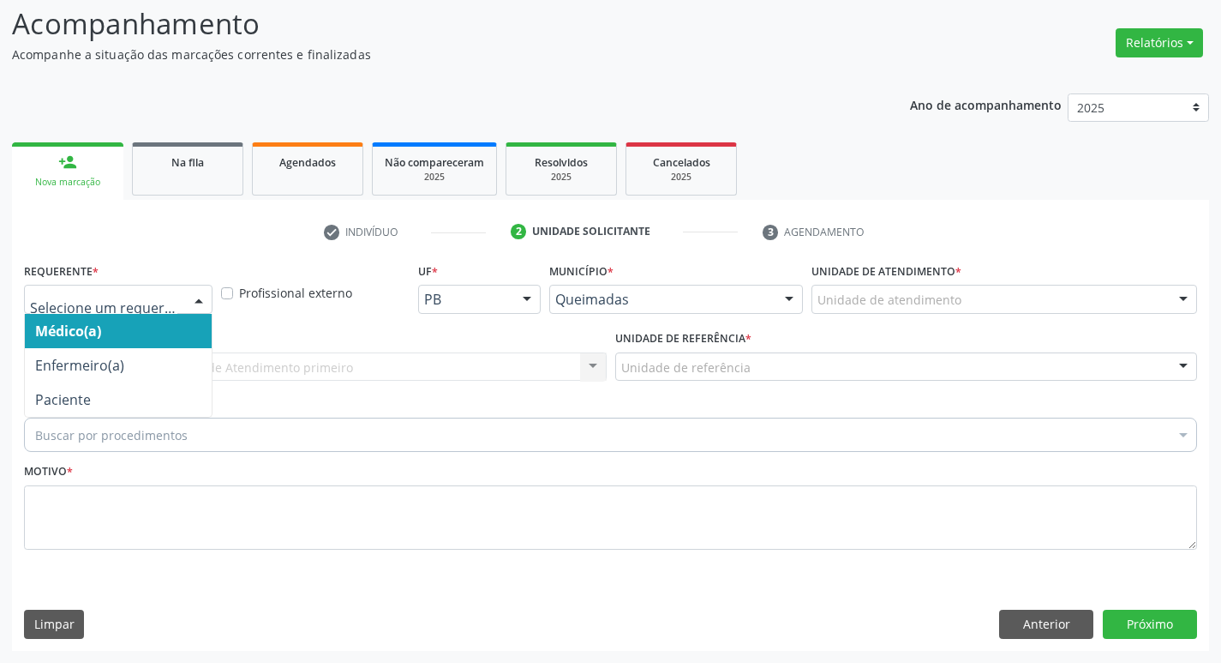
click at [53, 288] on div at bounding box center [118, 299] width 189 height 29
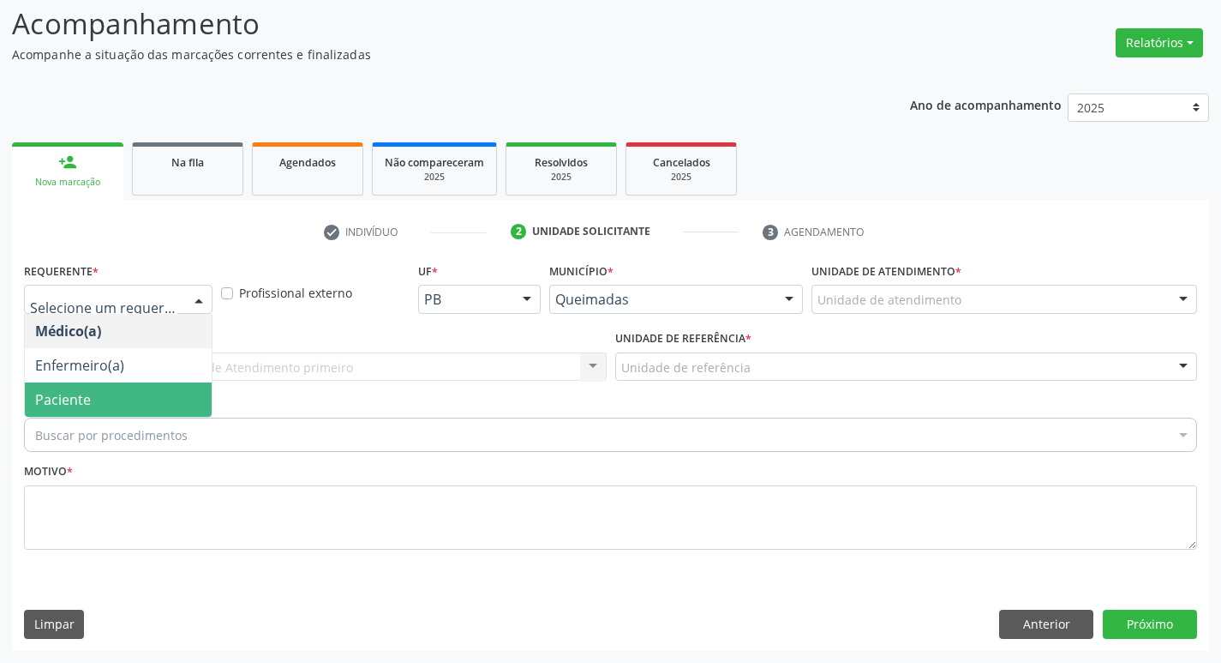
click at [48, 405] on span "Paciente" at bounding box center [63, 399] width 56 height 19
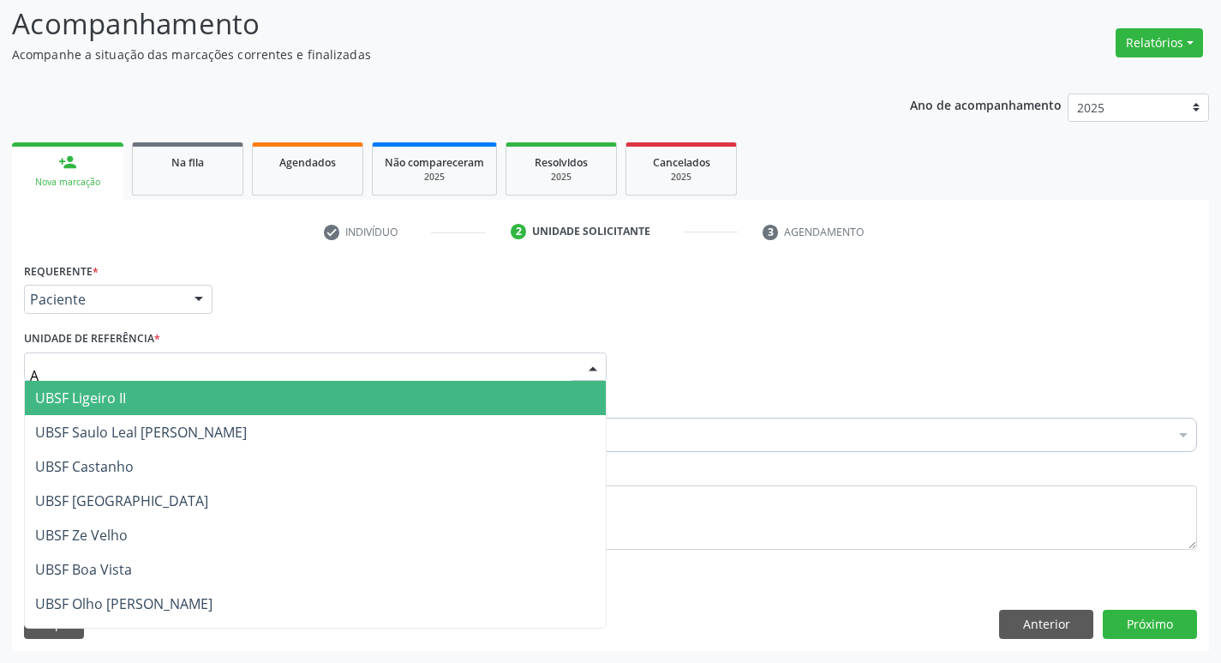
type input "AN"
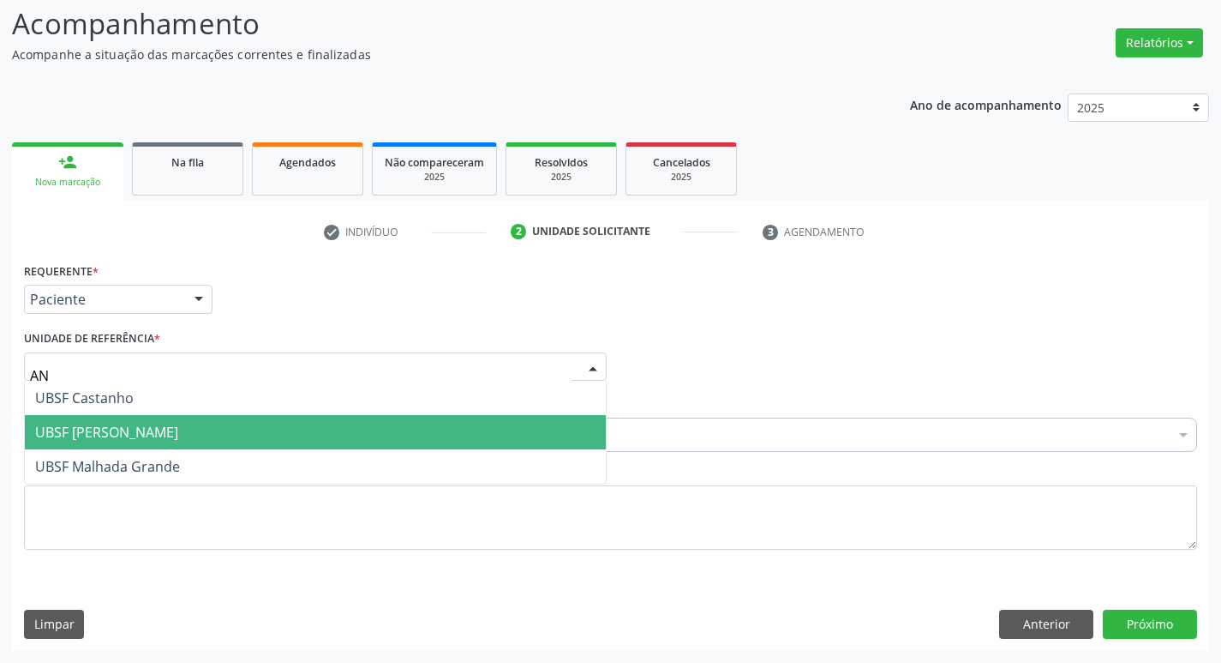
click at [91, 429] on span "UBSF [PERSON_NAME]" at bounding box center [106, 432] width 143 height 19
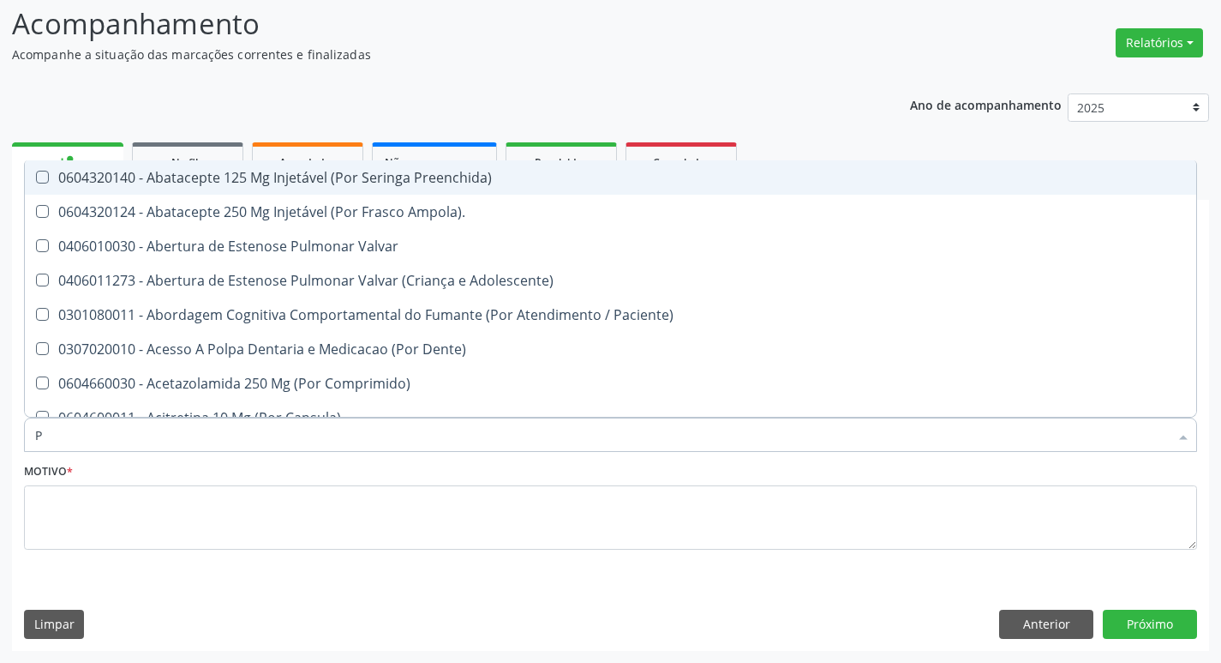
type input "PSIQUIATRA"
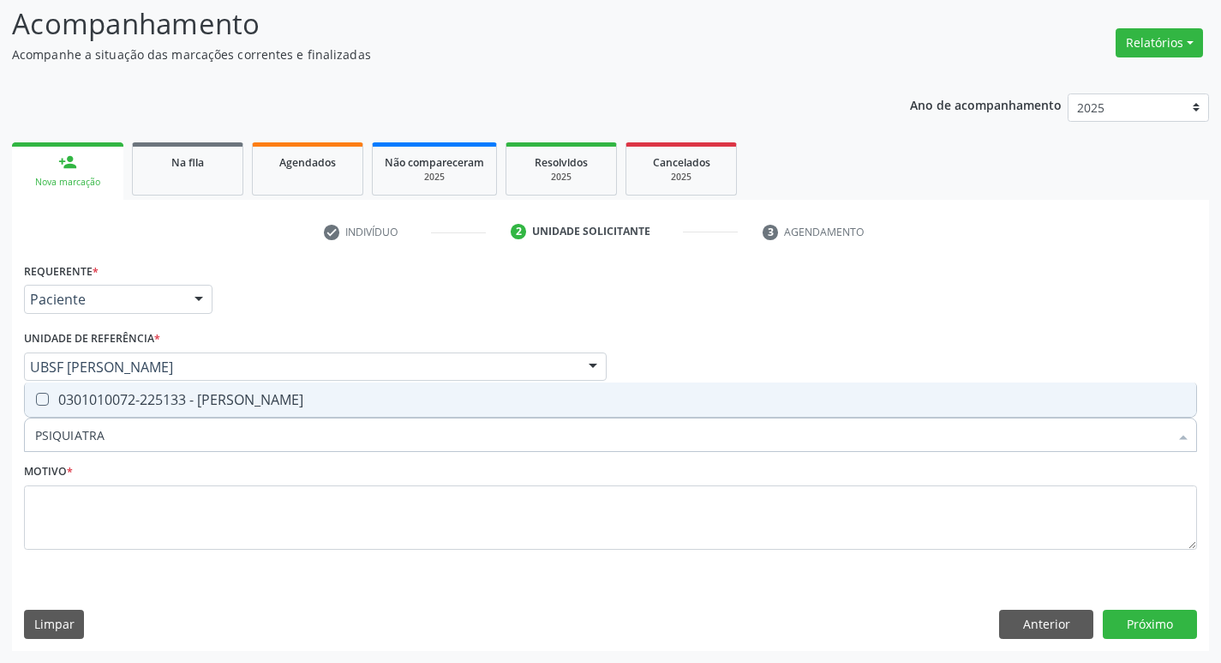
click at [141, 411] on span "0301010072-225133 - [PERSON_NAME]" at bounding box center [611, 399] width 1172 height 34
checkbox Psiquiatra "true"
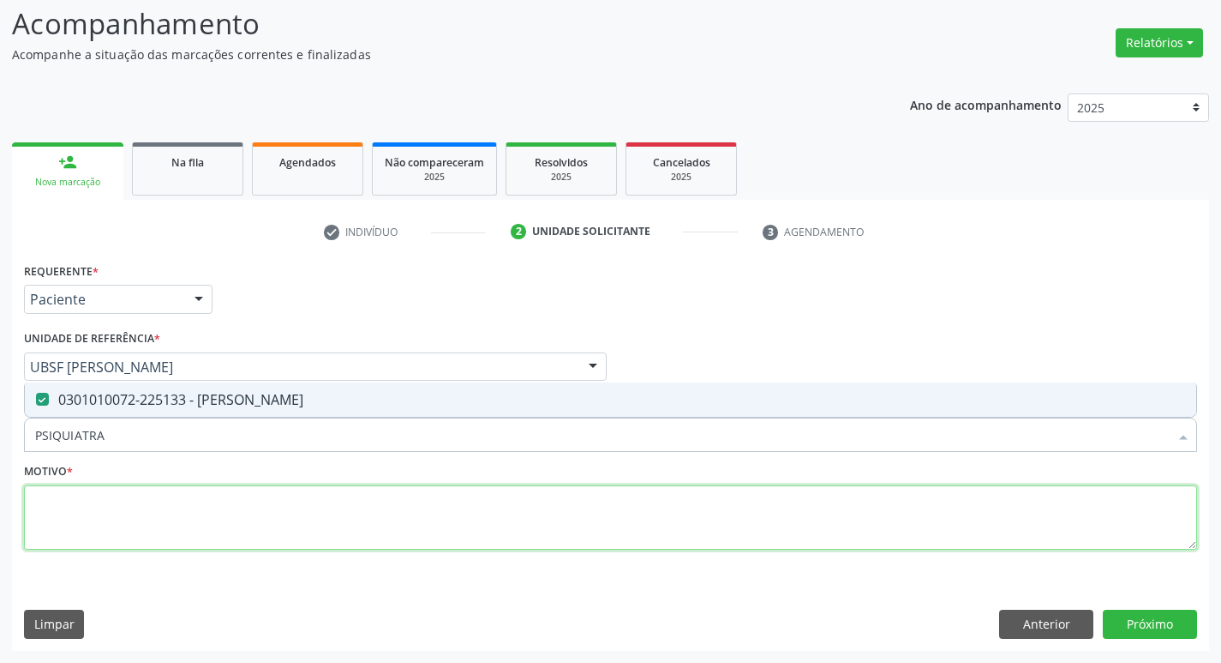
click at [122, 521] on textarea at bounding box center [610, 517] width 1173 height 65
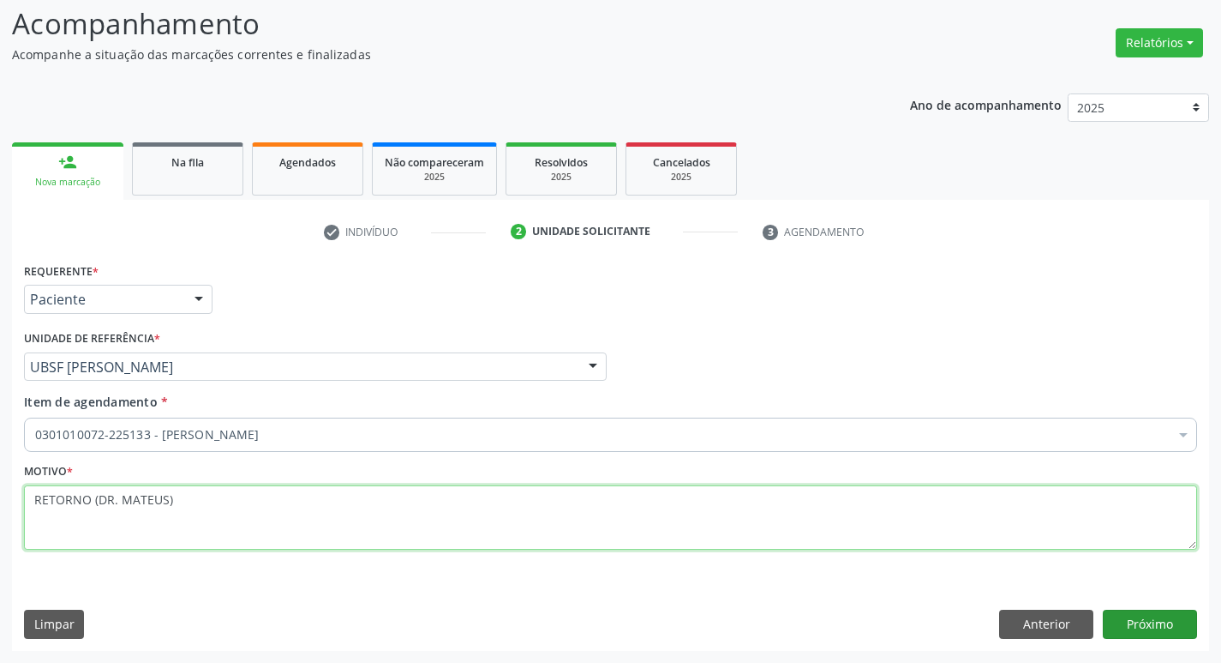
type textarea "RETORNO (DR. MATEUS)"
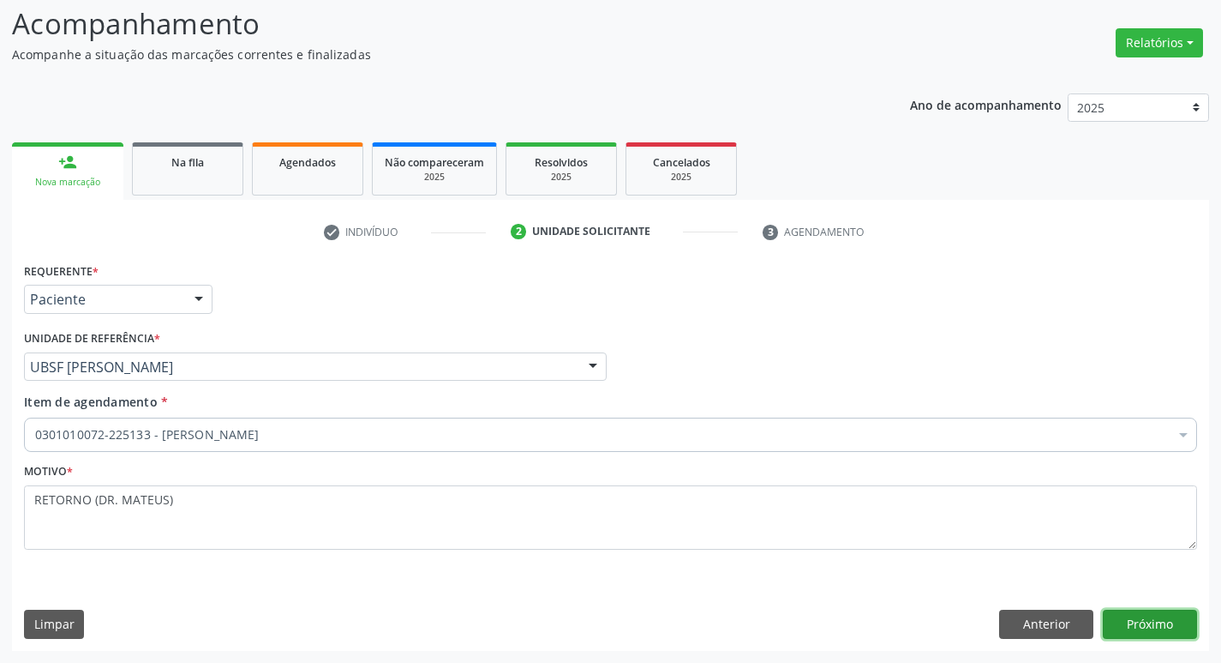
click at [1165, 619] on button "Próximo" at bounding box center [1150, 623] width 94 height 29
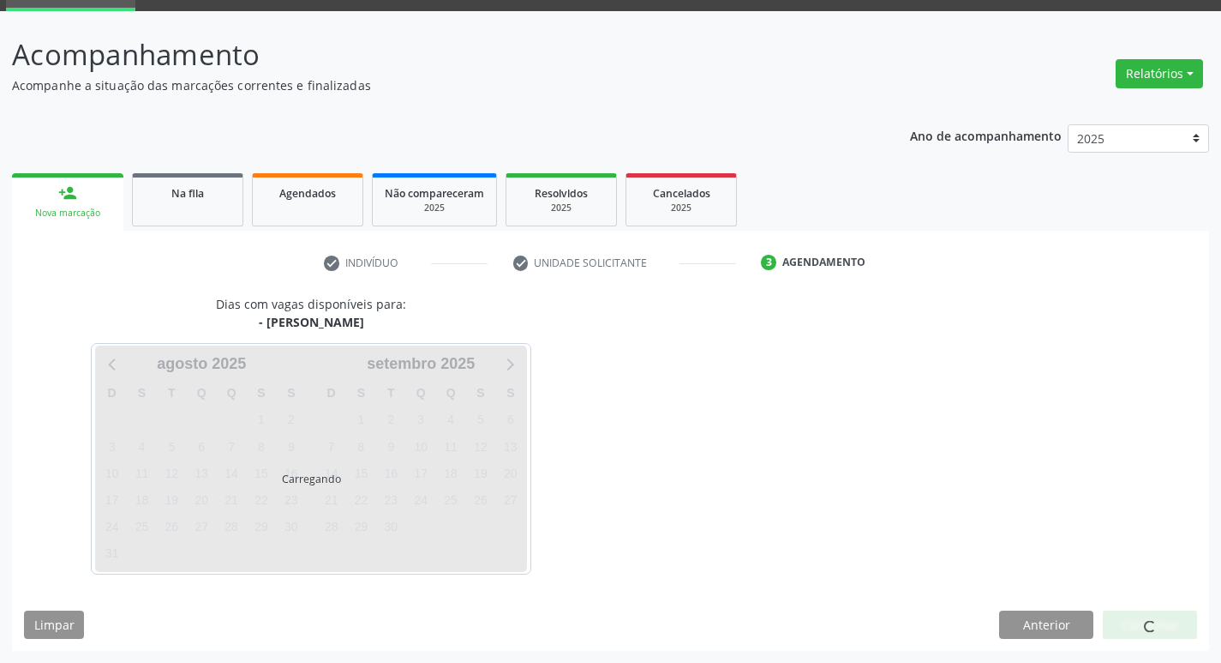
scroll to position [83, 0]
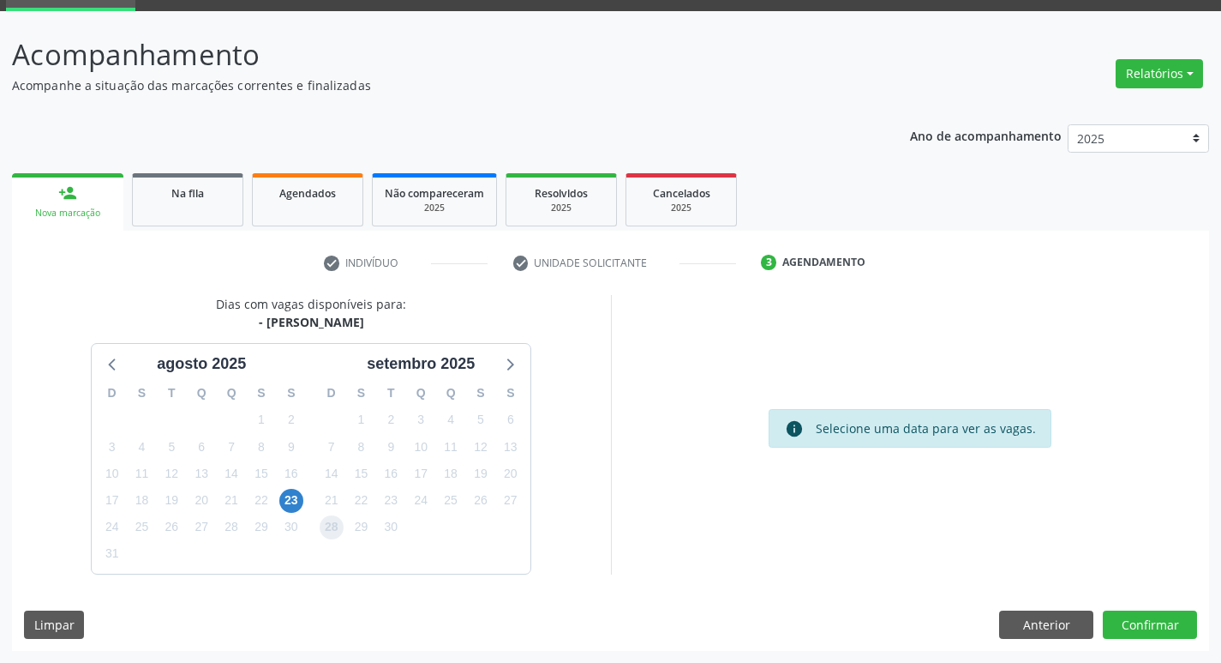
click at [326, 521] on span "28" at bounding box center [332, 527] width 24 height 24
click at [1164, 618] on button "Confirmar" at bounding box center [1150, 624] width 94 height 29
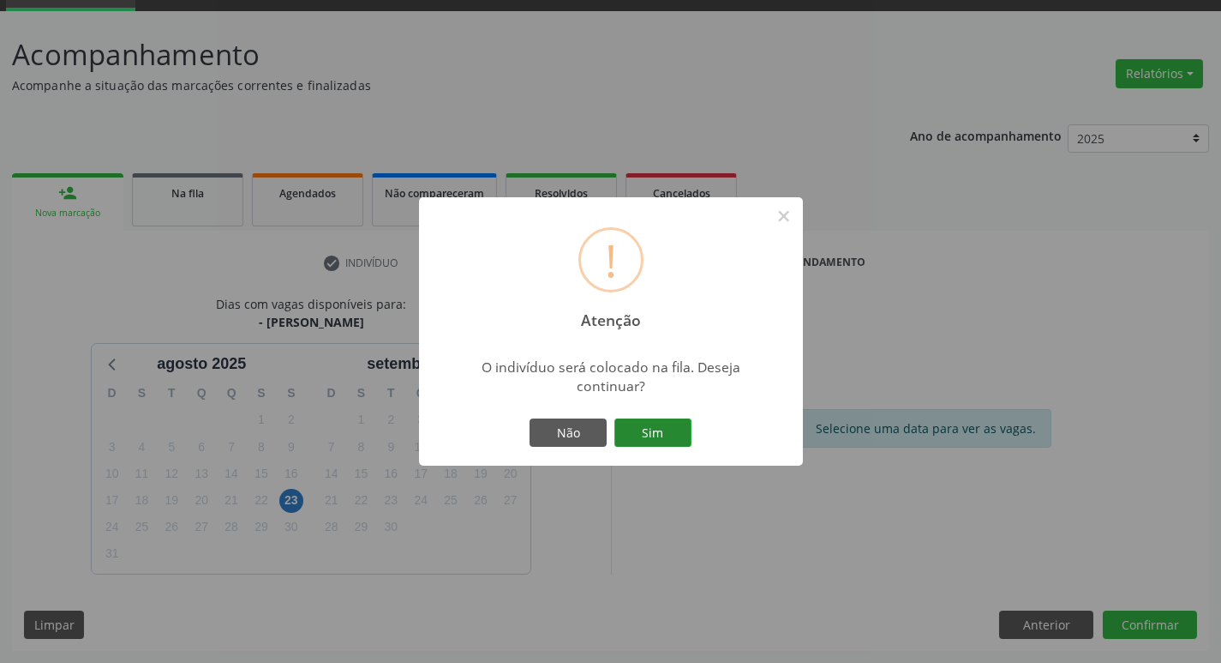
click at [652, 427] on button "Sim" at bounding box center [653, 432] width 77 height 29
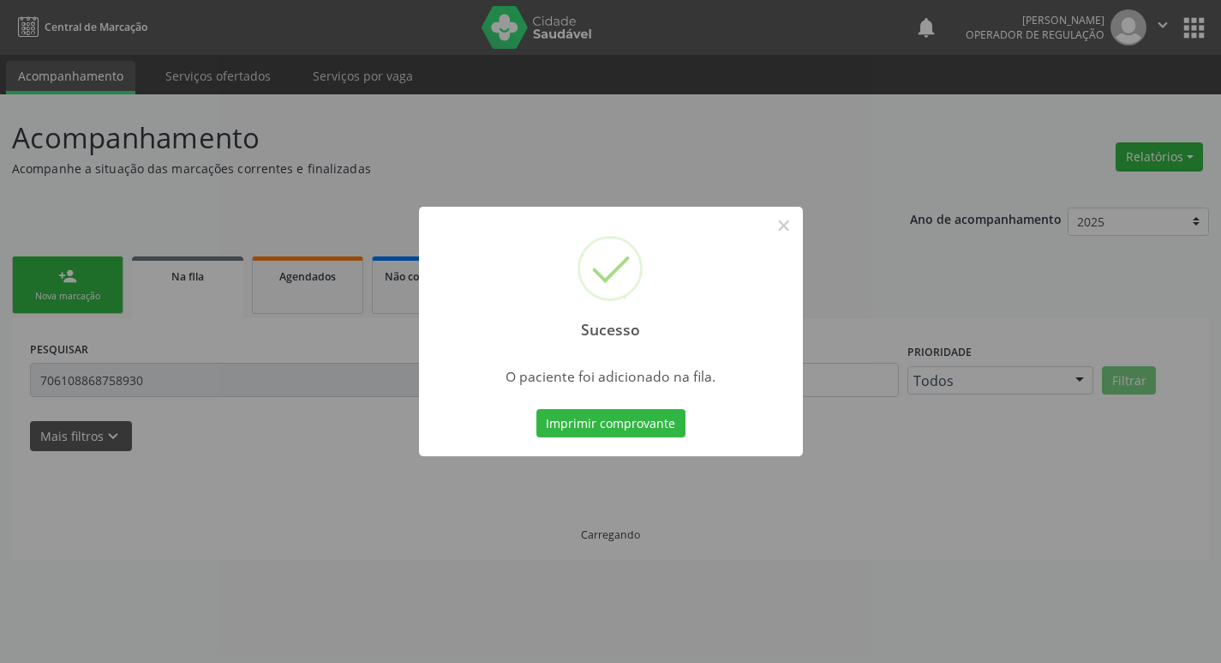
scroll to position [0, 0]
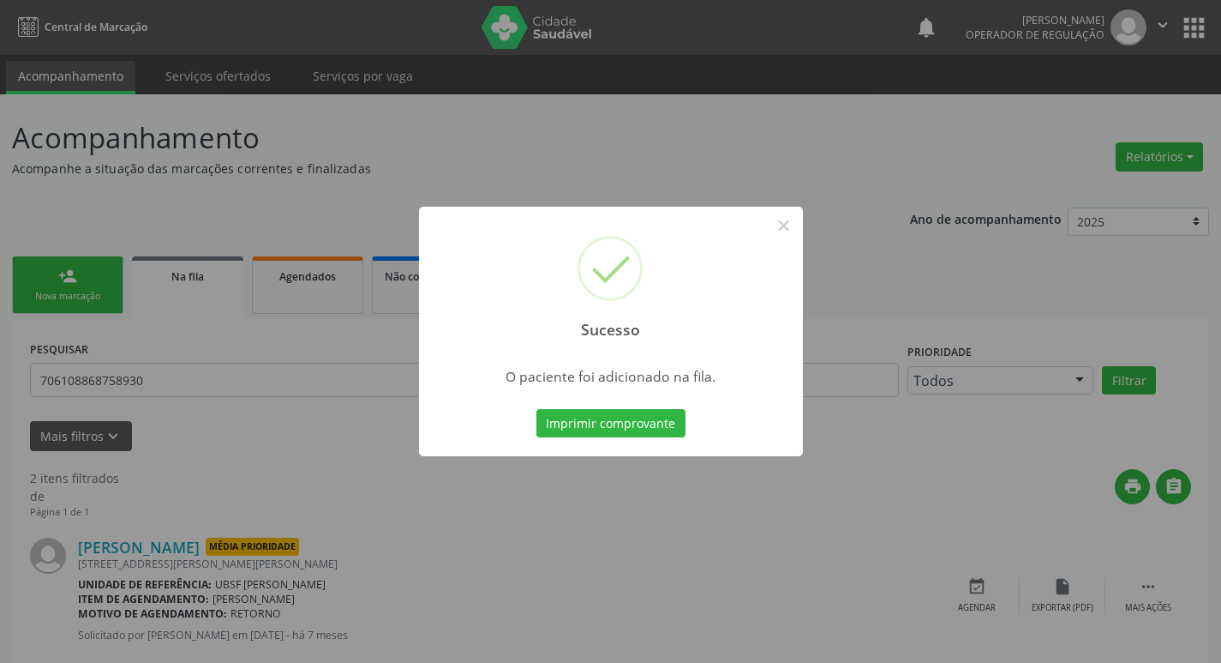
click at [35, 380] on div "Sucesso × O paciente foi adicionado na fila. Imprimir comprovante Cancel" at bounding box center [610, 331] width 1221 height 663
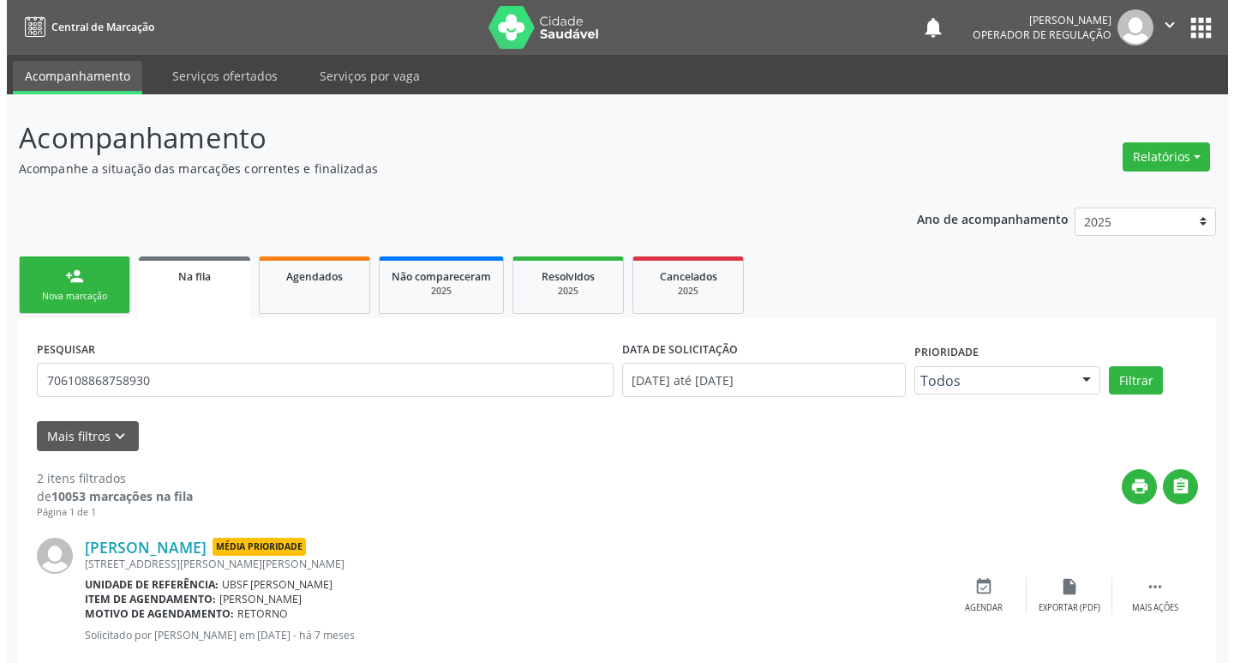
scroll to position [193, 0]
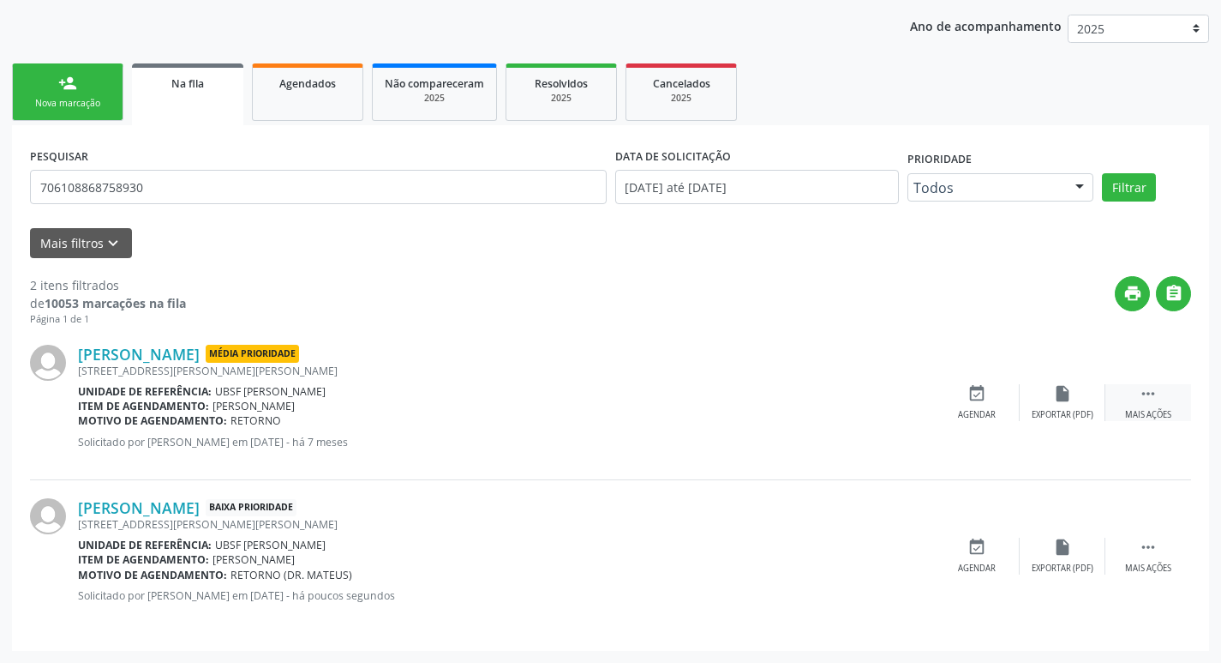
click at [1167, 401] on div " Mais ações" at bounding box center [1149, 402] width 86 height 37
click at [976, 395] on icon "cancel" at bounding box center [977, 393] width 19 height 19
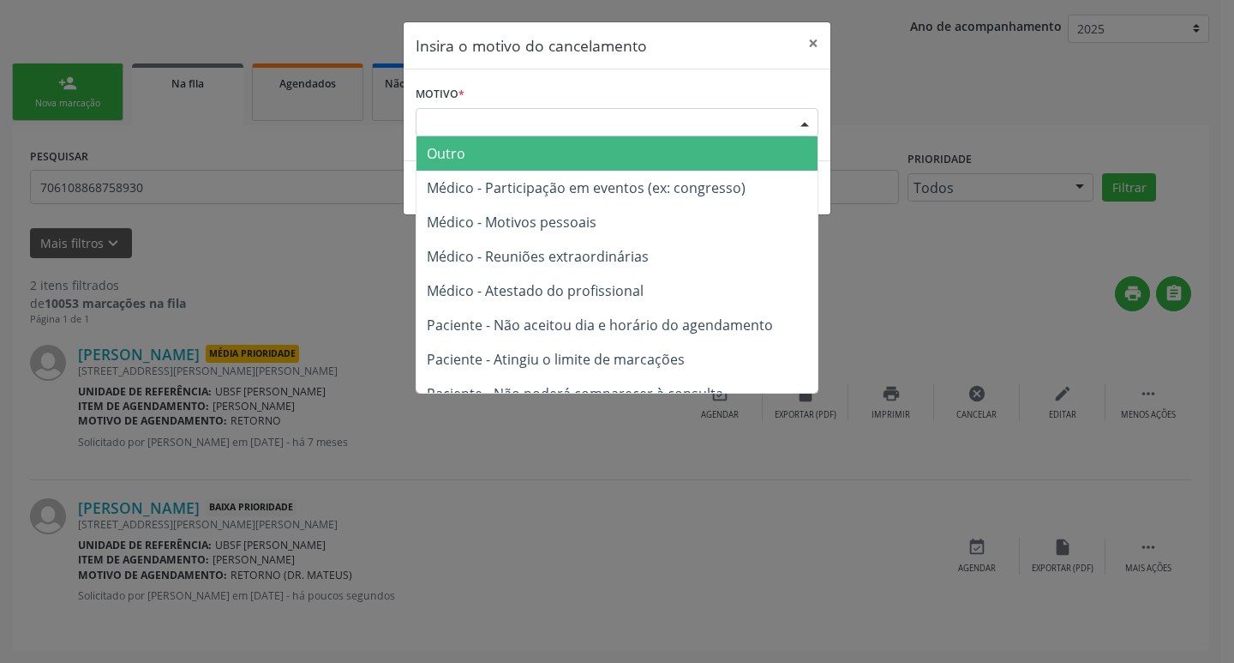
click at [644, 128] on div "Escolha o motivo" at bounding box center [617, 122] width 403 height 29
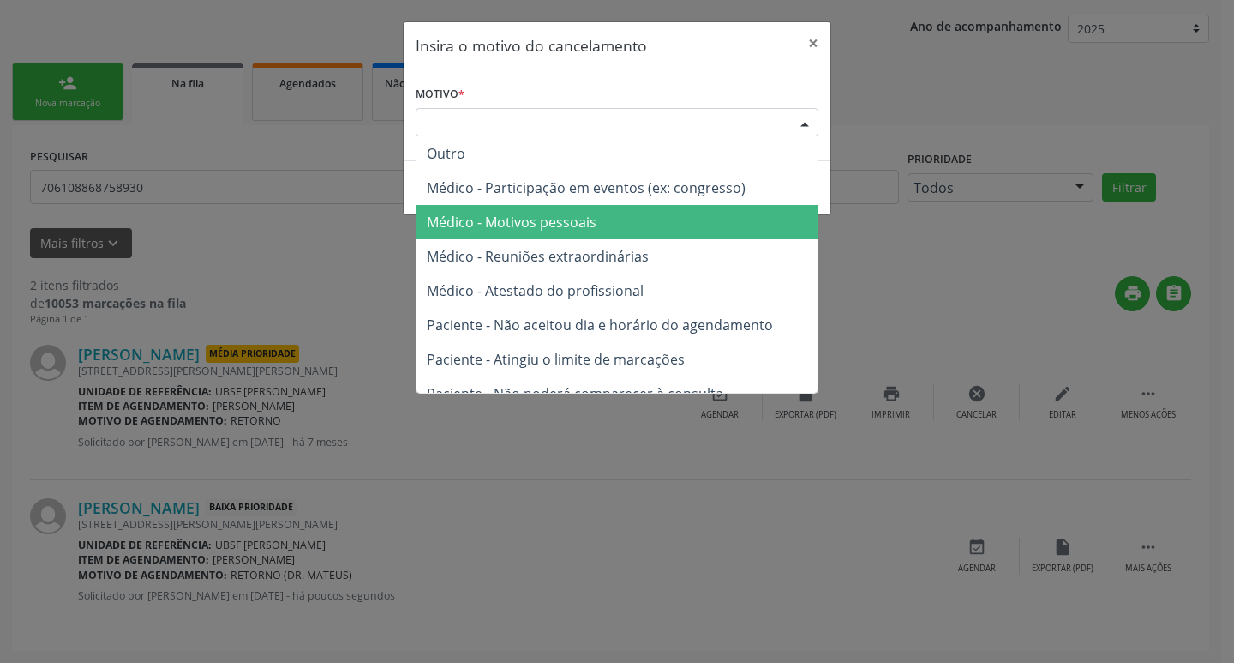
click at [587, 220] on span "Médico - Motivos pessoais" at bounding box center [512, 222] width 170 height 19
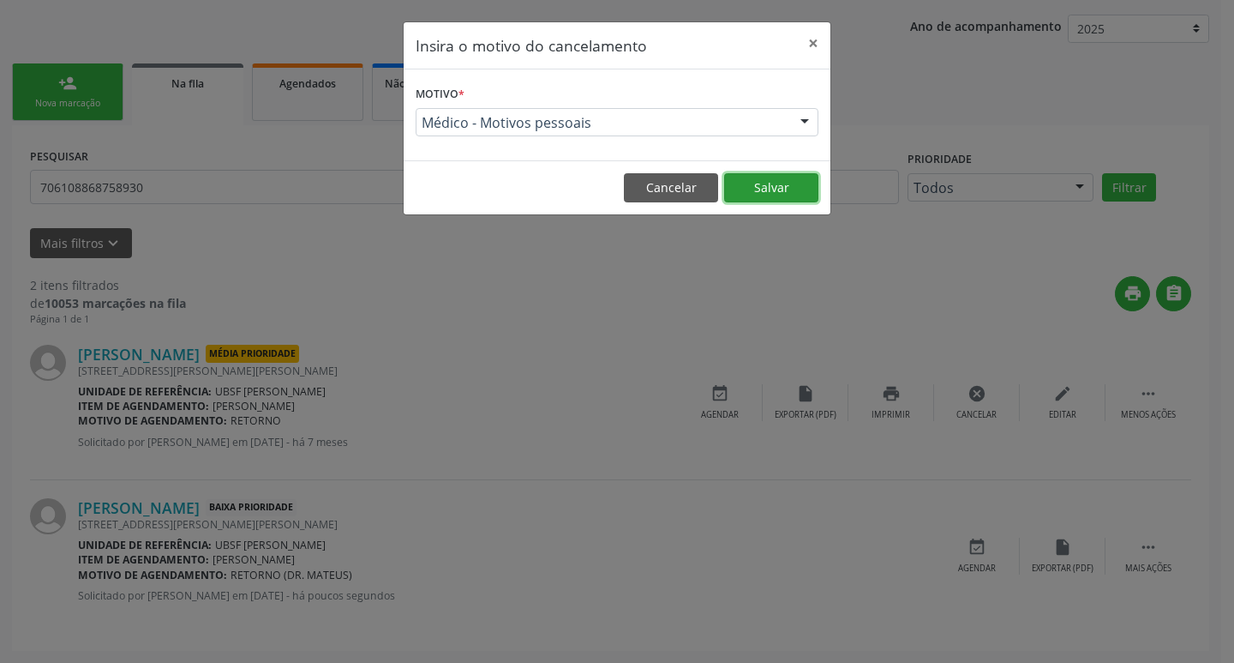
click at [747, 189] on button "Salvar" at bounding box center [771, 187] width 94 height 29
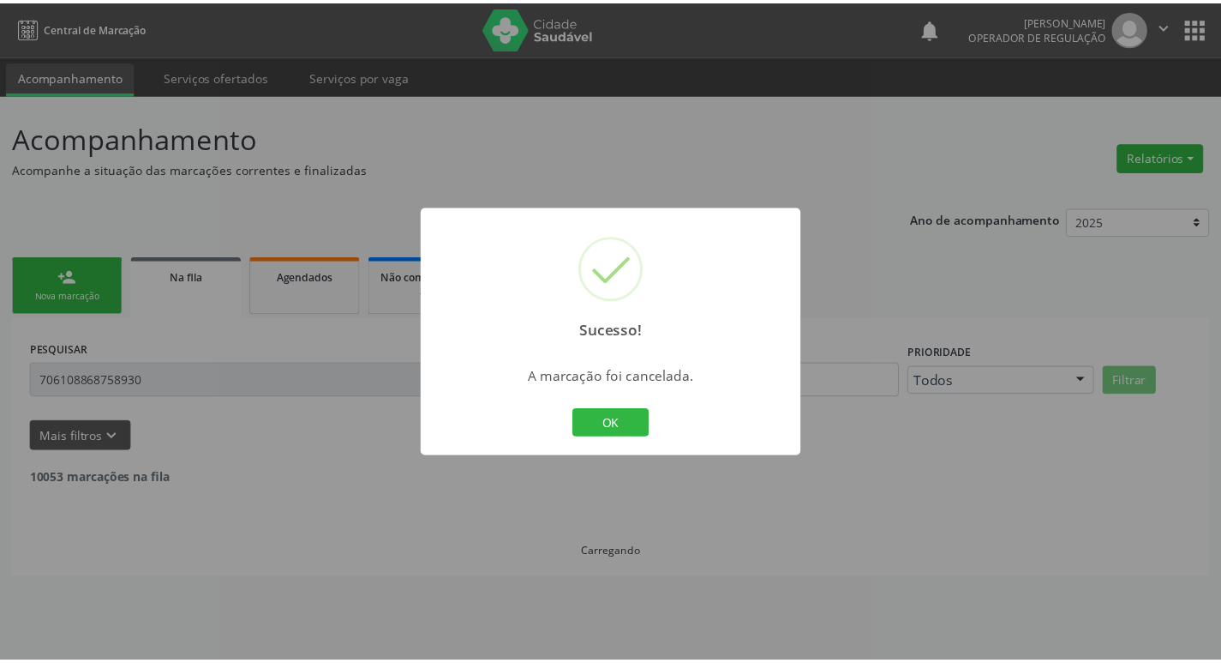
scroll to position [0, 0]
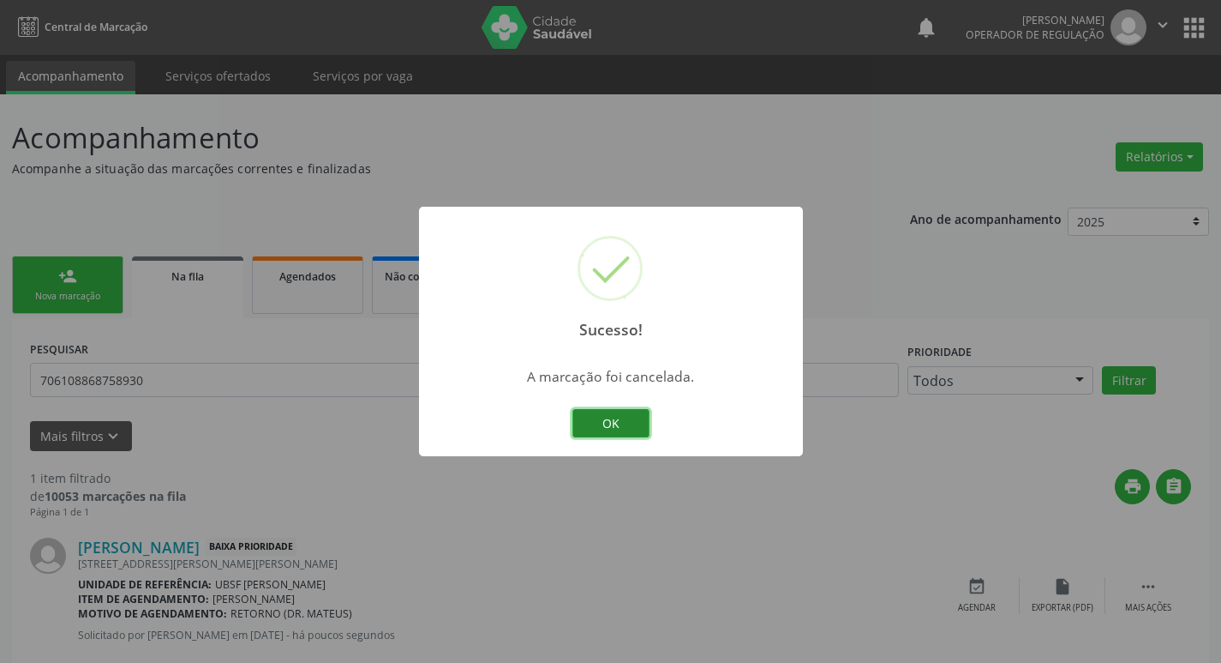
click at [627, 425] on button "OK" at bounding box center [611, 423] width 77 height 29
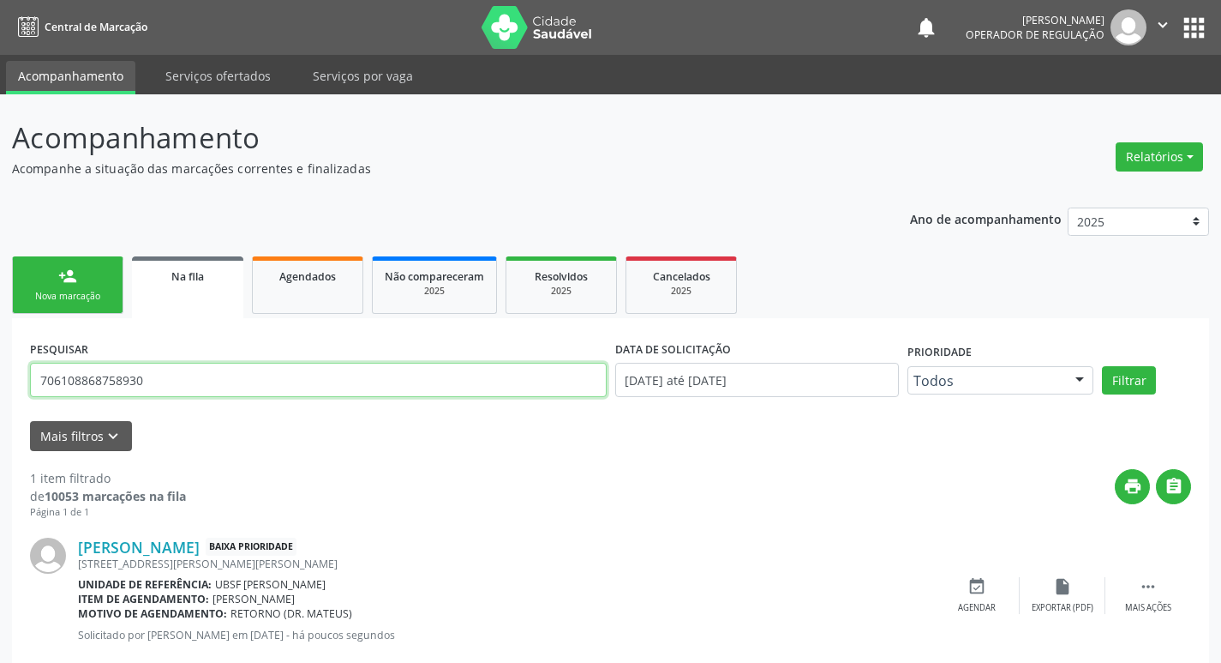
click at [118, 374] on input "706108868758930" at bounding box center [318, 380] width 577 height 34
type input "706802212202527"
click at [1102, 366] on button "Filtrar" at bounding box center [1129, 380] width 54 height 29
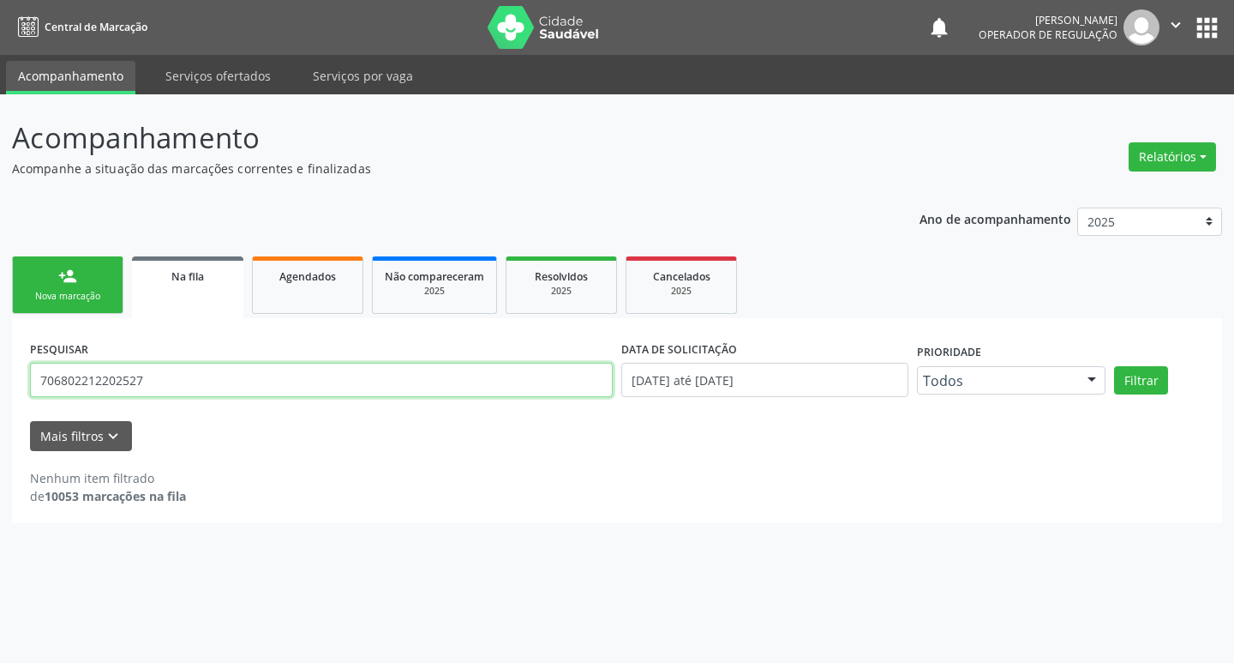
click at [122, 387] on input "706802212202527" at bounding box center [321, 380] width 583 height 34
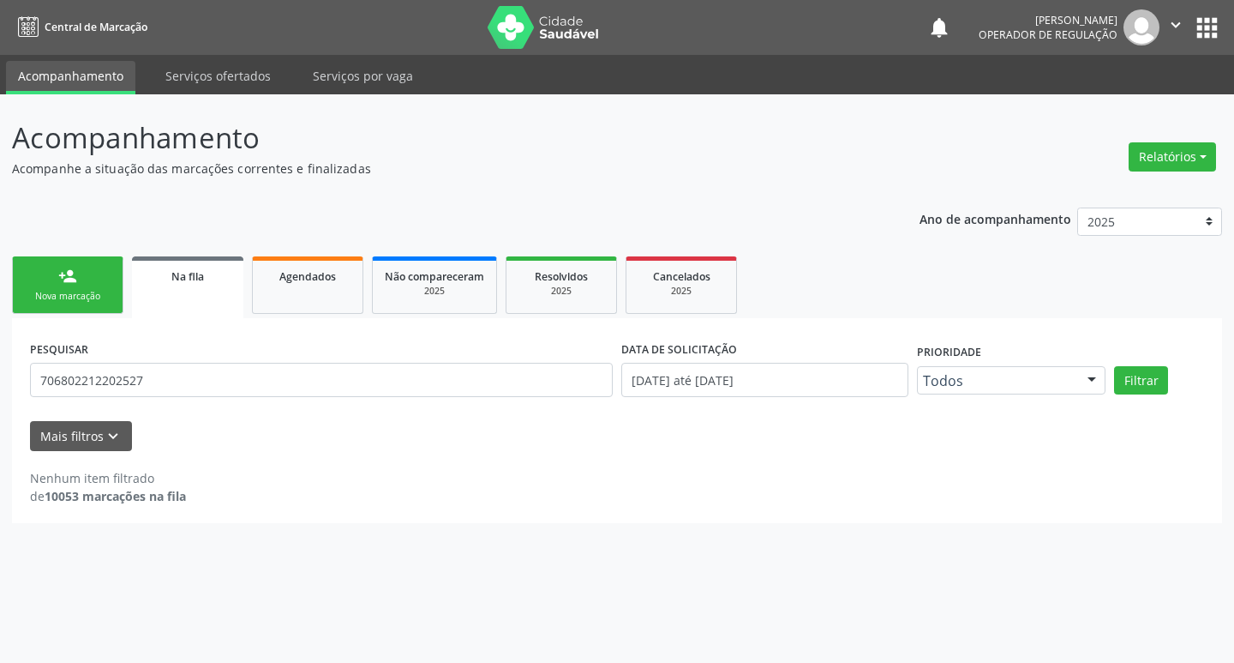
click at [70, 283] on div "person_add" at bounding box center [67, 276] width 19 height 19
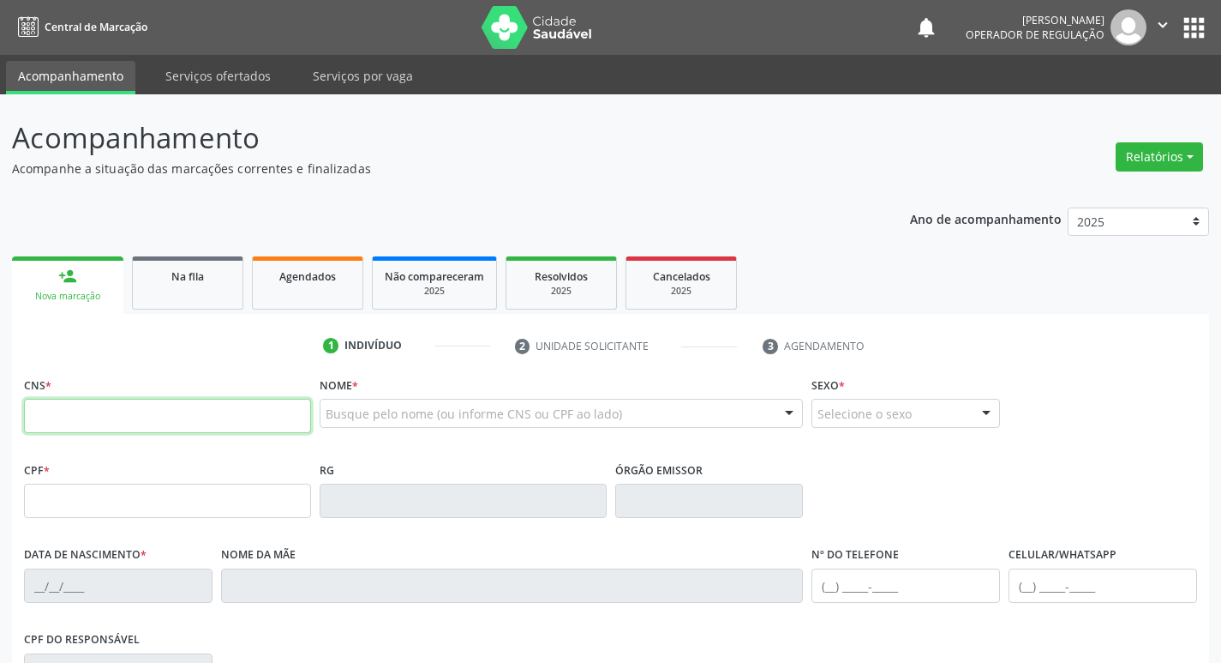
click at [51, 423] on input "text" at bounding box center [167, 416] width 287 height 34
paste input "706 8022 1220 2527"
type input "706 8022 1220 2527"
type input "167.056.184-42"
type input "[DATE]"
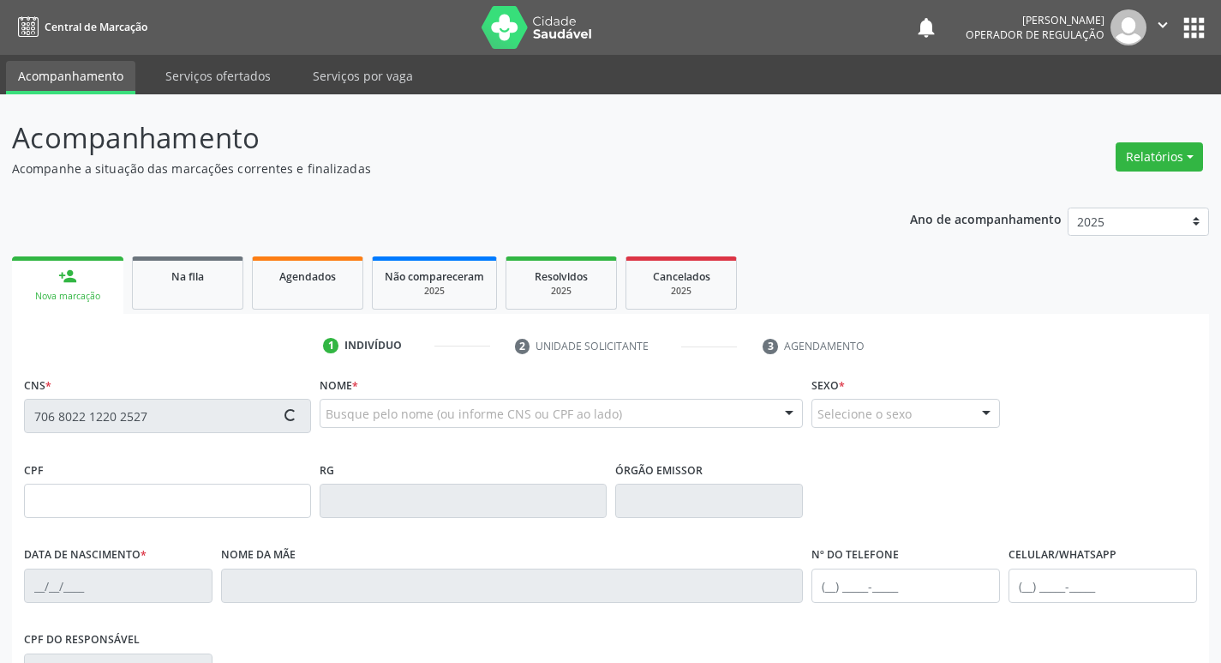
type input "[PERSON_NAME]"
type input "[PHONE_NUMBER]"
type input "645.893.074-72"
type input "S/N"
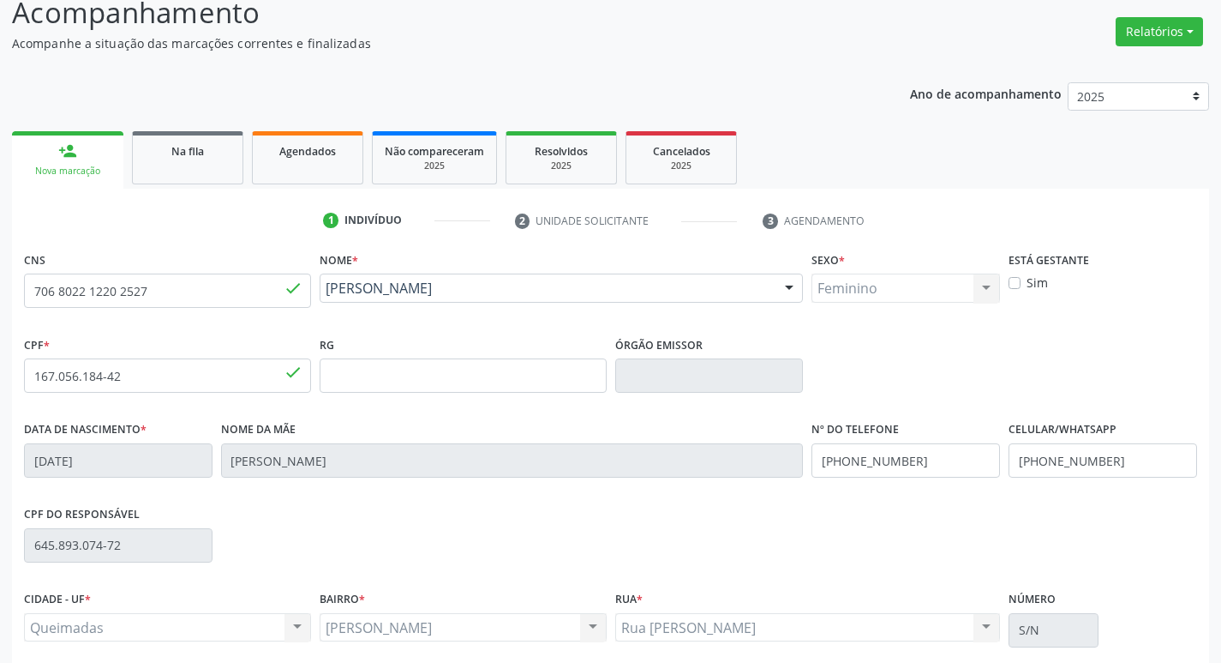
scroll to position [267, 0]
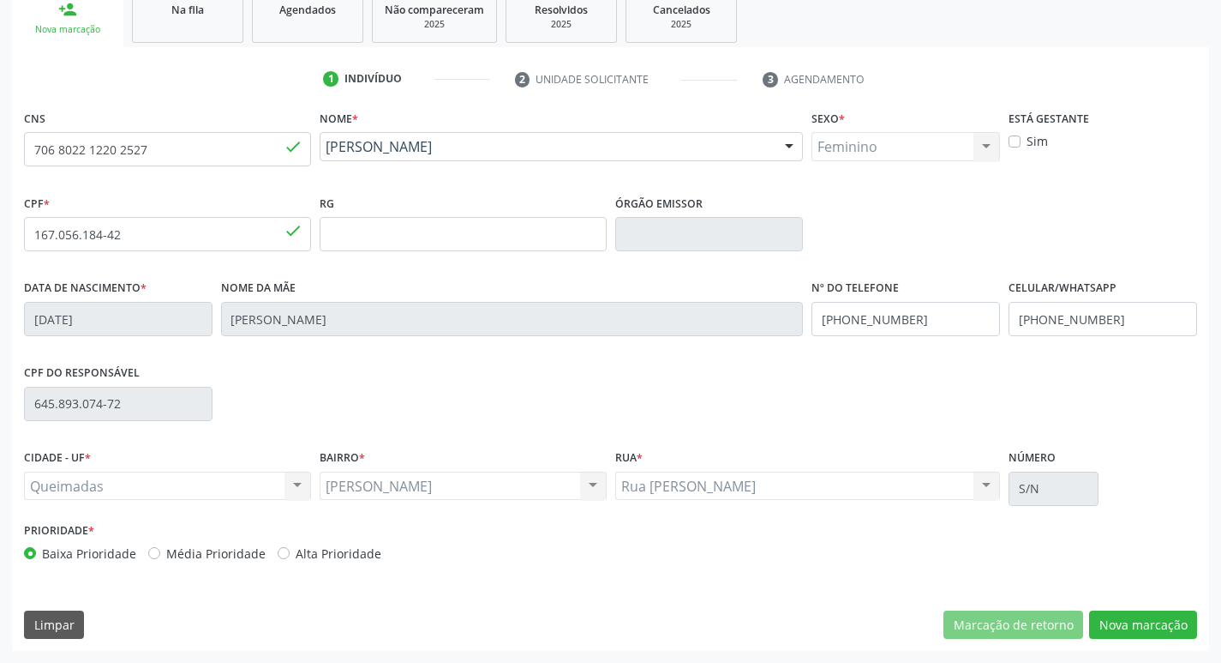
click at [1132, 640] on div "CNS 706 8022 1220 2527 done Nome * [PERSON_NAME] [PERSON_NAME] CNS: 706 8022 12…" at bounding box center [610, 377] width 1197 height 545
click at [1137, 628] on button "Nova marcação" at bounding box center [1143, 624] width 108 height 29
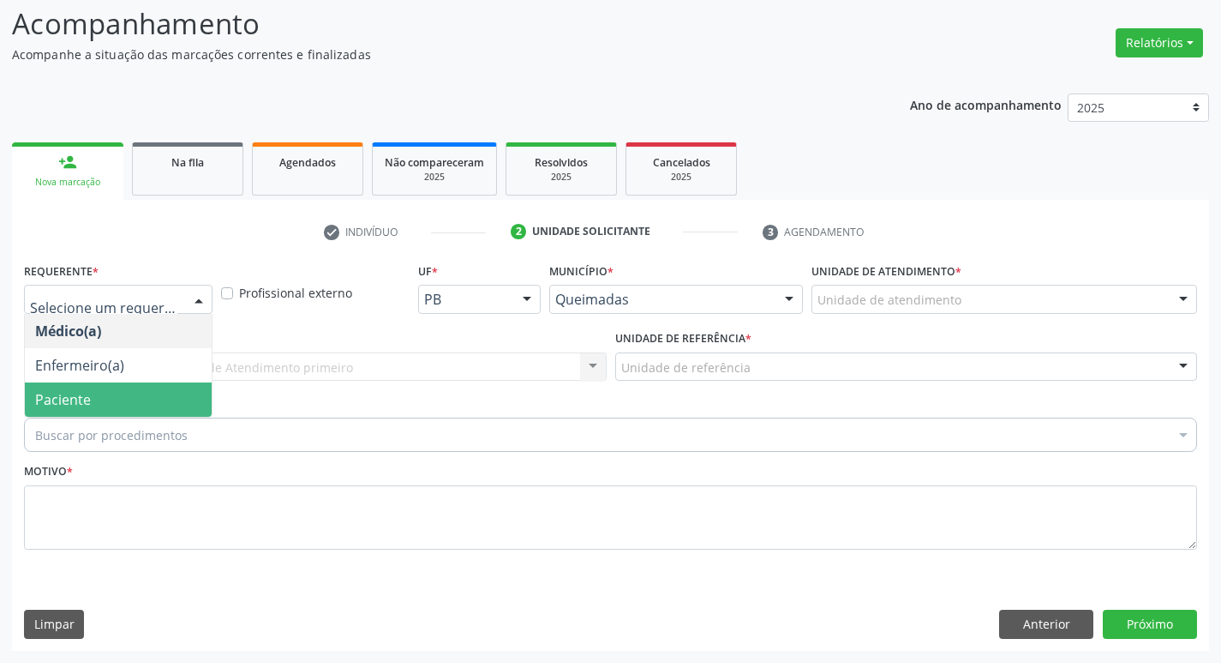
click at [42, 390] on span "Paciente" at bounding box center [63, 399] width 56 height 19
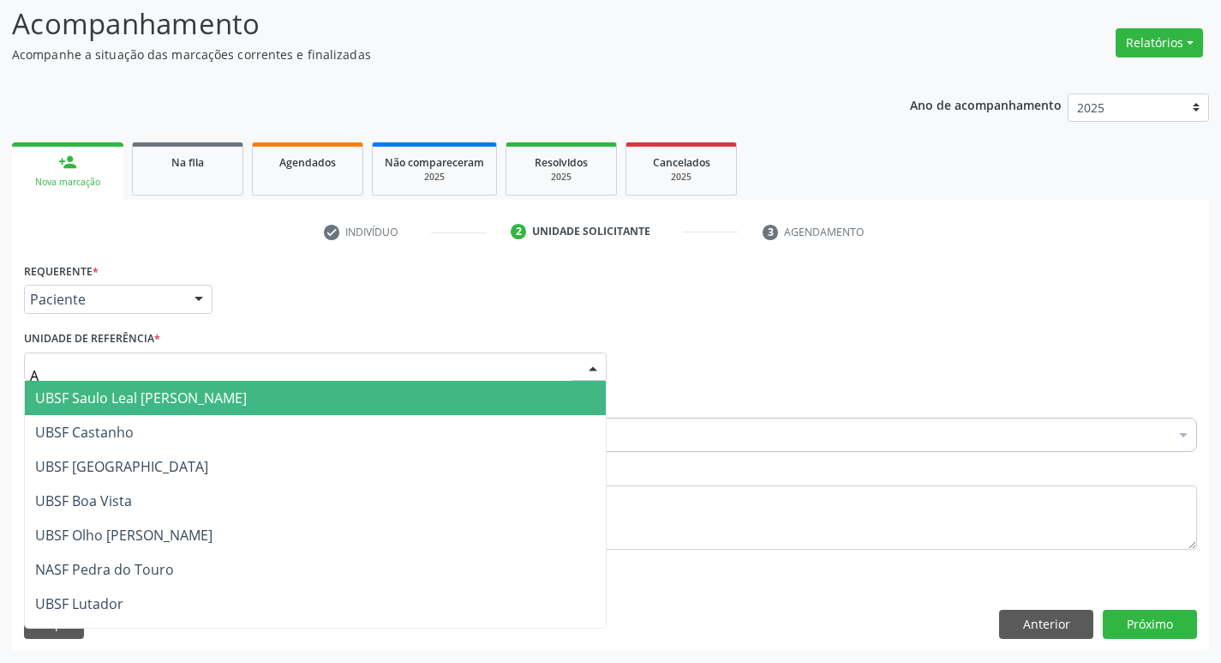
type input "AN"
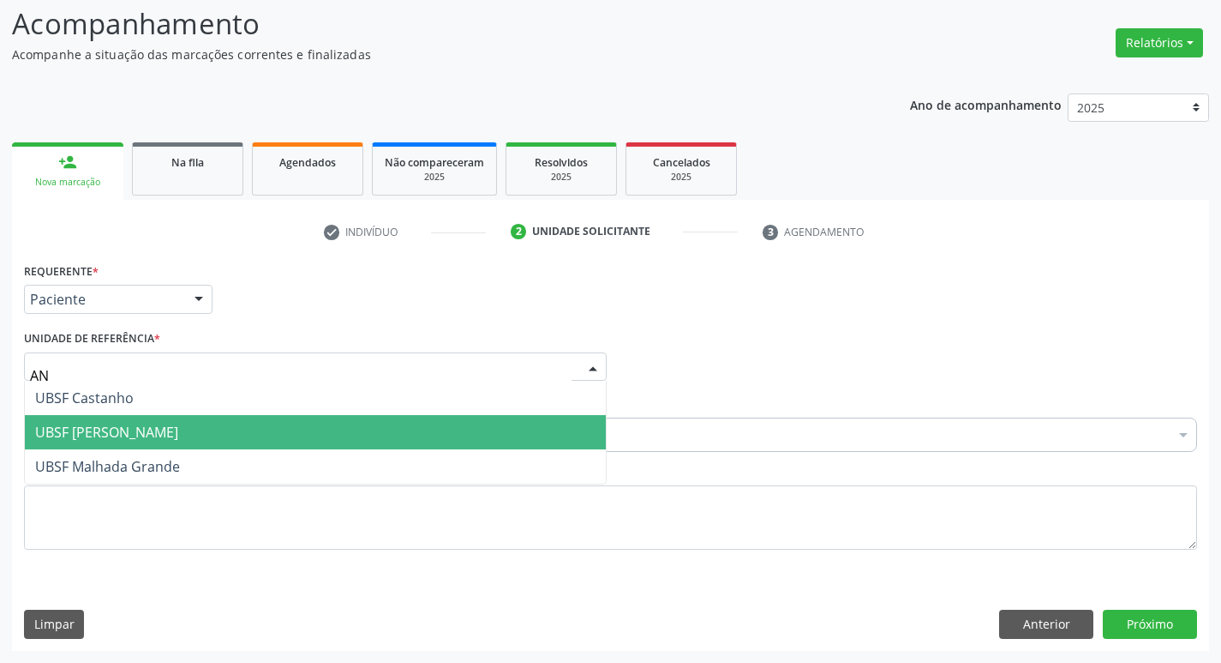
click at [88, 426] on span "UBSF [PERSON_NAME]" at bounding box center [106, 432] width 143 height 19
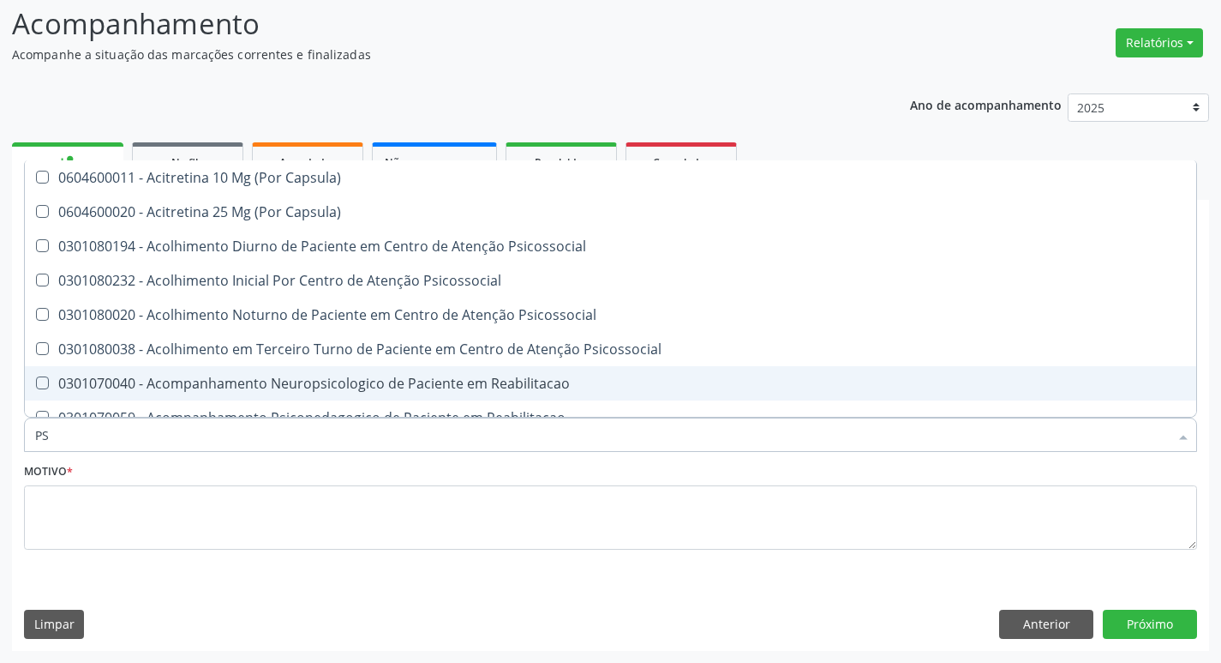
type input "PSIQUIATRA"
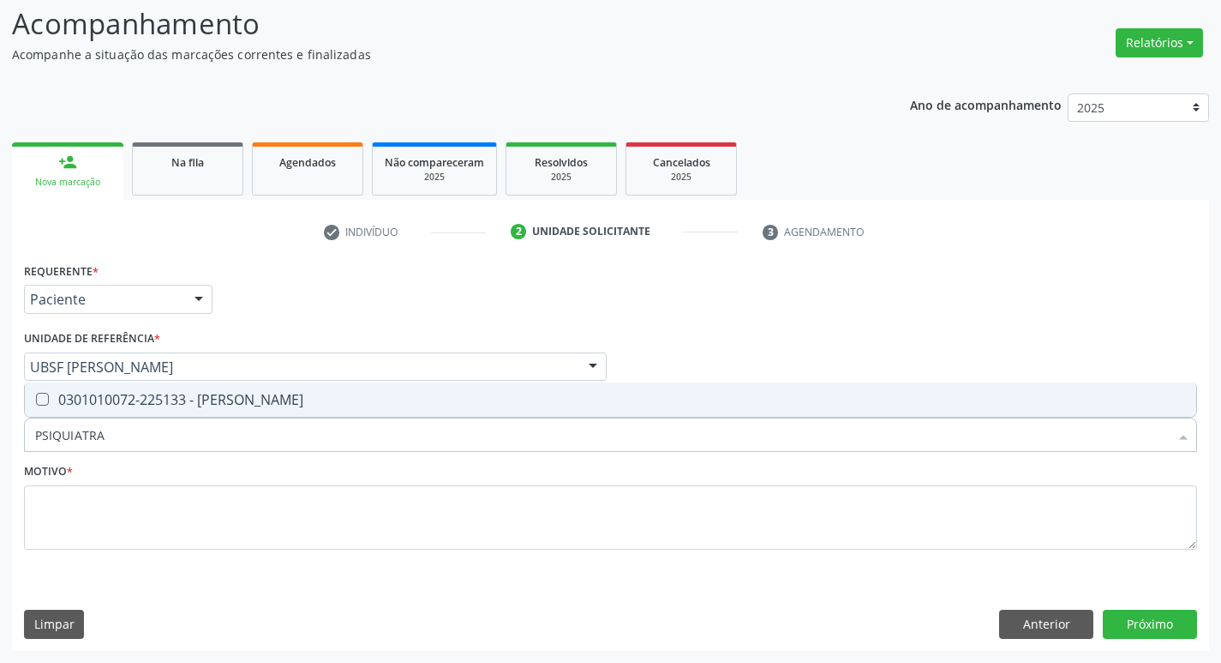
click at [188, 404] on div "0301010072-225133 - [PERSON_NAME]" at bounding box center [610, 400] width 1151 height 14
checkbox Psiquiatra "true"
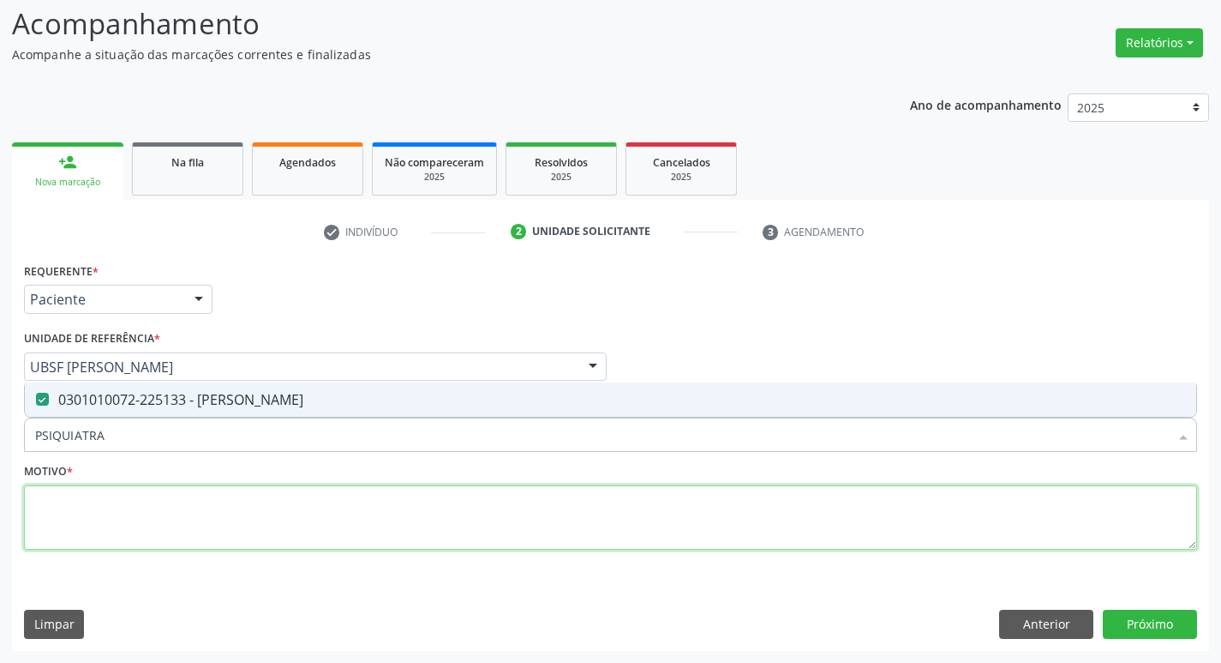
click at [167, 508] on textarea at bounding box center [610, 517] width 1173 height 65
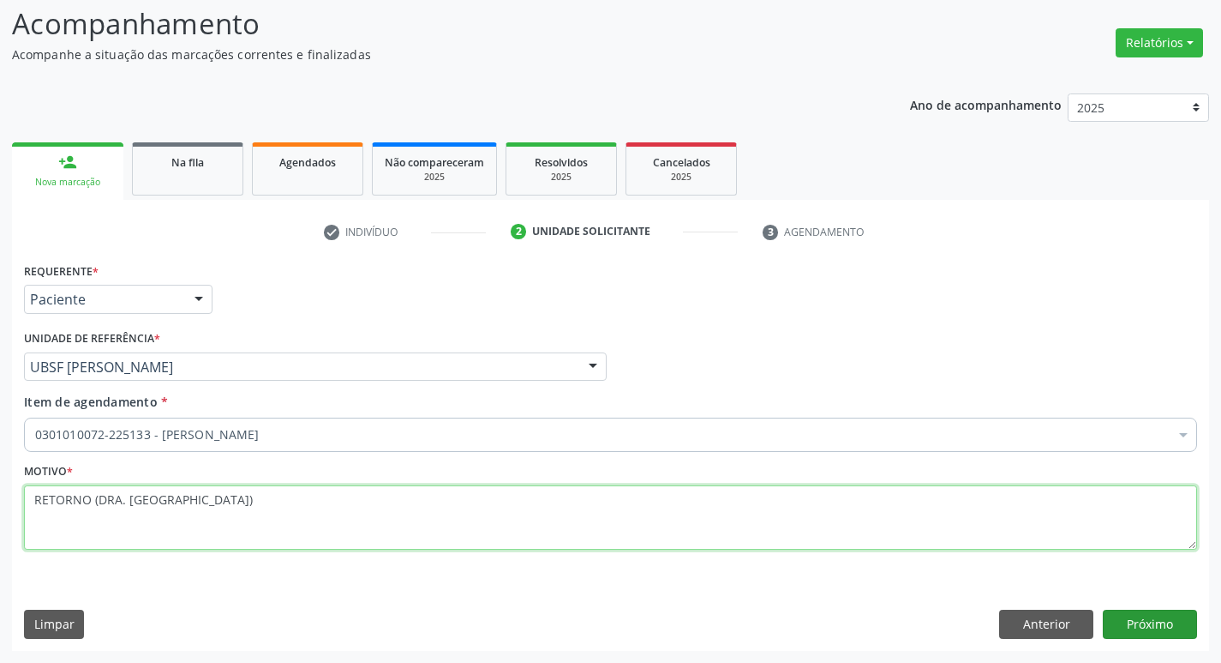
type textarea "RETORNO (DRA. [GEOGRAPHIC_DATA])"
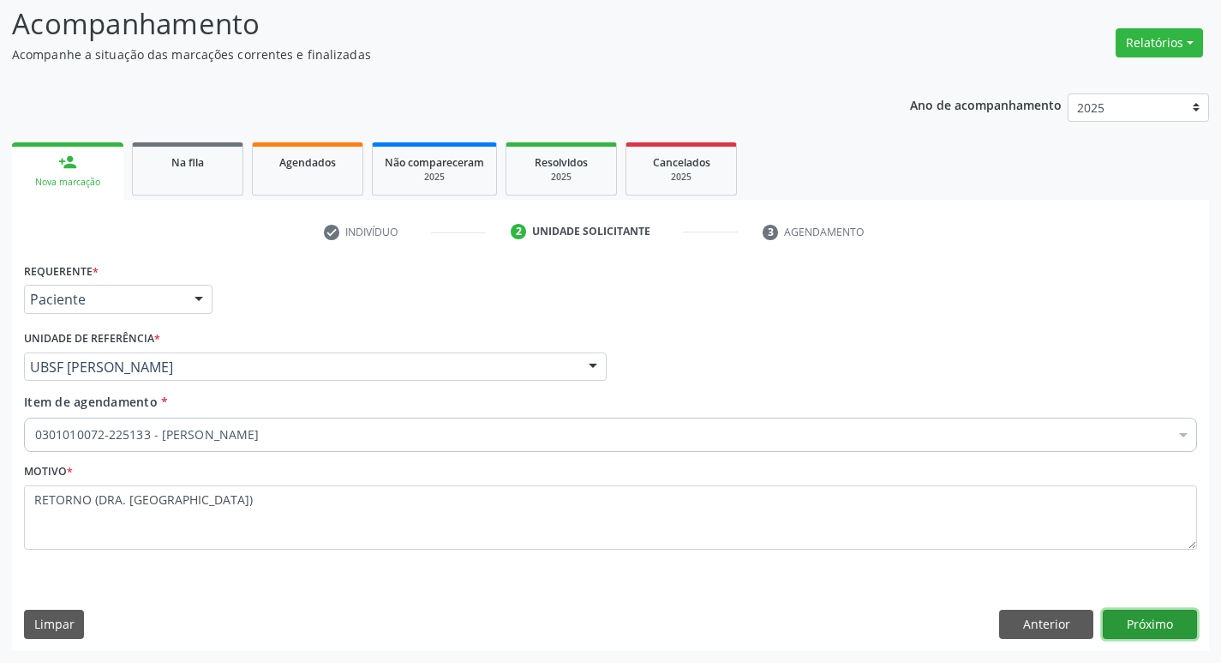
click at [1170, 631] on button "Próximo" at bounding box center [1150, 623] width 94 height 29
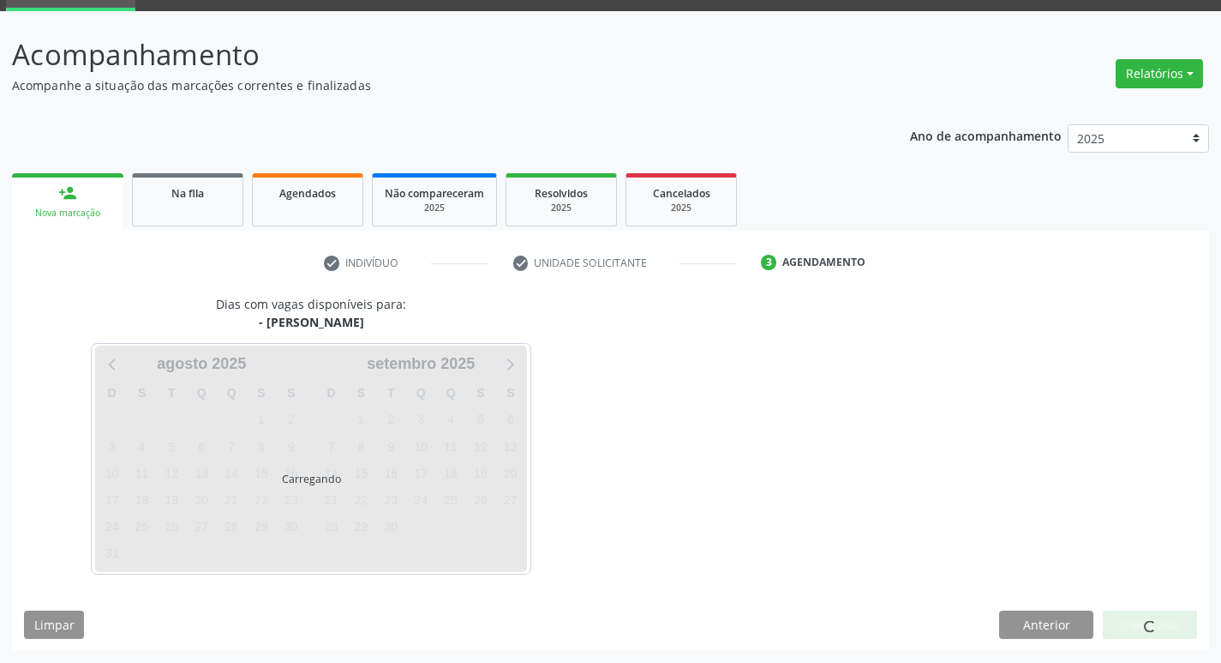
scroll to position [83, 0]
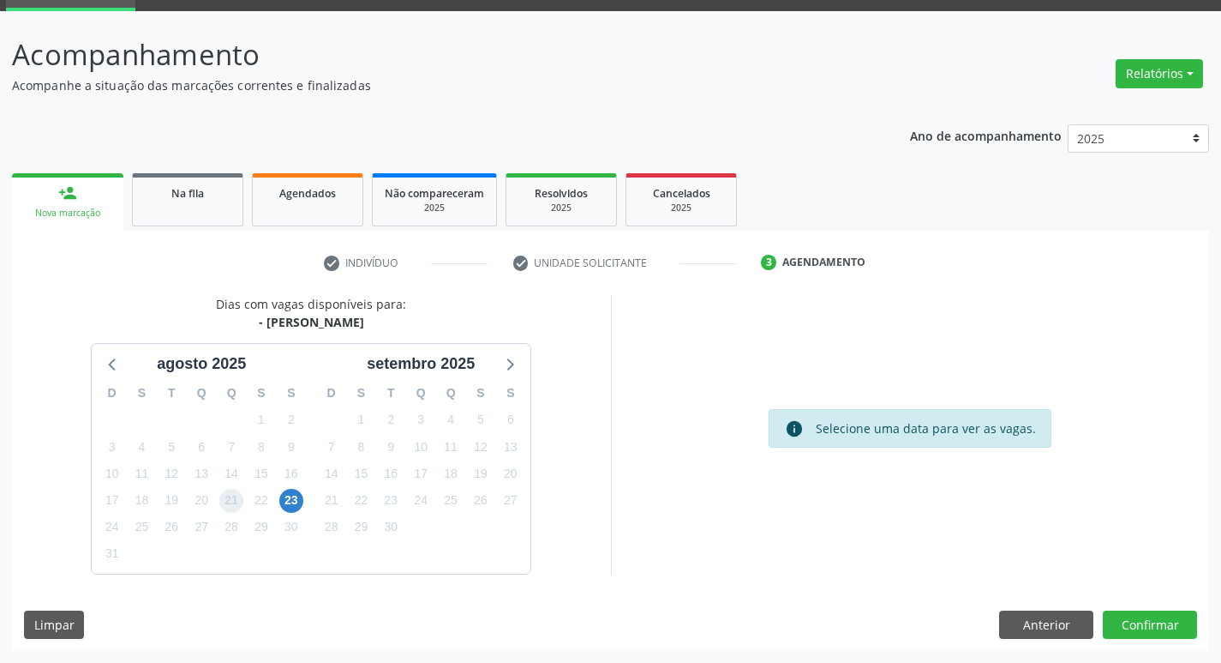
click at [225, 499] on span "21" at bounding box center [231, 501] width 24 height 24
click at [1143, 616] on button "Confirmar" at bounding box center [1150, 624] width 94 height 29
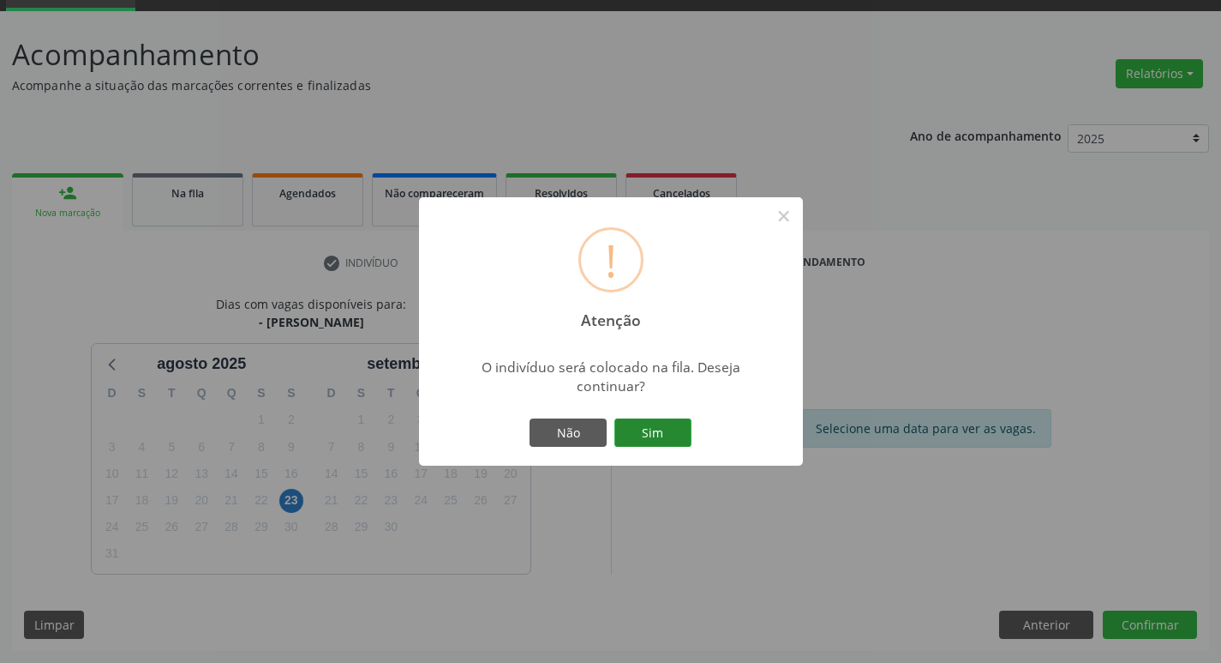
click at [669, 437] on button "Sim" at bounding box center [653, 432] width 77 height 29
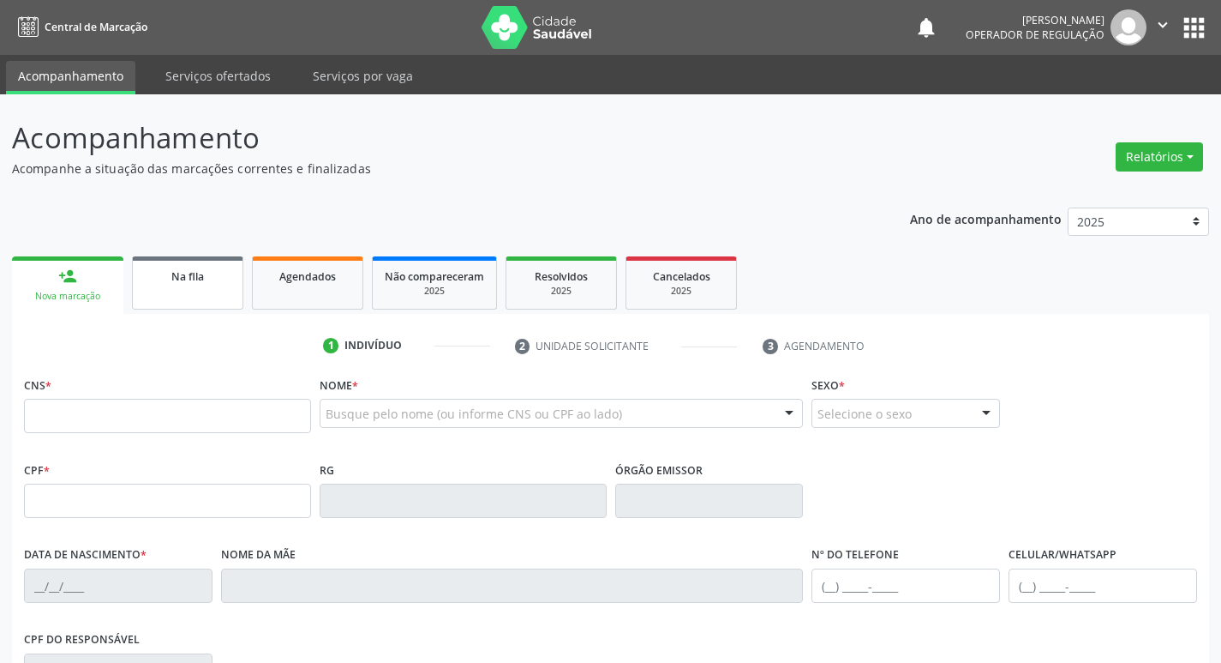
click at [178, 285] on link "Na fila" at bounding box center [187, 282] width 111 height 53
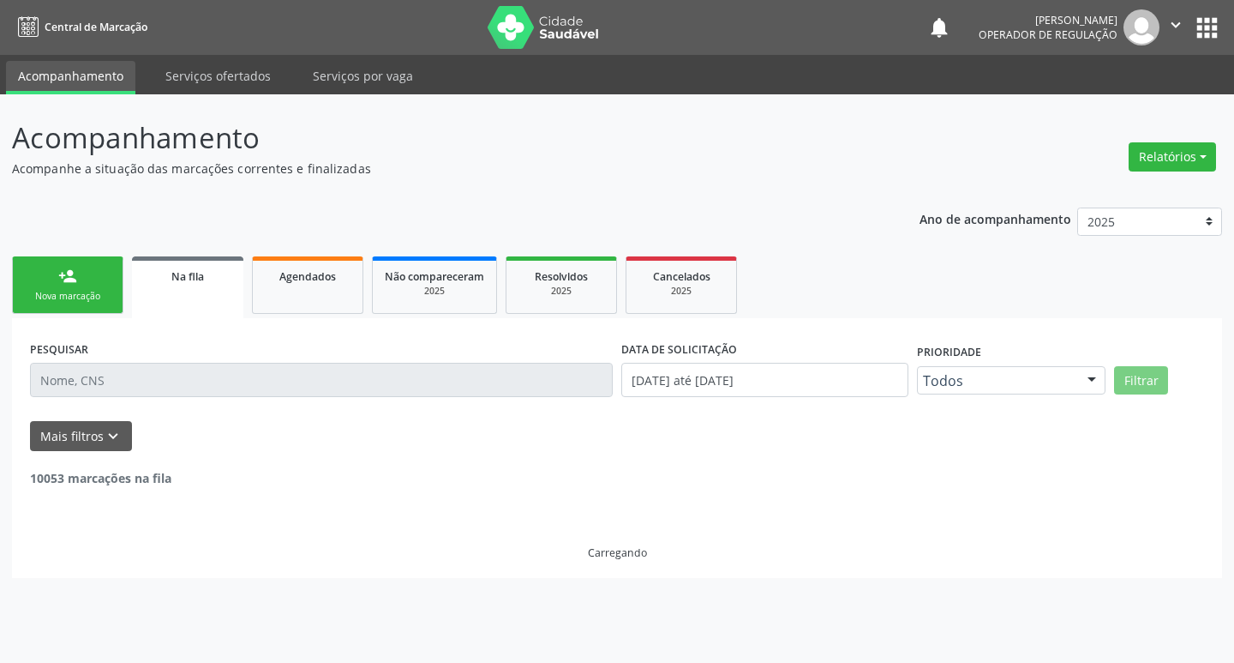
click at [140, 398] on div "PESQUISAR" at bounding box center [321, 372] width 591 height 73
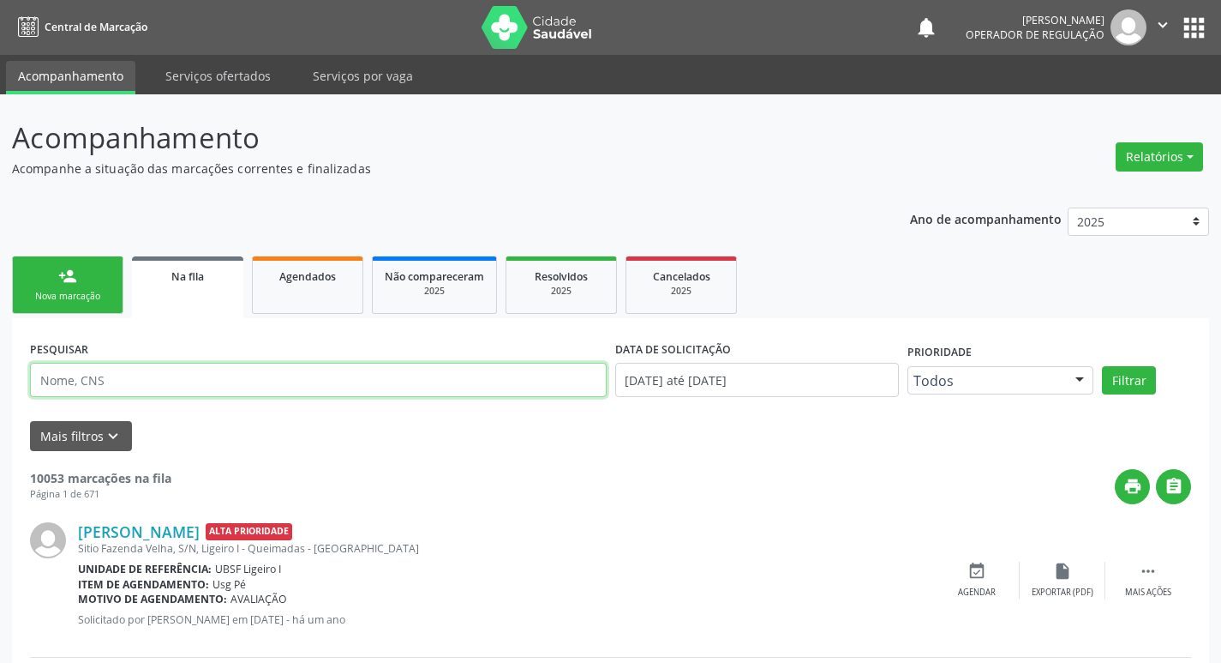
click at [140, 393] on input "text" at bounding box center [318, 380] width 577 height 34
paste input "706802212202527"
type input "706802212202527"
click at [1102, 366] on button "Filtrar" at bounding box center [1129, 380] width 54 height 29
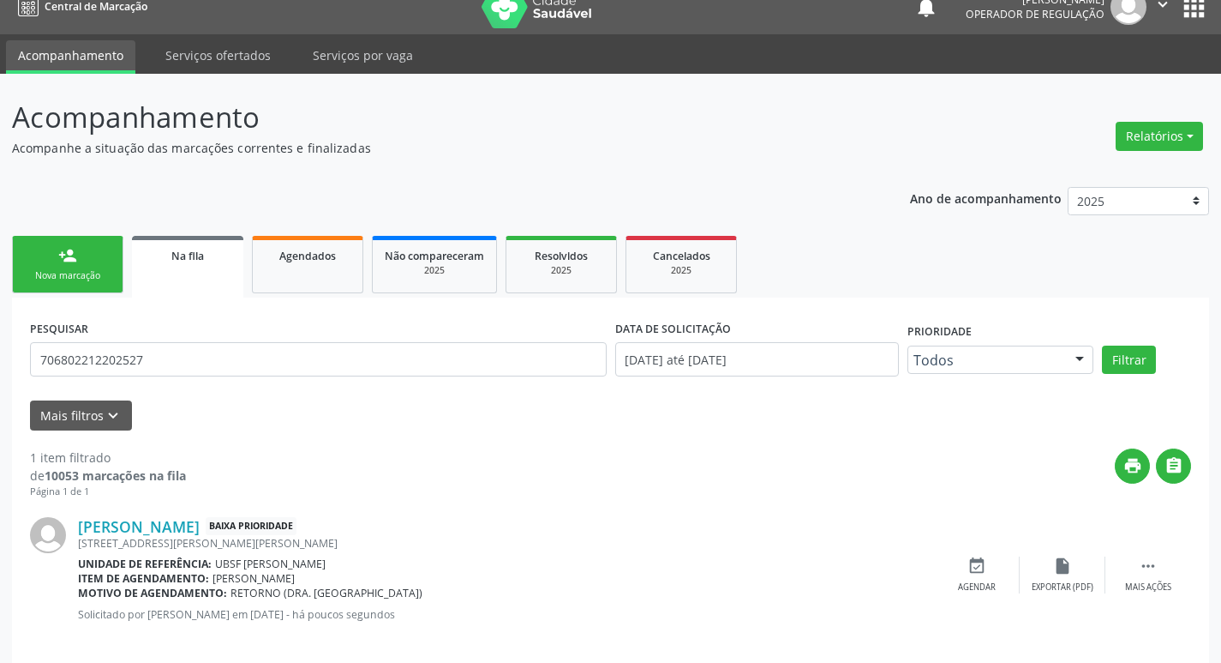
scroll to position [39, 0]
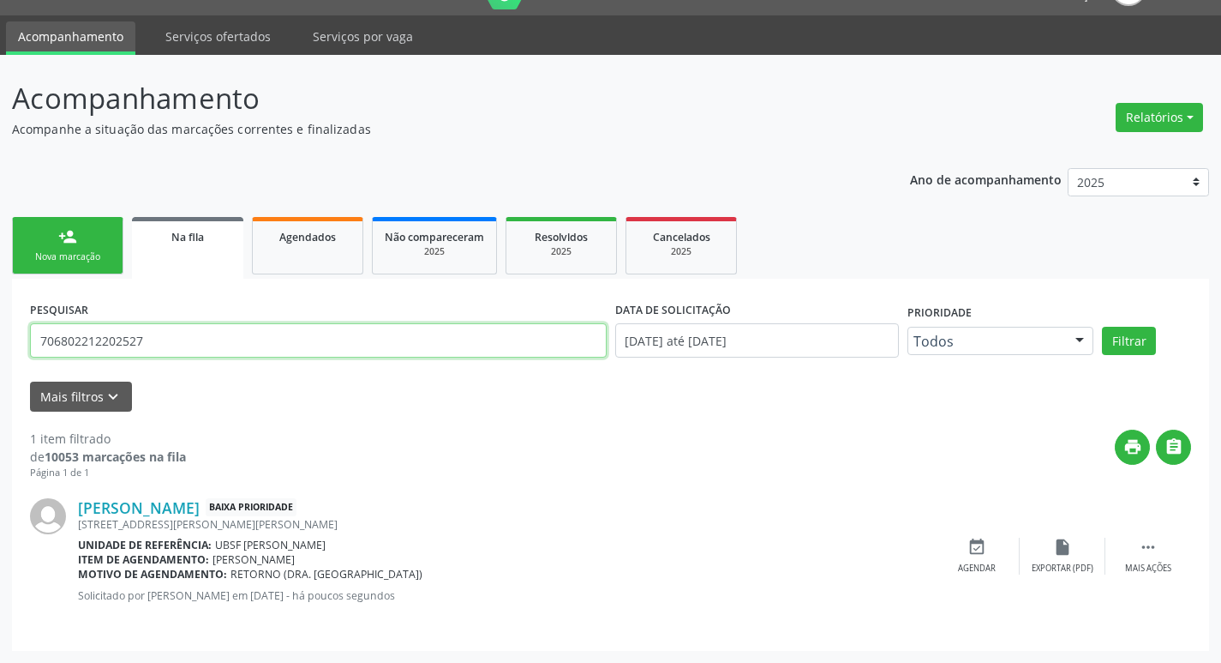
click at [198, 342] on input "706802212202527" at bounding box center [318, 340] width 577 height 34
